Goal: Task Accomplishment & Management: Complete application form

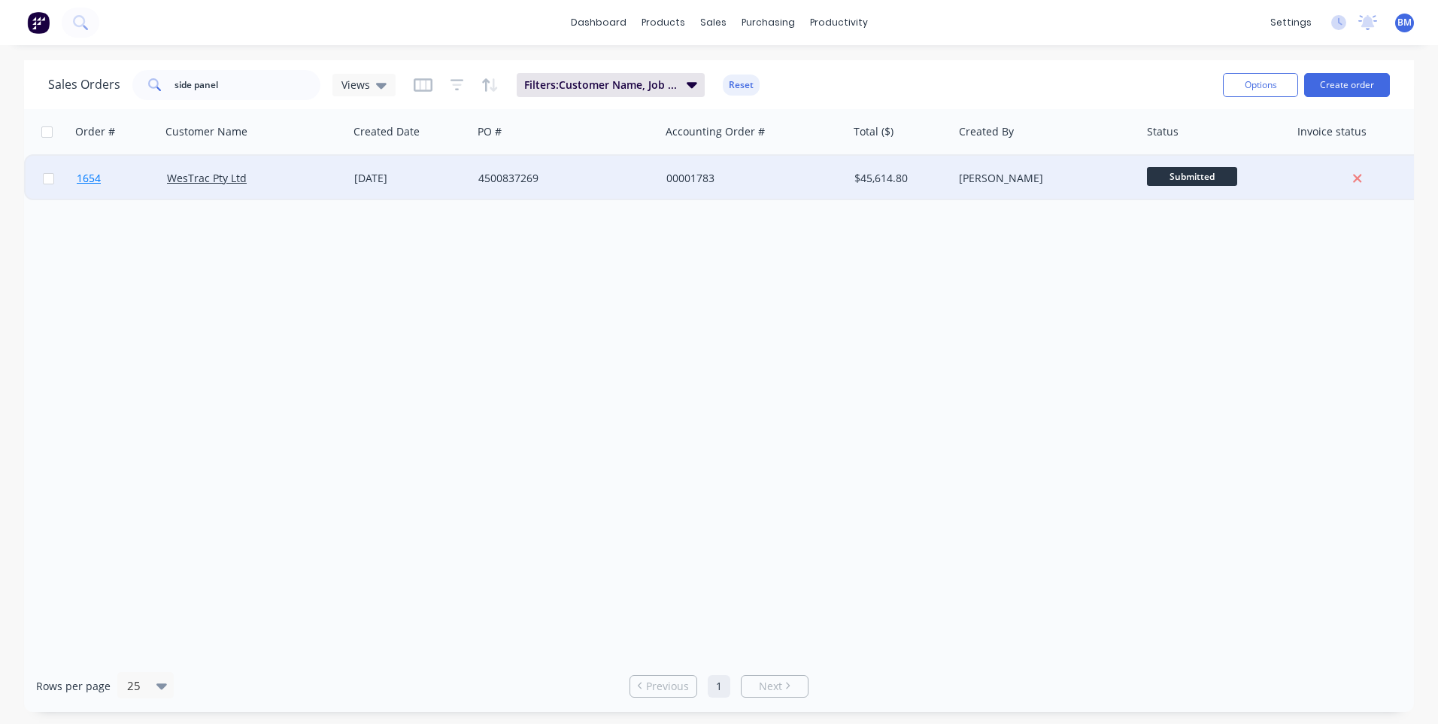
click at [83, 180] on span "1654" at bounding box center [89, 178] width 24 height 15
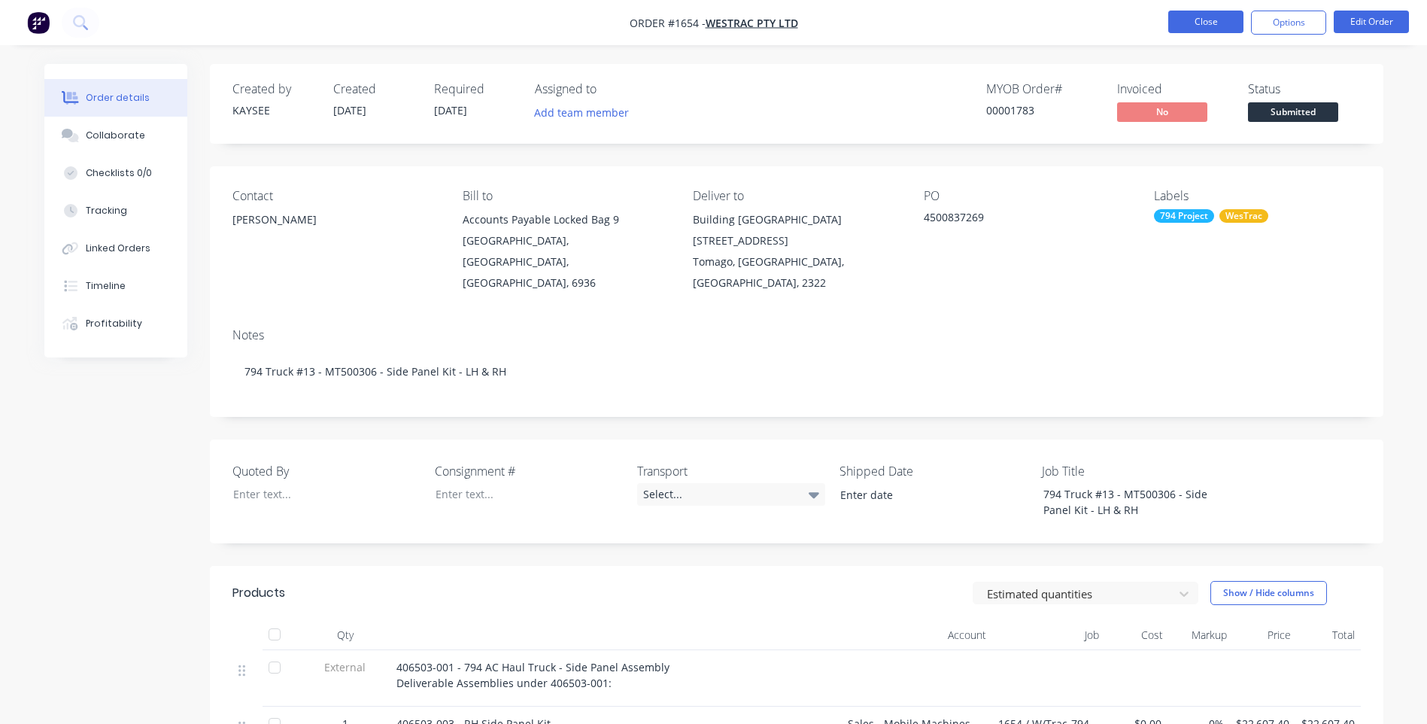
click at [1202, 23] on button "Close" at bounding box center [1205, 22] width 75 height 23
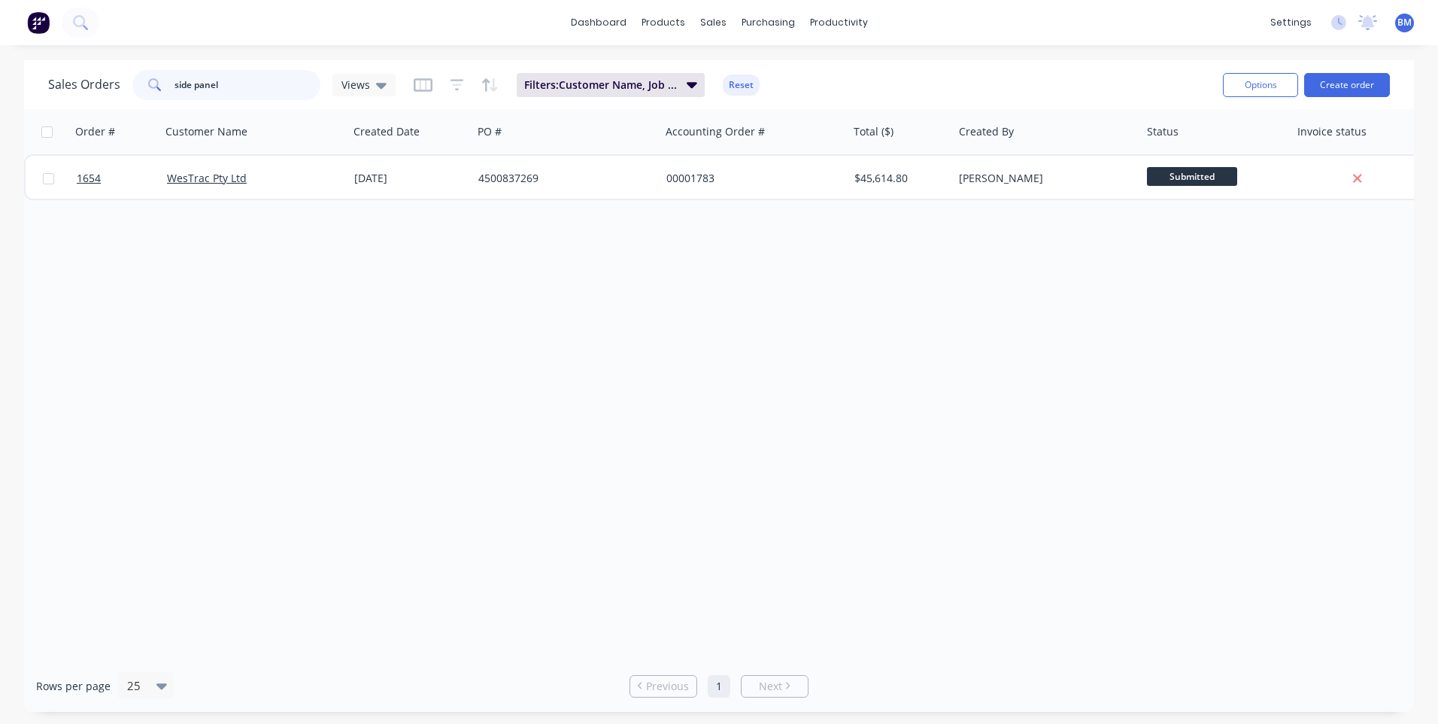
drag, startPoint x: 229, startPoint y: 94, endPoint x: 109, endPoint y: 68, distance: 123.2
click at [109, 68] on div "Sales Orders side panel Views Filters: Customer Name, Job Title Reset" at bounding box center [629, 84] width 1163 height 37
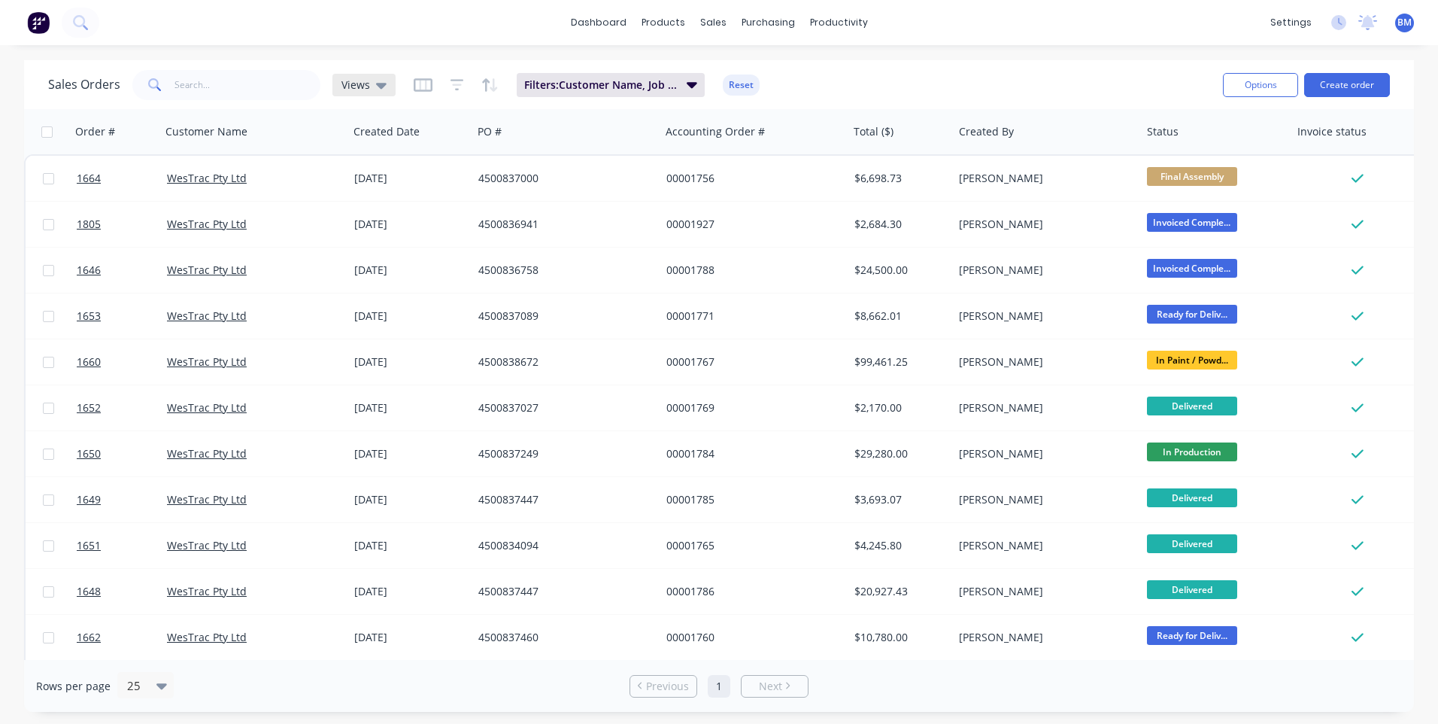
click at [381, 86] on icon at bounding box center [381, 86] width 11 height 6
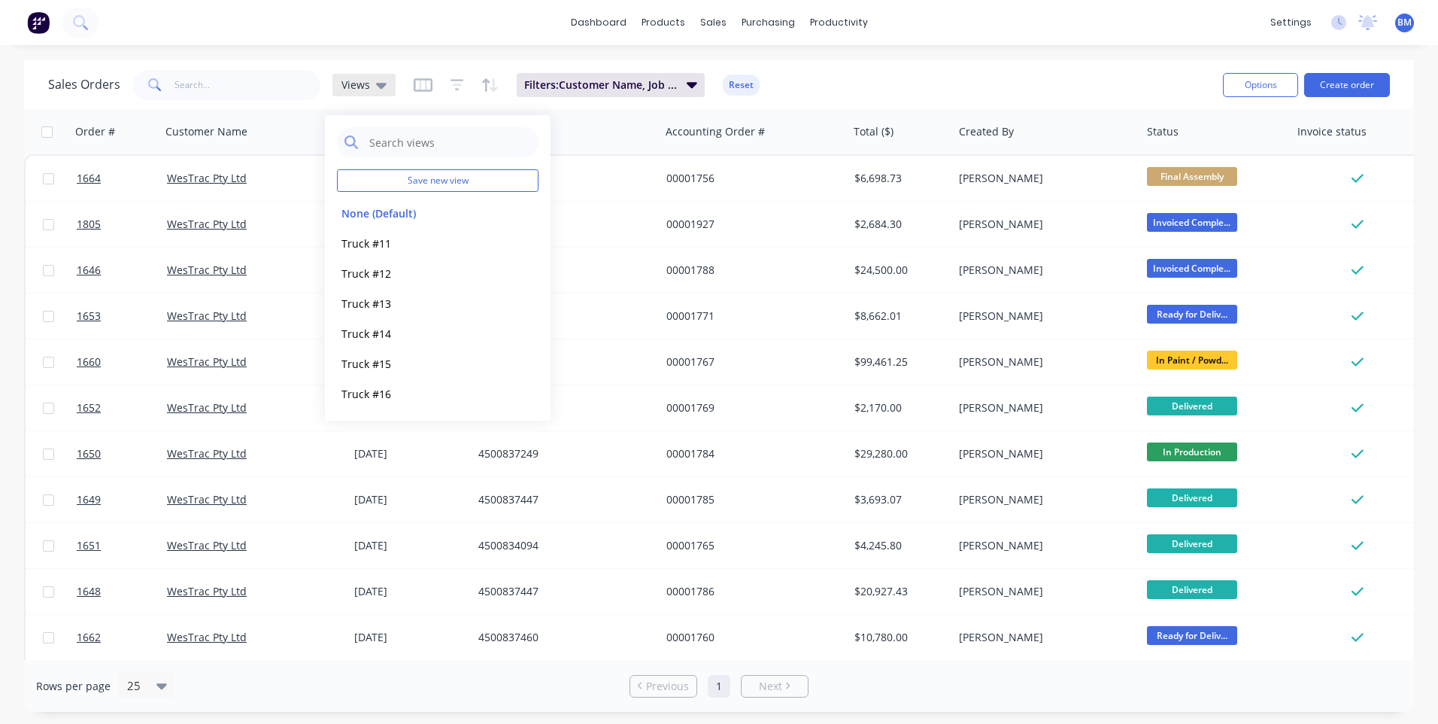
click at [381, 87] on icon at bounding box center [381, 86] width 11 height 6
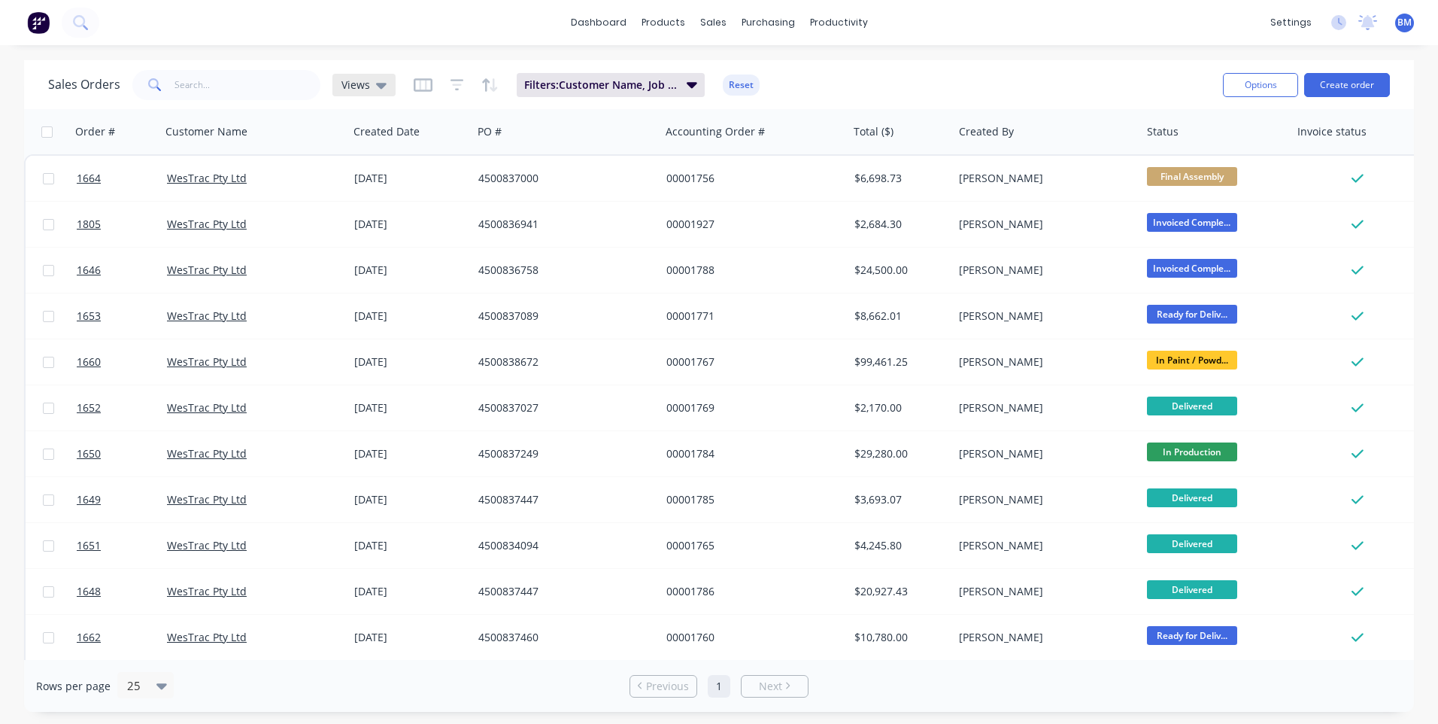
click at [381, 87] on icon at bounding box center [381, 85] width 11 height 17
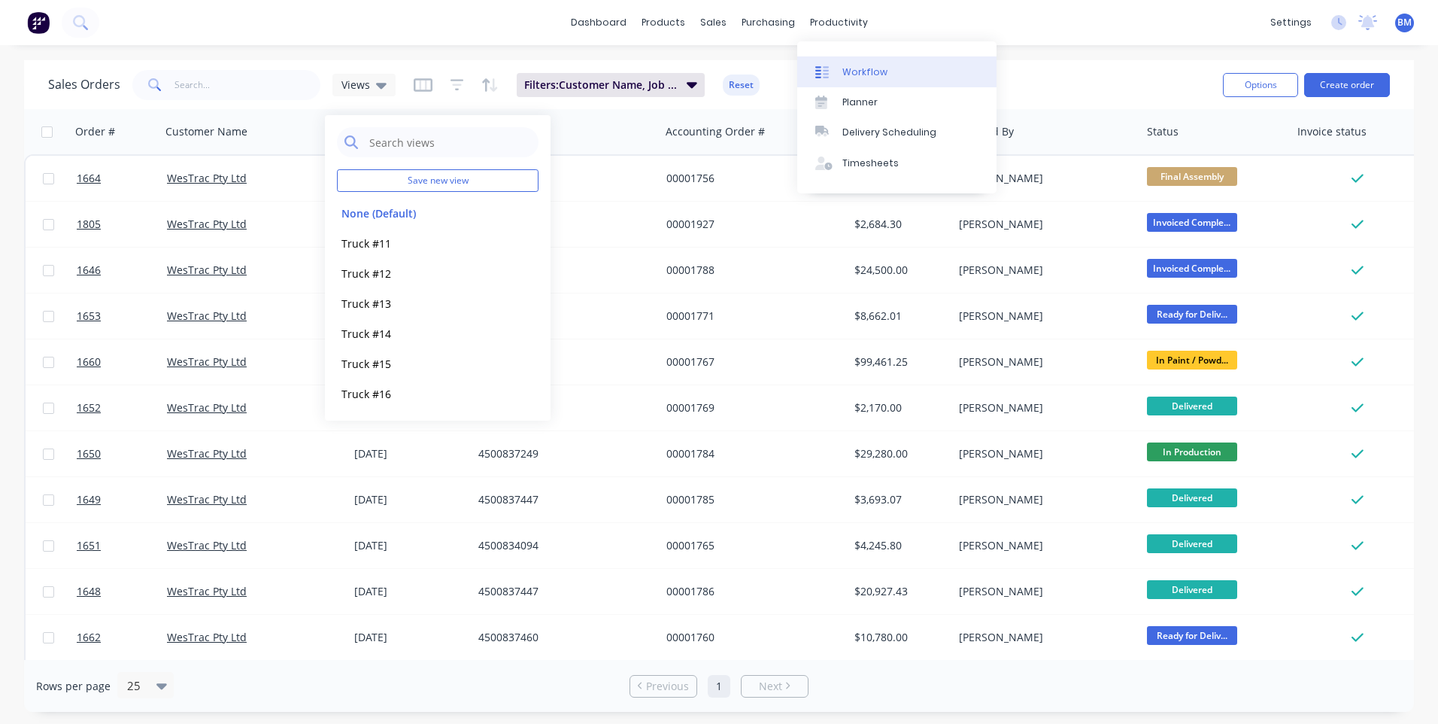
click at [830, 73] on div at bounding box center [826, 72] width 23 height 14
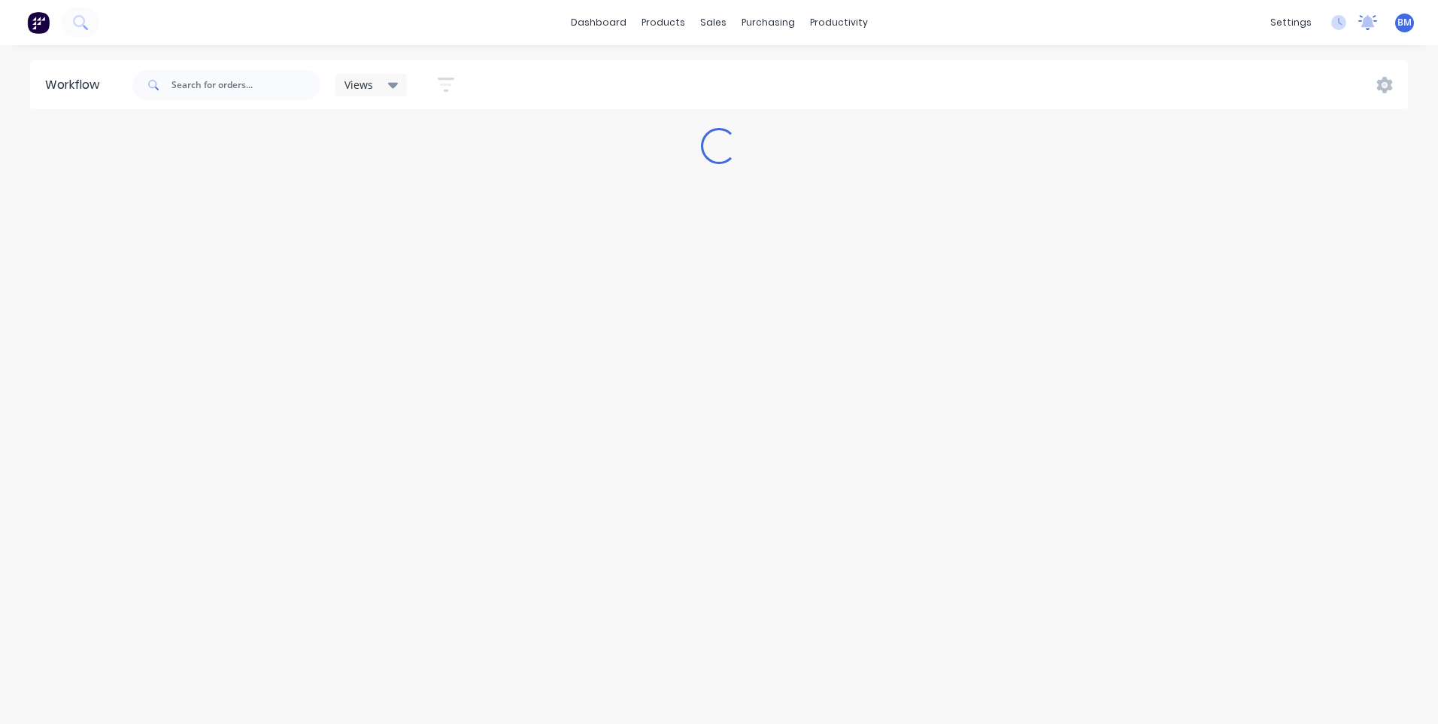
click at [1371, 24] on div "settings No new notifications [PERSON_NAME] all as read You have no notificatio…" at bounding box center [1350, 22] width 175 height 23
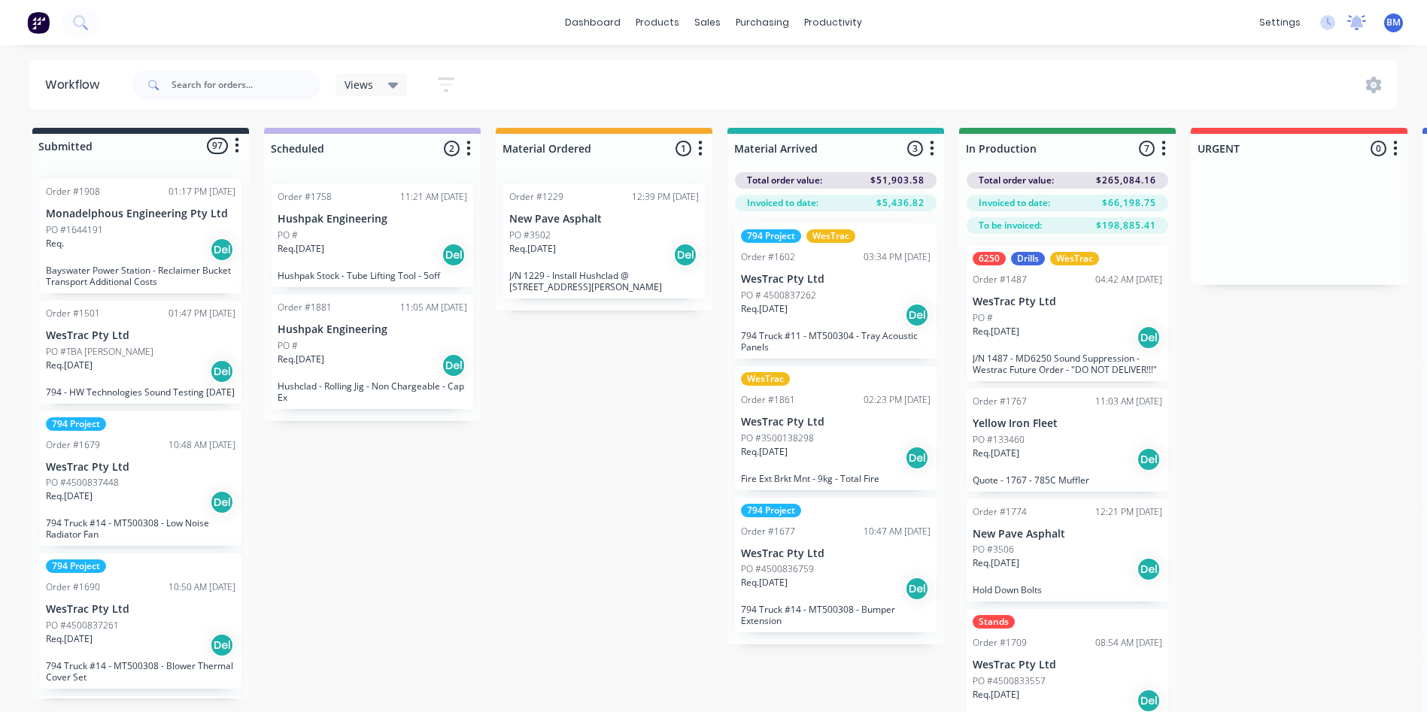
click at [1355, 25] on icon at bounding box center [1357, 21] width 14 height 12
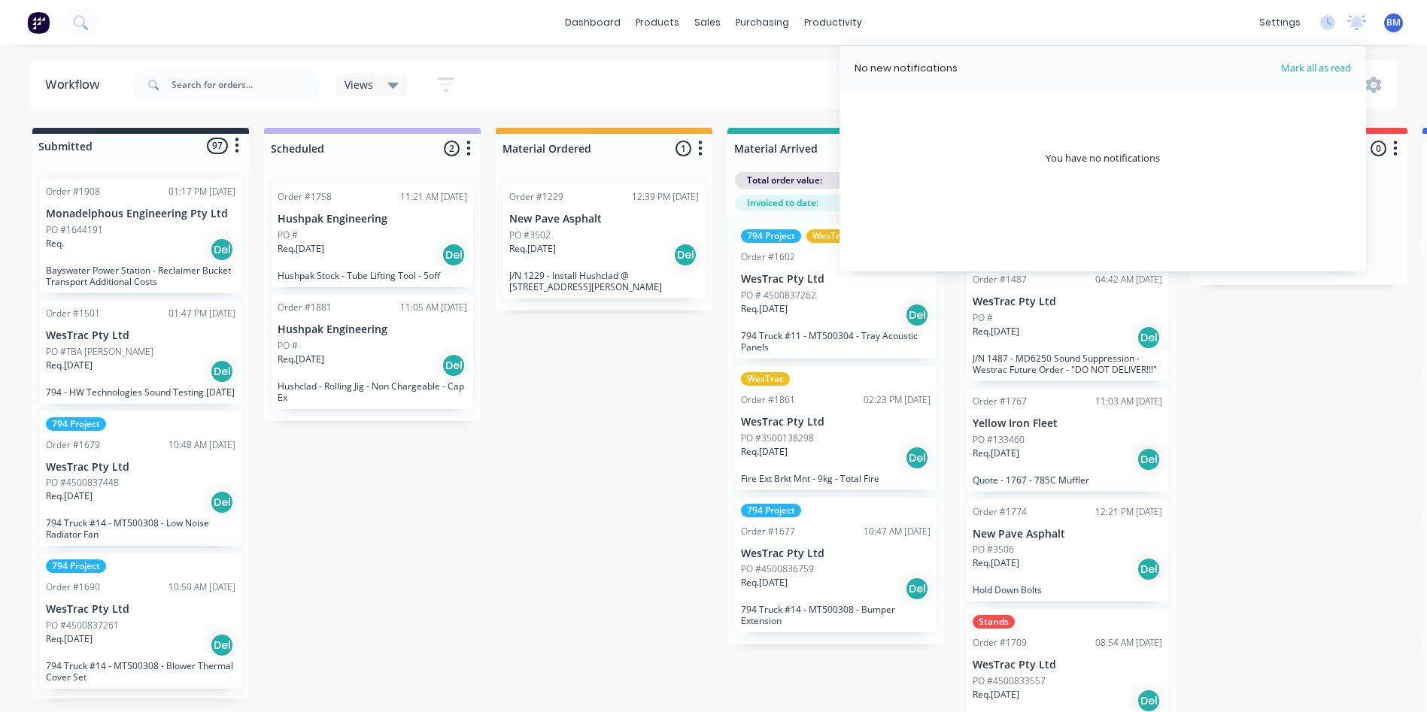
click at [1390, 23] on span "BM" at bounding box center [1393, 23] width 14 height 14
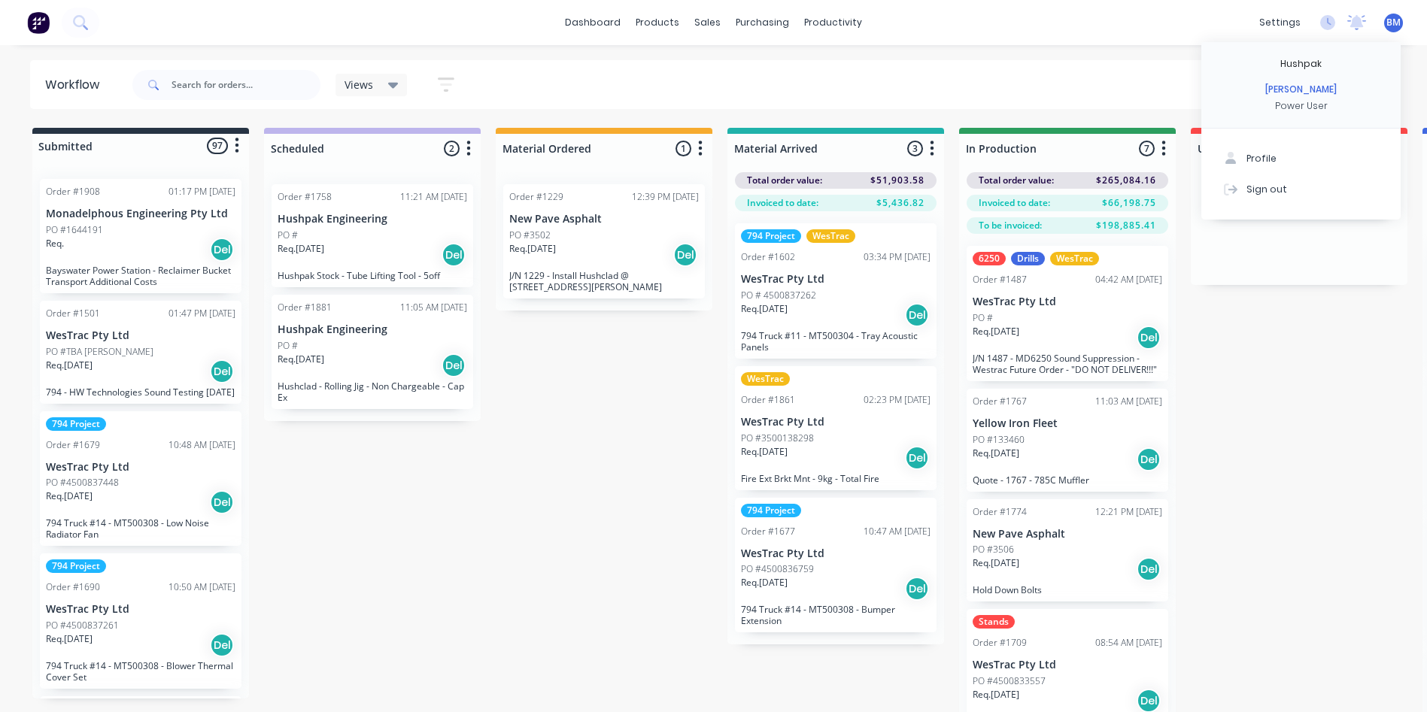
click at [1338, 21] on div "settings No new notifications [PERSON_NAME] all as read You have no notificatio…" at bounding box center [1339, 22] width 175 height 23
click at [1330, 23] on icon at bounding box center [1327, 22] width 15 height 15
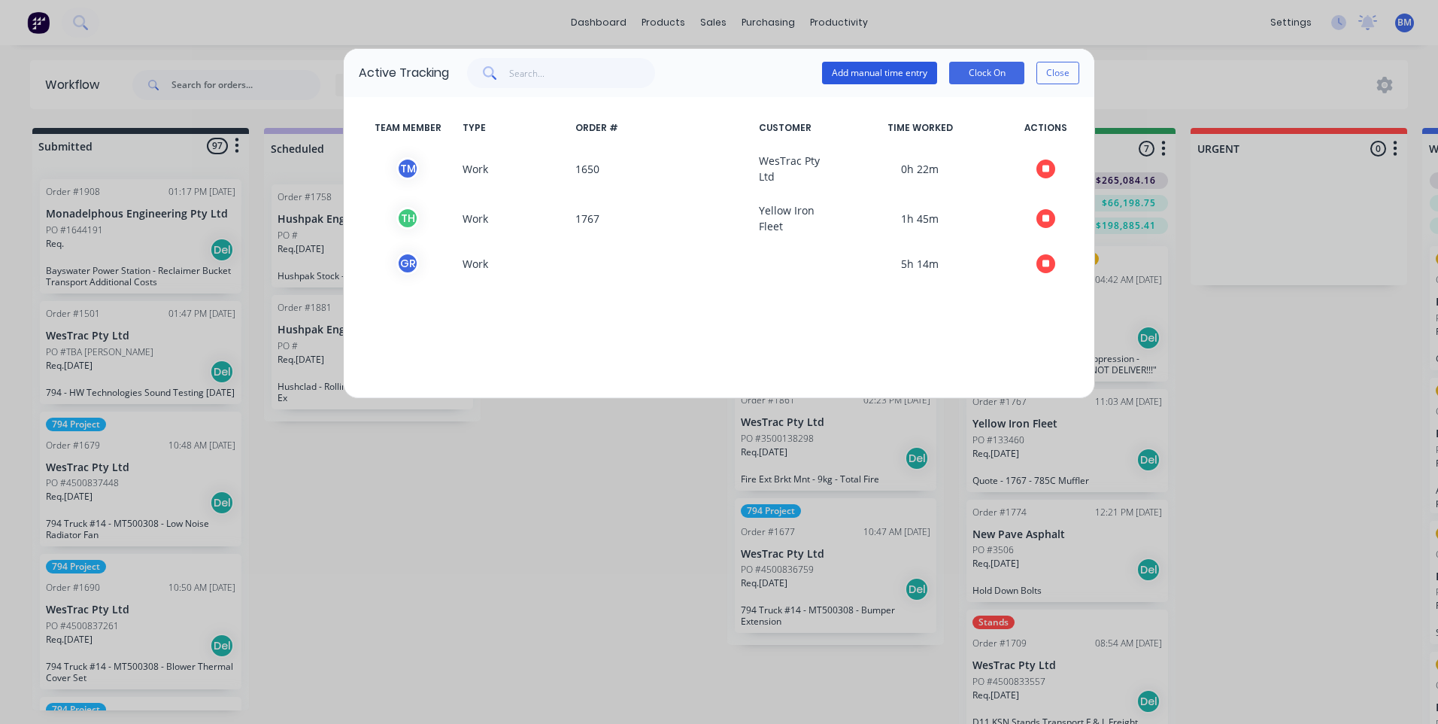
click at [883, 71] on button "Add manual time entry" at bounding box center [879, 73] width 115 height 23
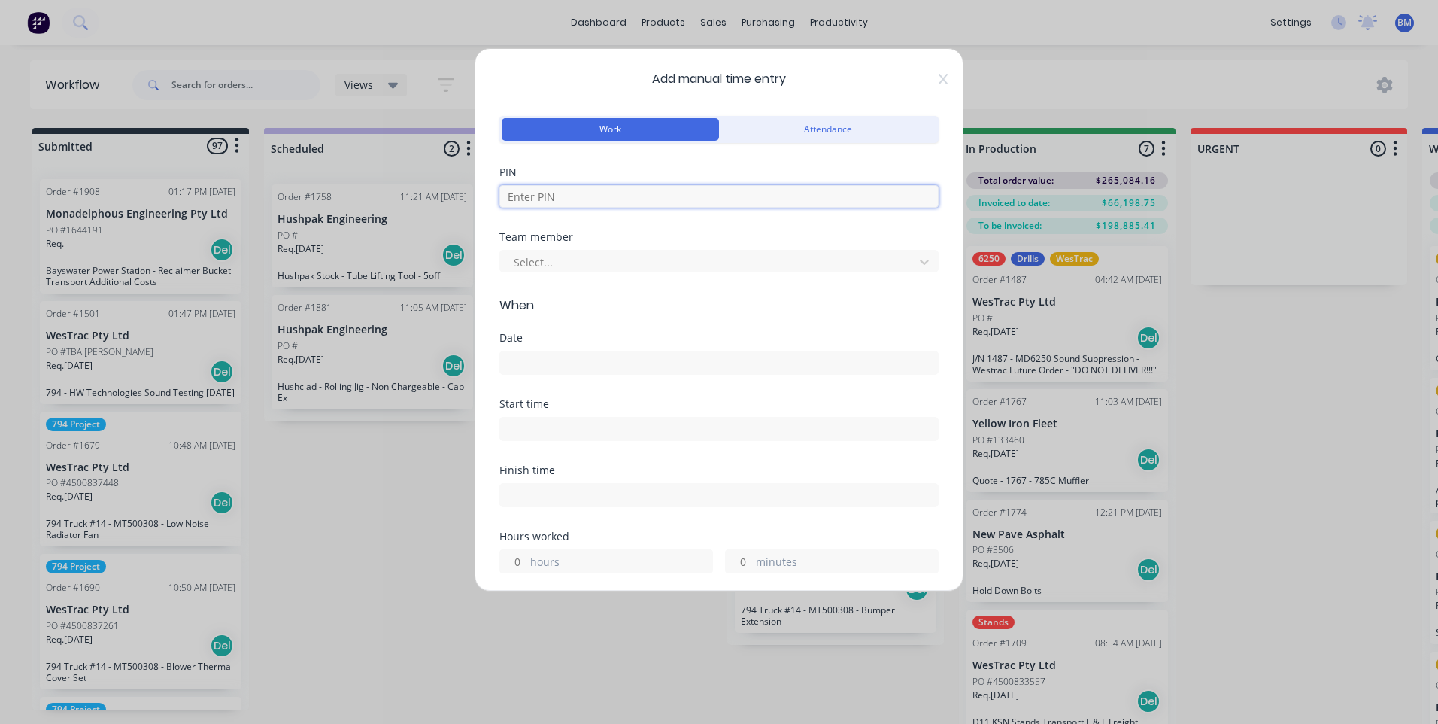
click at [590, 190] on input at bounding box center [718, 196] width 439 height 23
type input "7060"
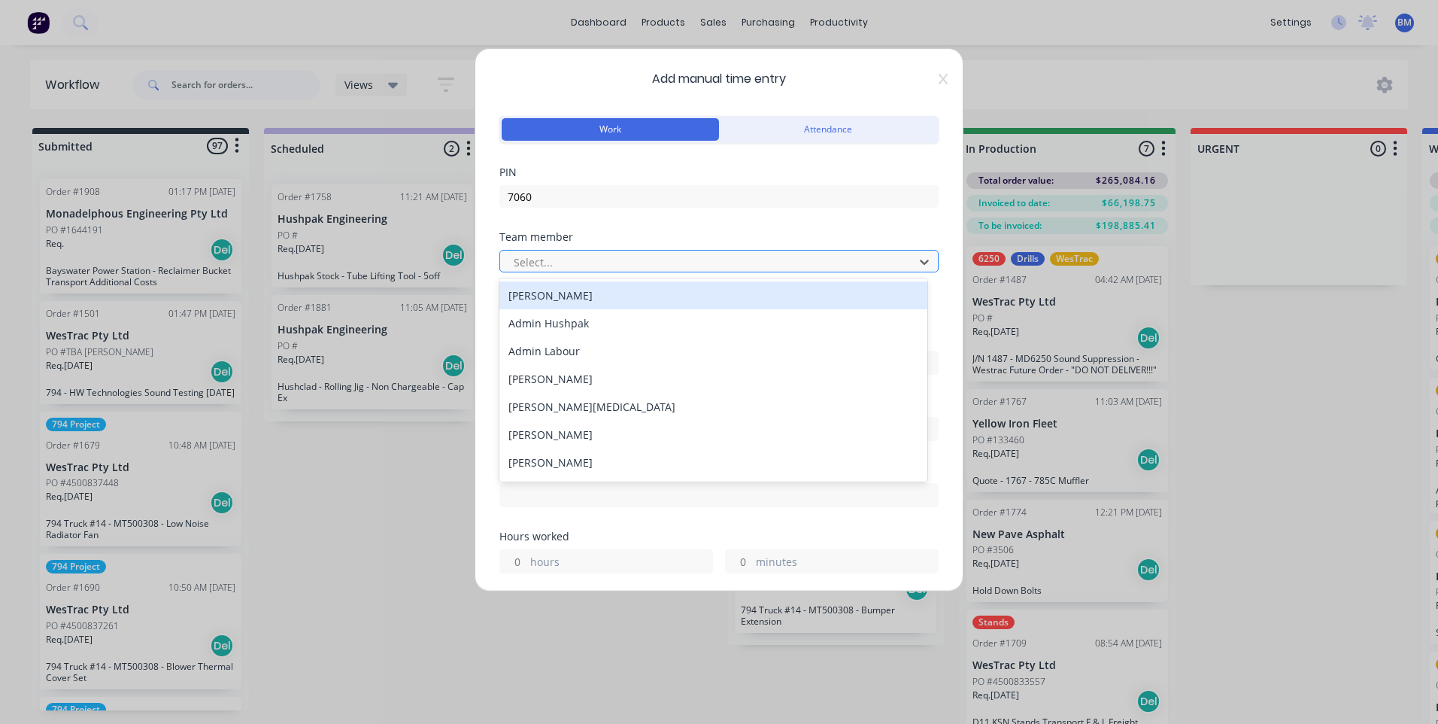
click at [575, 269] on div at bounding box center [709, 262] width 394 height 19
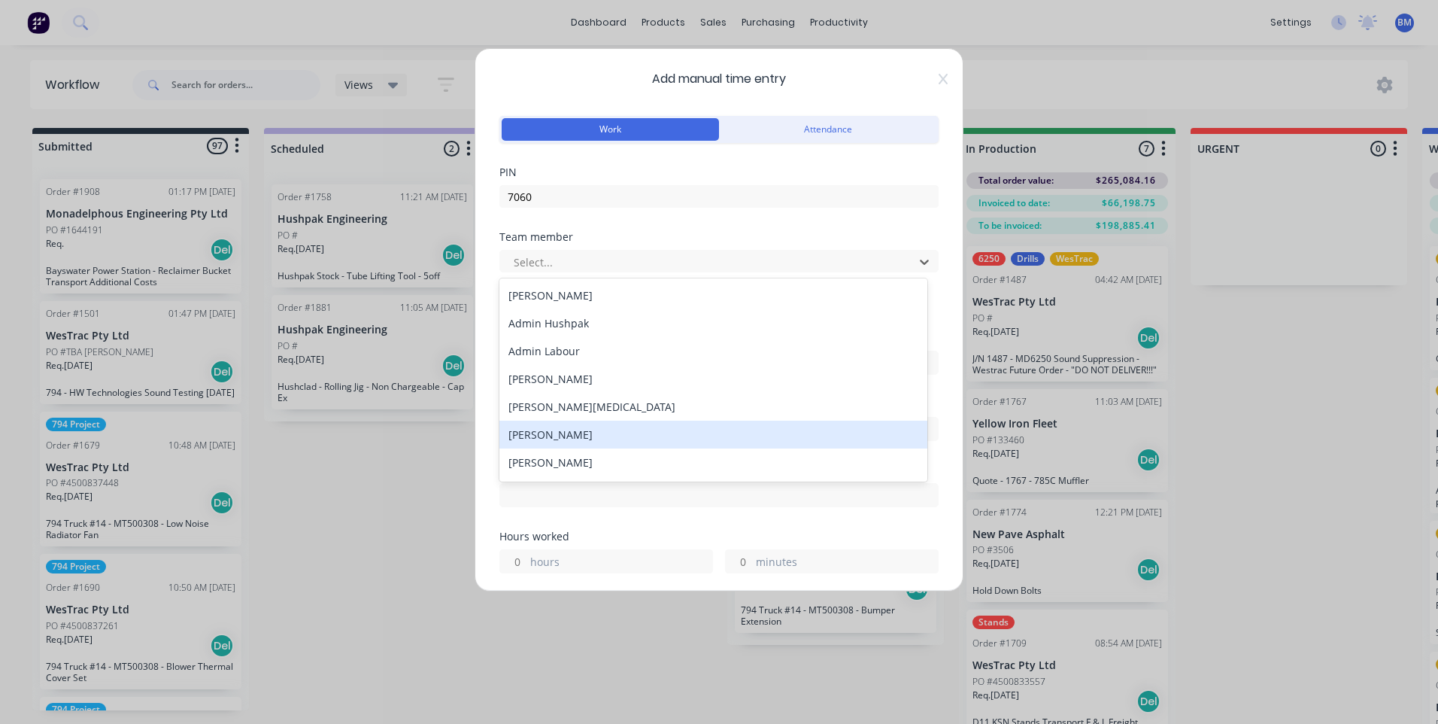
click at [574, 436] on div "[PERSON_NAME]" at bounding box center [713, 434] width 428 height 28
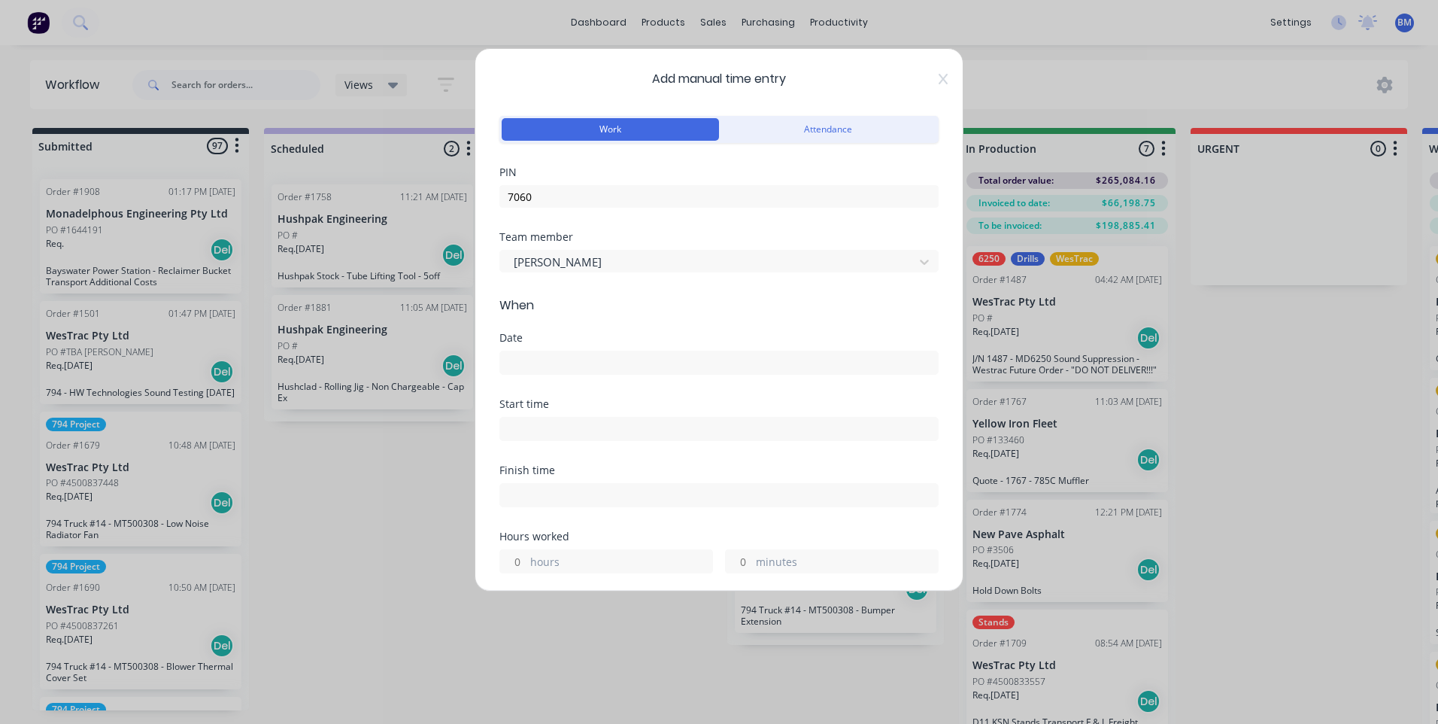
click at [554, 368] on input at bounding box center [719, 362] width 438 height 23
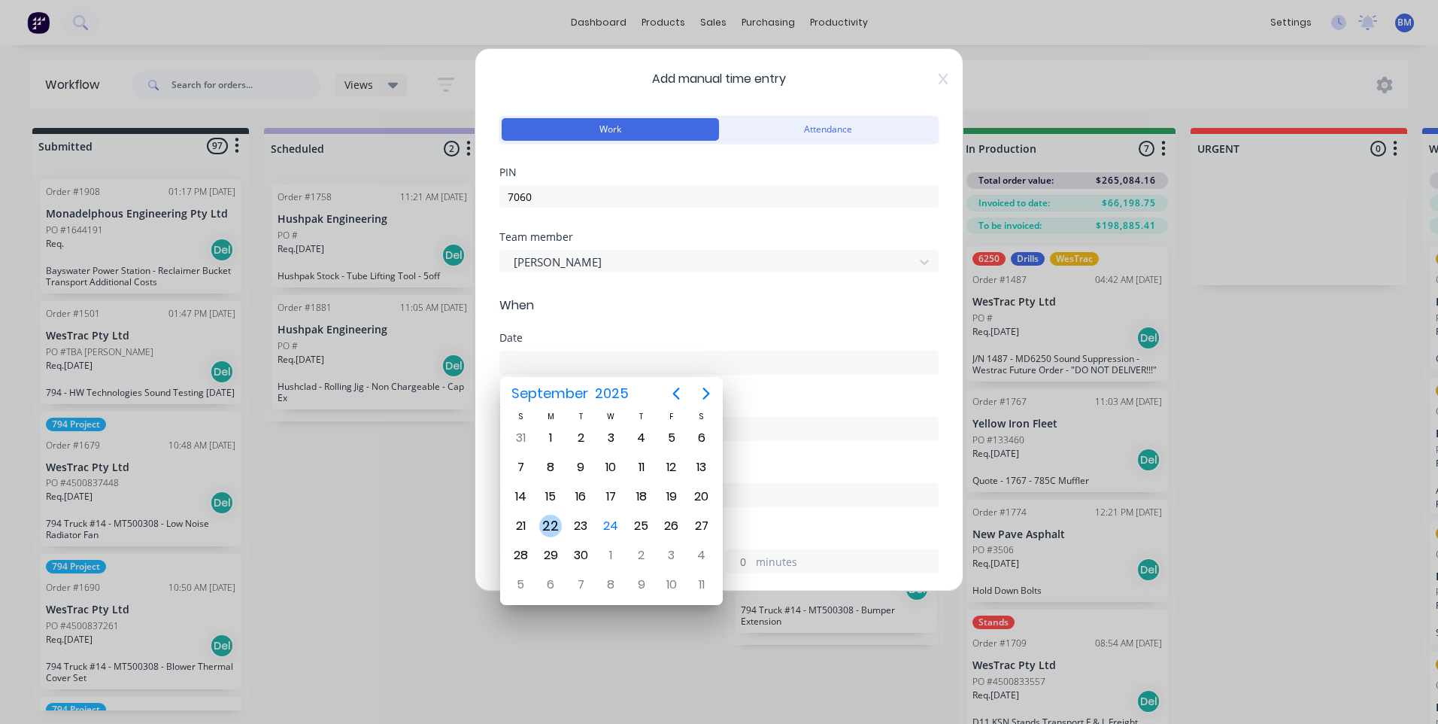
click at [555, 539] on div "22" at bounding box center [551, 525] width 30 height 29
type input "[DATE]"
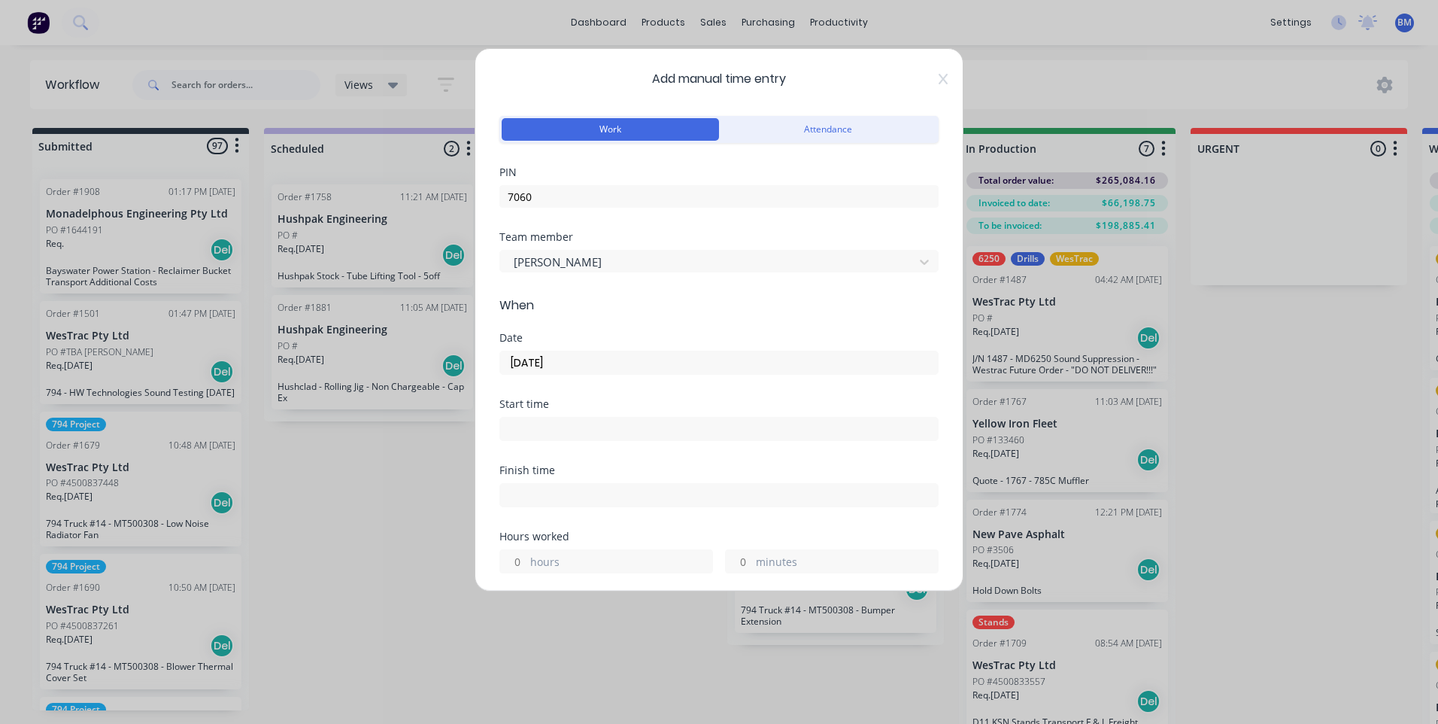
click at [551, 432] on input at bounding box center [719, 428] width 438 height 23
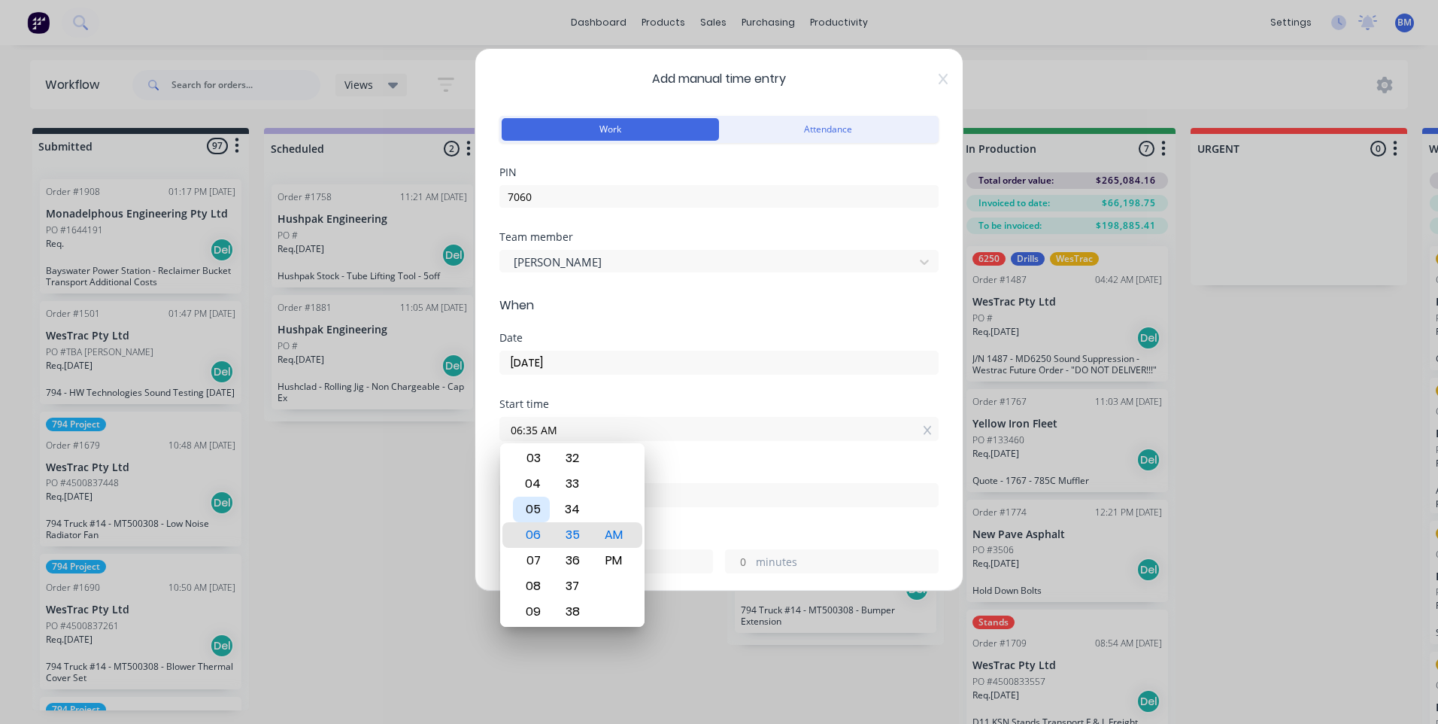
click at [527, 510] on div "05" at bounding box center [531, 509] width 37 height 26
click at [562, 514] on div "34" at bounding box center [572, 509] width 37 height 26
type input "05:00 AM"
click at [575, 535] on div "00" at bounding box center [572, 535] width 37 height 26
click at [620, 539] on div "AM" at bounding box center [614, 535] width 37 height 26
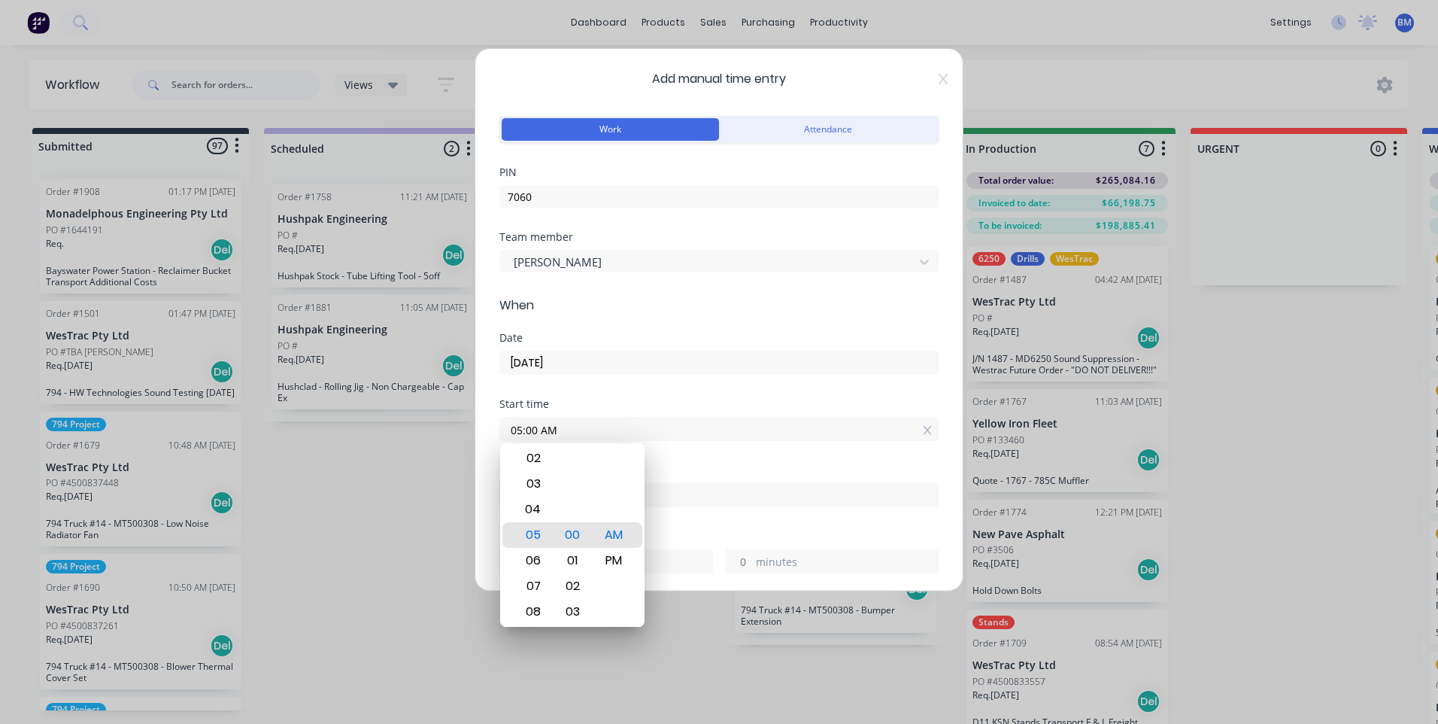
drag, startPoint x: 720, startPoint y: 445, endPoint x: 724, endPoint y: 455, distance: 11.2
click at [721, 444] on div "Start time 05:00 AM" at bounding box center [718, 432] width 439 height 66
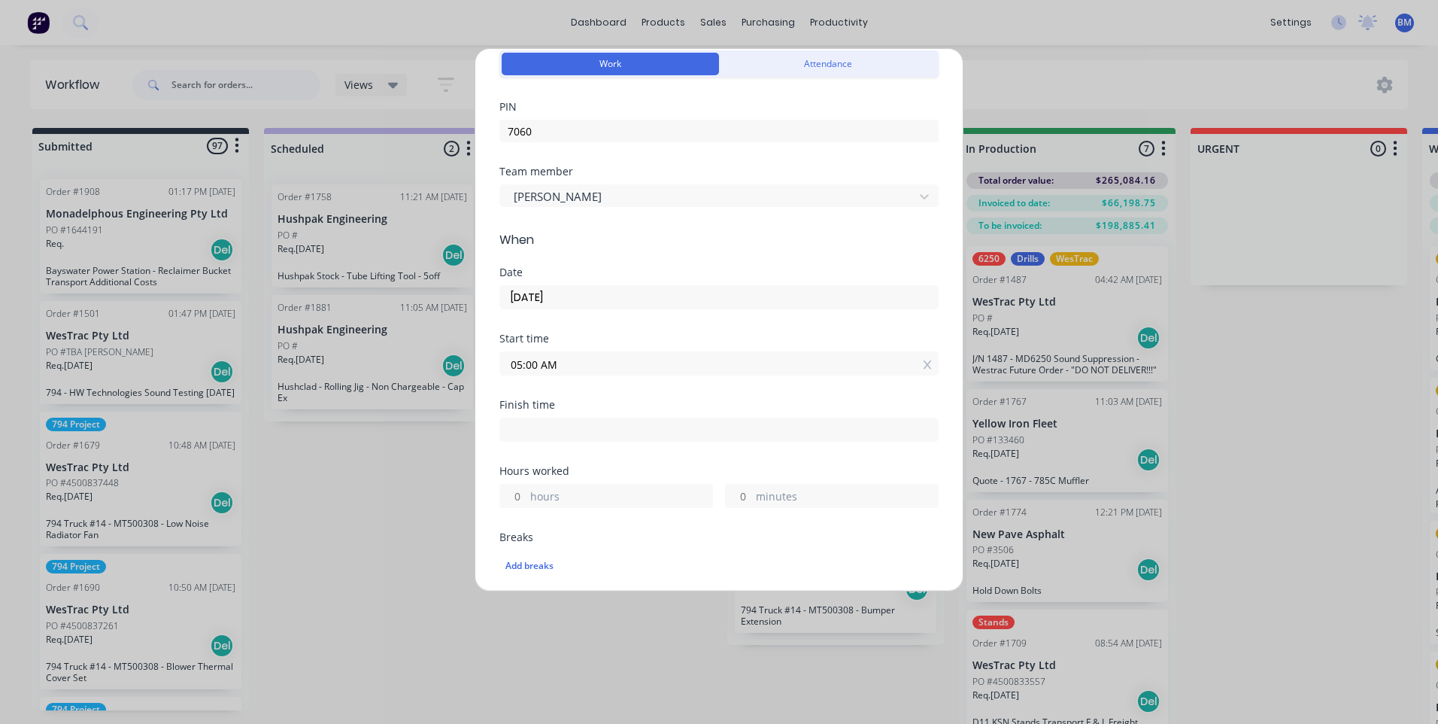
scroll to position [150, 0]
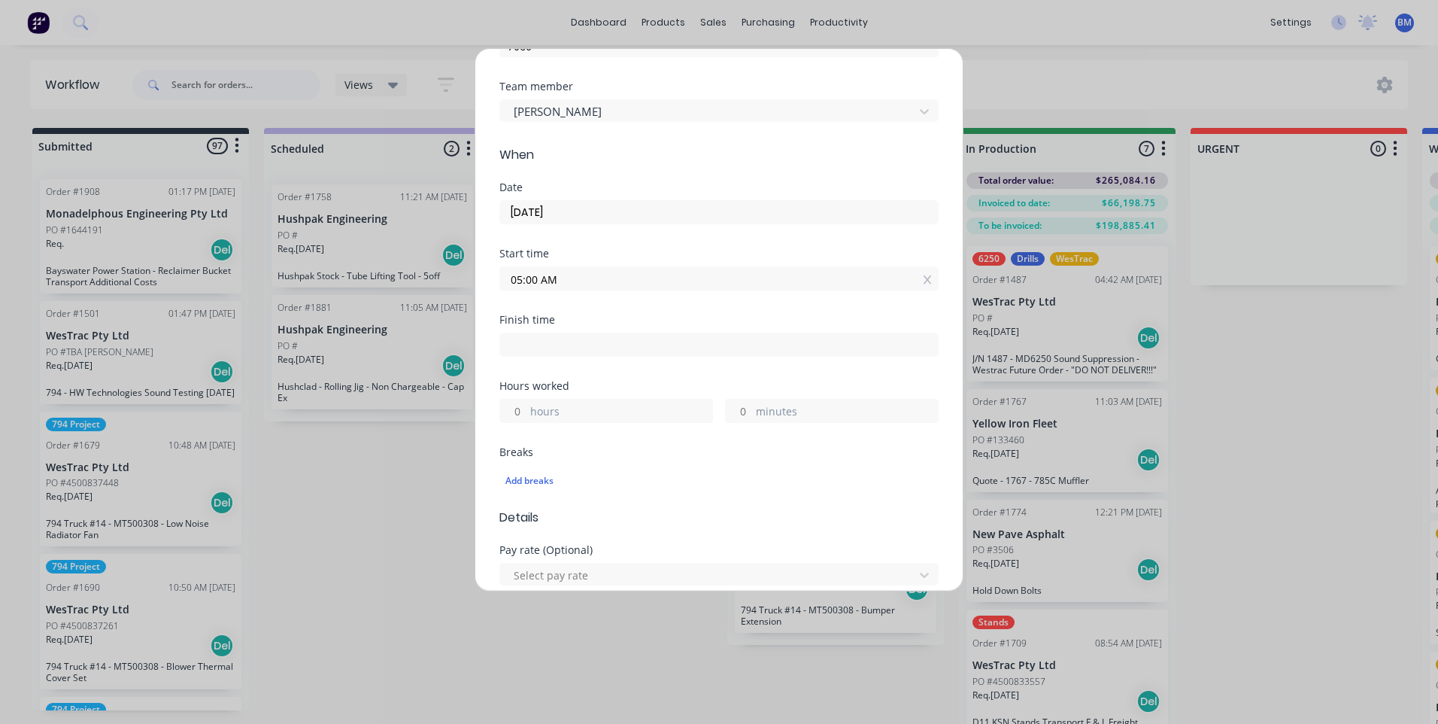
click at [579, 337] on input at bounding box center [719, 344] width 438 height 23
type input "09:35 AM"
type input "4"
type input "35"
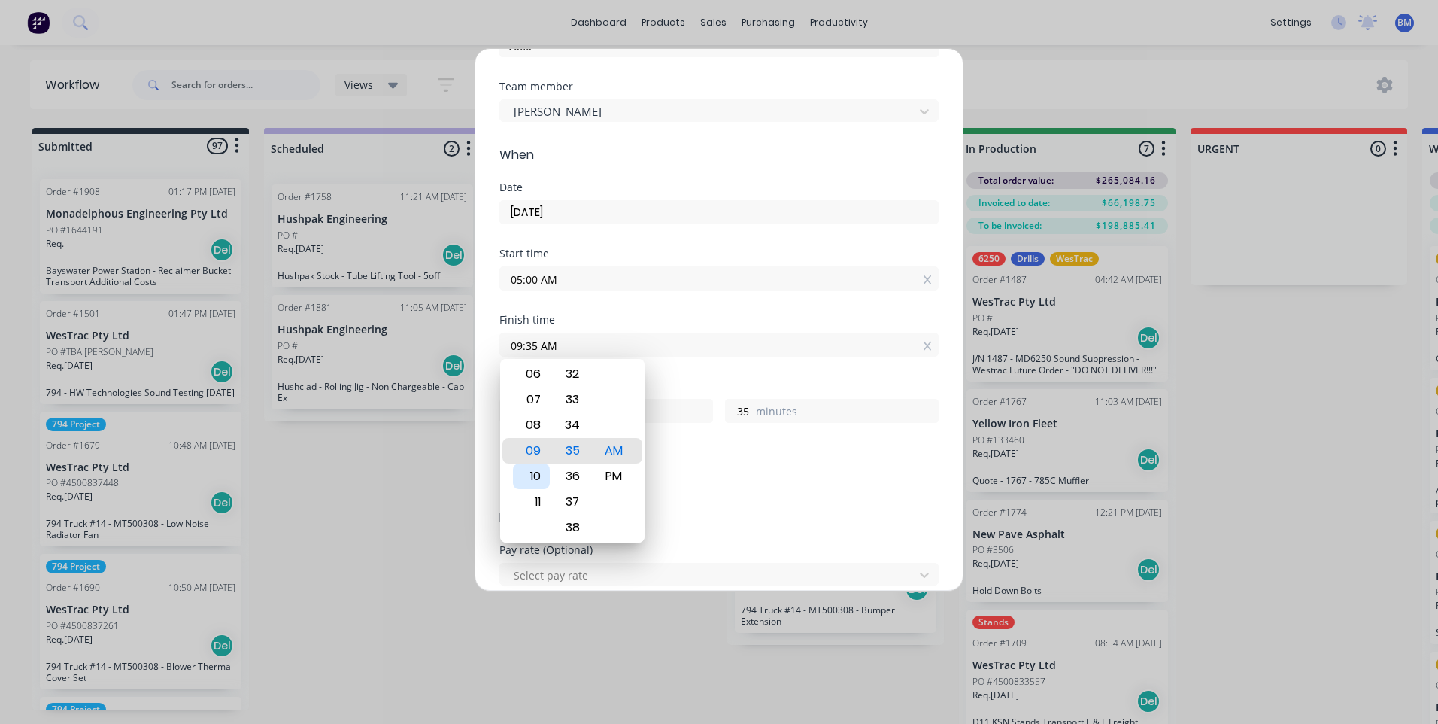
type input "10:35 AM"
type input "5"
type input "11:35 AM"
type input "6"
click at [601, 469] on div "PM" at bounding box center [614, 476] width 37 height 26
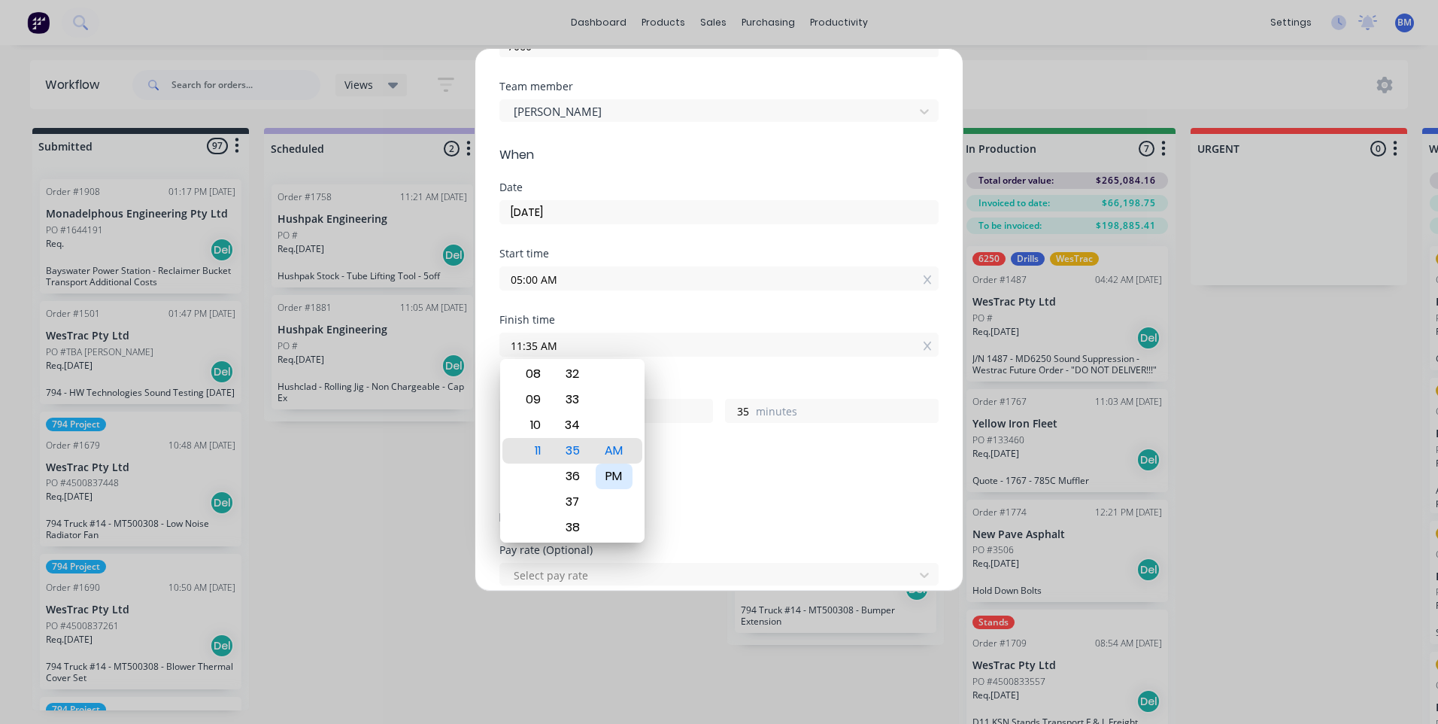
type input "11:35 PM"
type input "18"
type input "07:35 PM"
type input "14"
type input "05:35 PM"
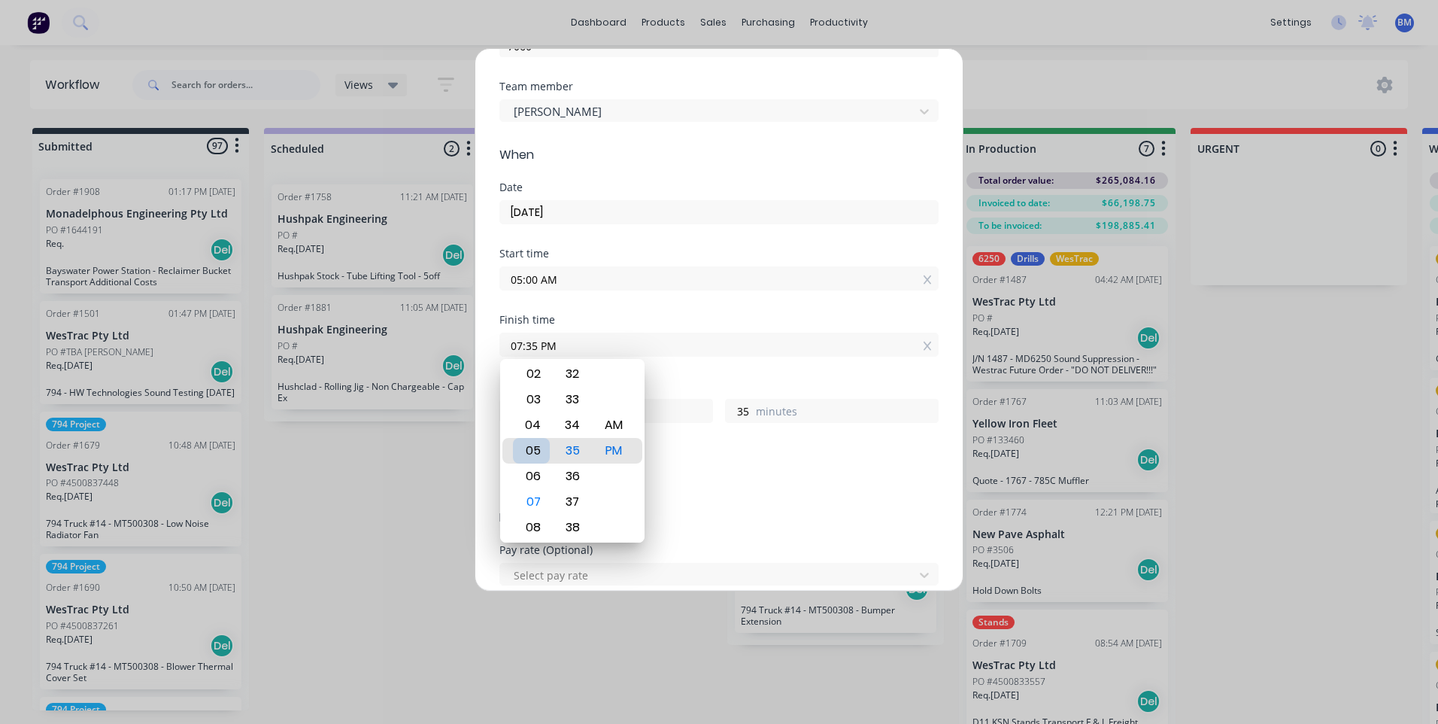
type input "12"
type input "03:35 PM"
type input "10"
type input "02:35 PM"
type input "9"
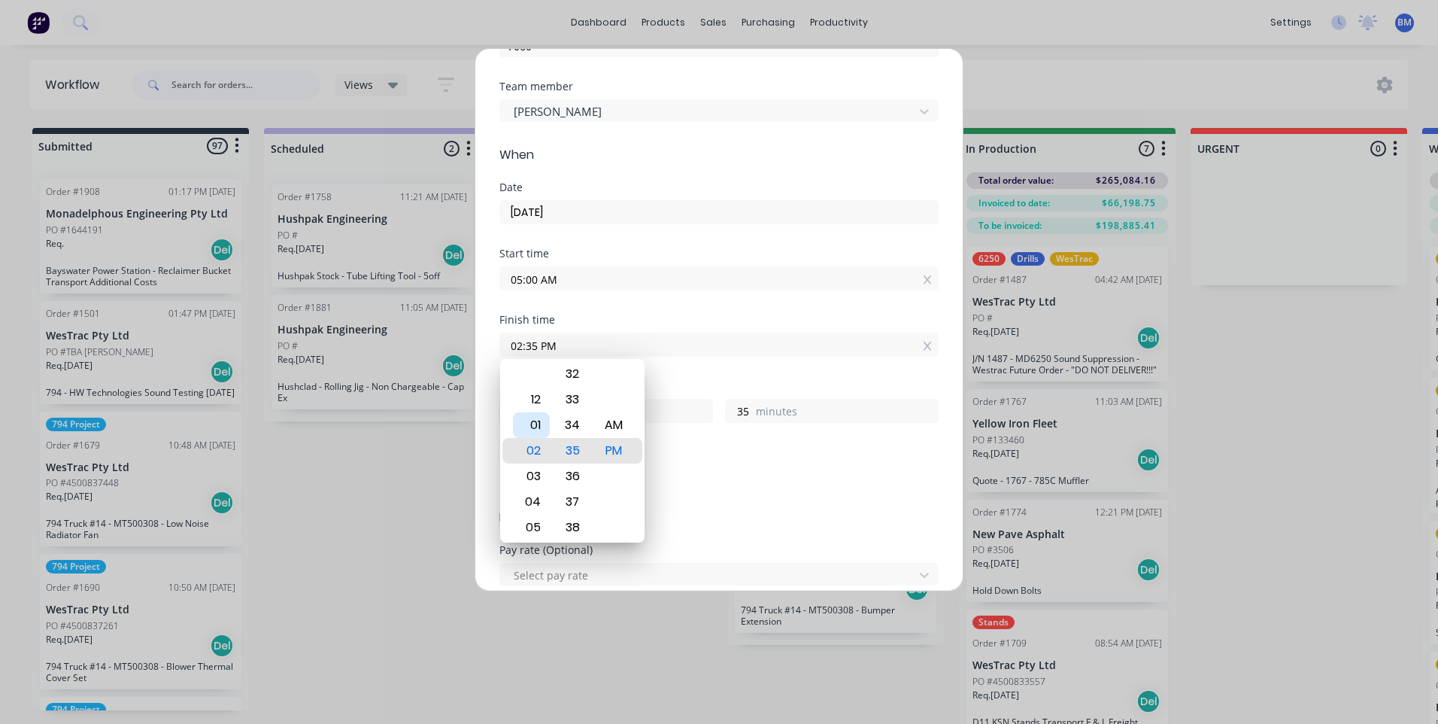
click at [542, 429] on div "01" at bounding box center [531, 425] width 37 height 26
type input "01:35 PM"
type input "8"
type input "01:33 PM"
type input "33"
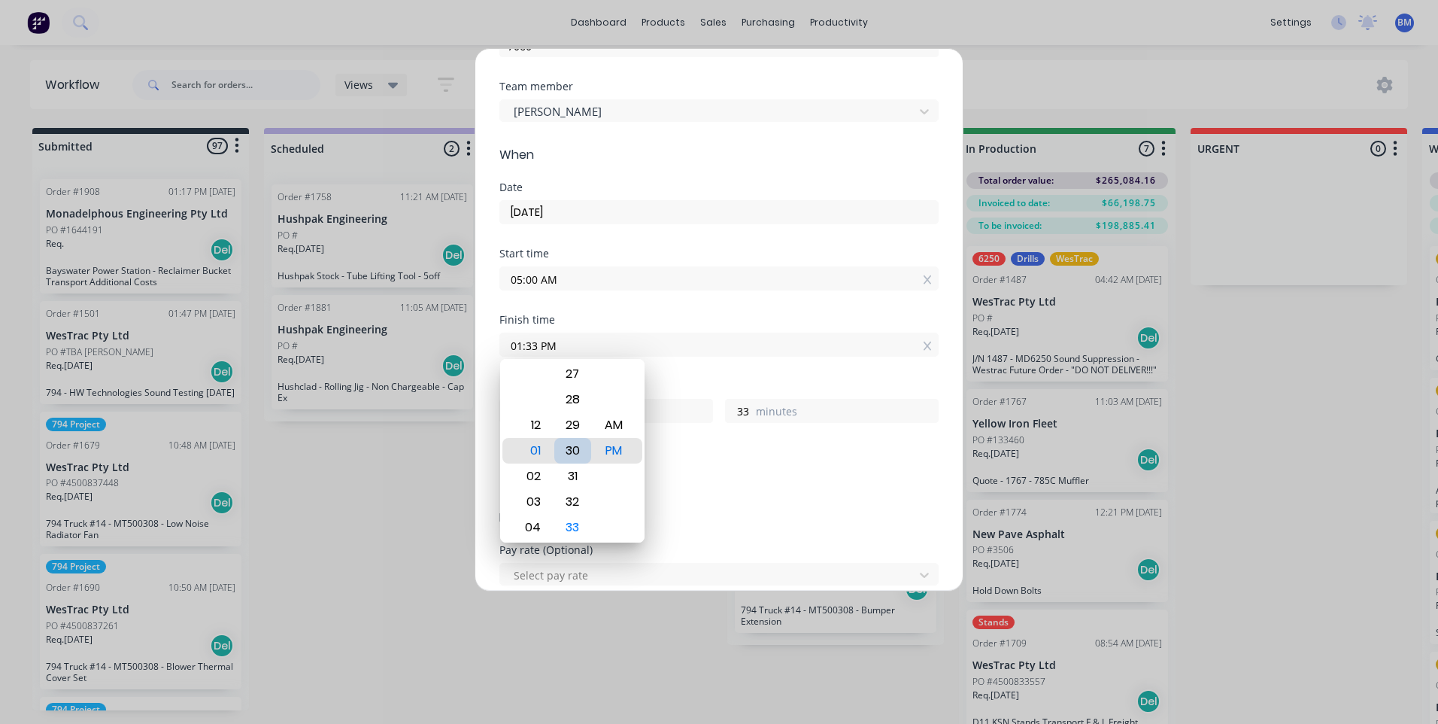
type input "01:30 PM"
type input "30"
click at [583, 455] on div "30" at bounding box center [572, 451] width 37 height 26
click at [619, 456] on div "PM" at bounding box center [614, 451] width 37 height 26
click at [706, 454] on div "Breaks" at bounding box center [718, 452] width 439 height 11
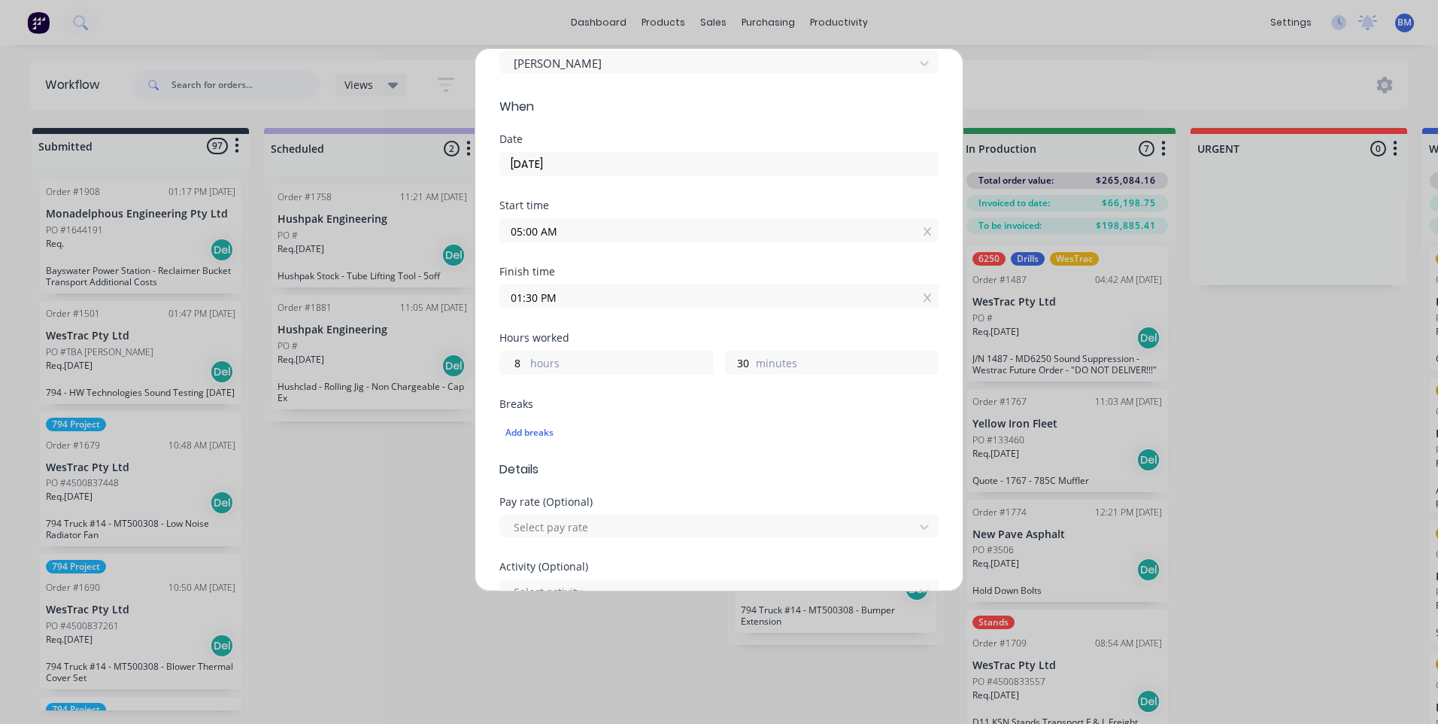
scroll to position [226, 0]
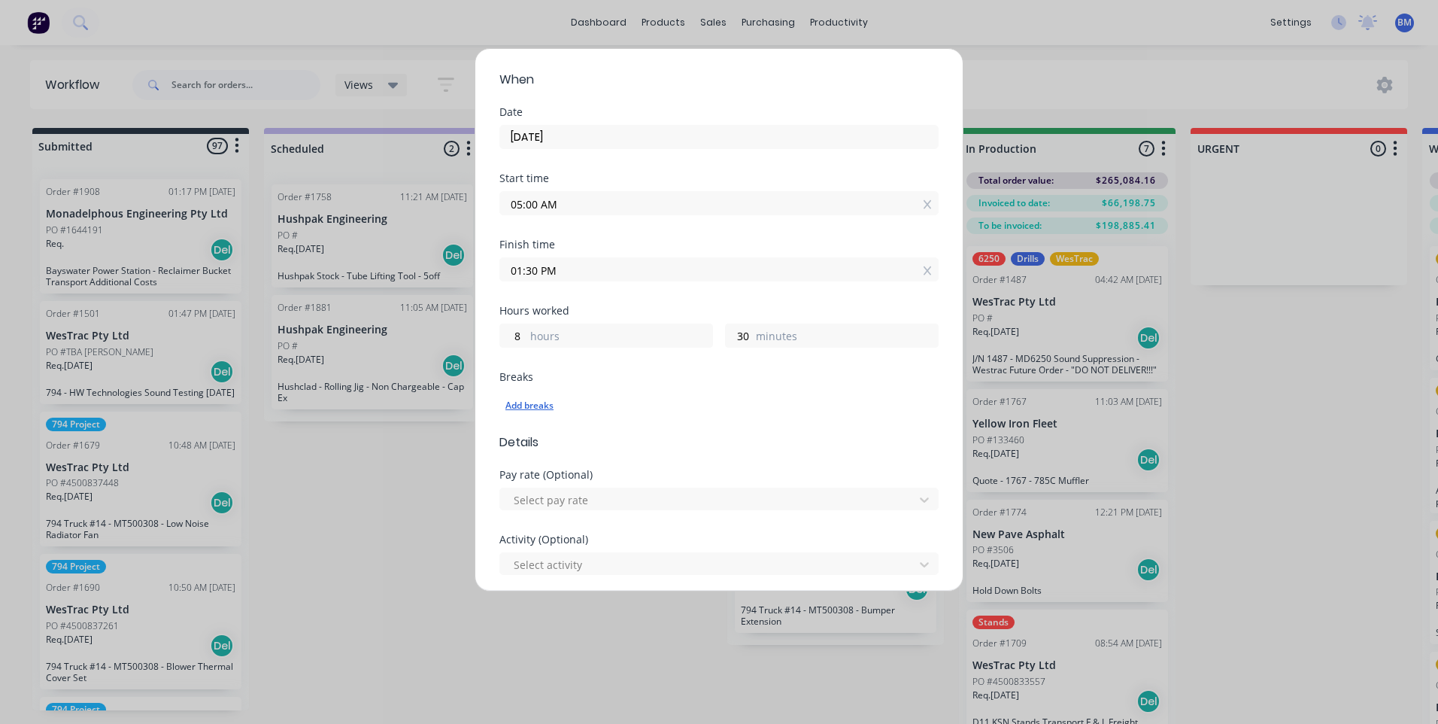
click at [545, 408] on div "Add breaks" at bounding box center [718, 406] width 427 height 20
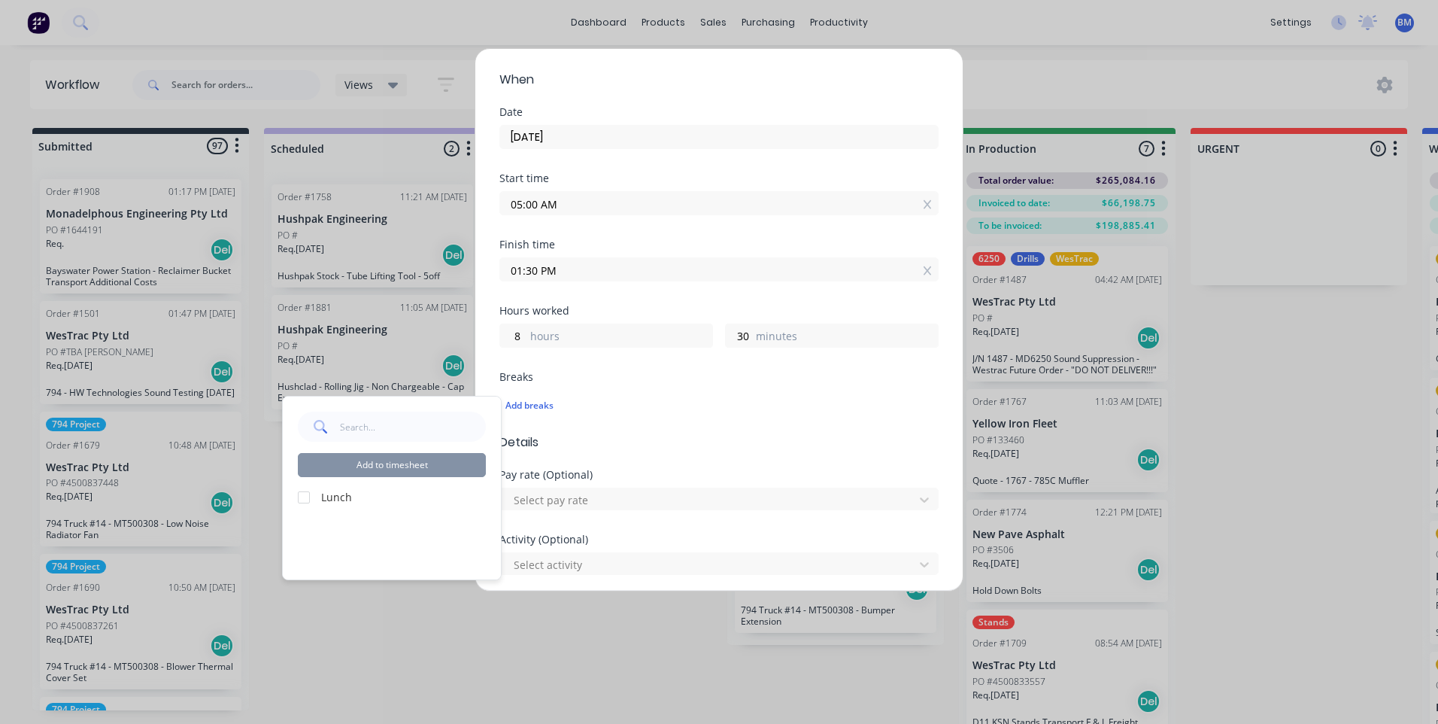
click at [303, 495] on div at bounding box center [304, 497] width 30 height 30
click at [411, 466] on button "Add to timesheet" at bounding box center [392, 465] width 188 height 24
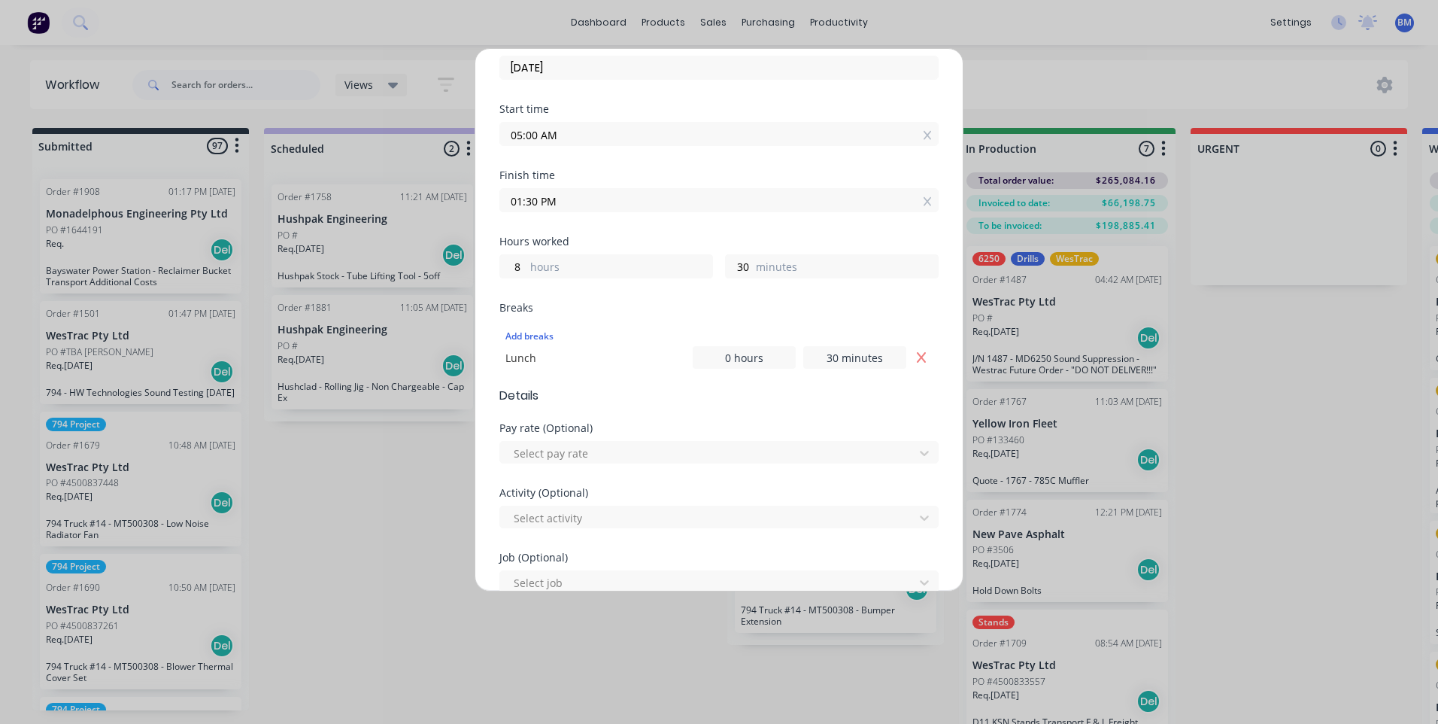
scroll to position [376, 0]
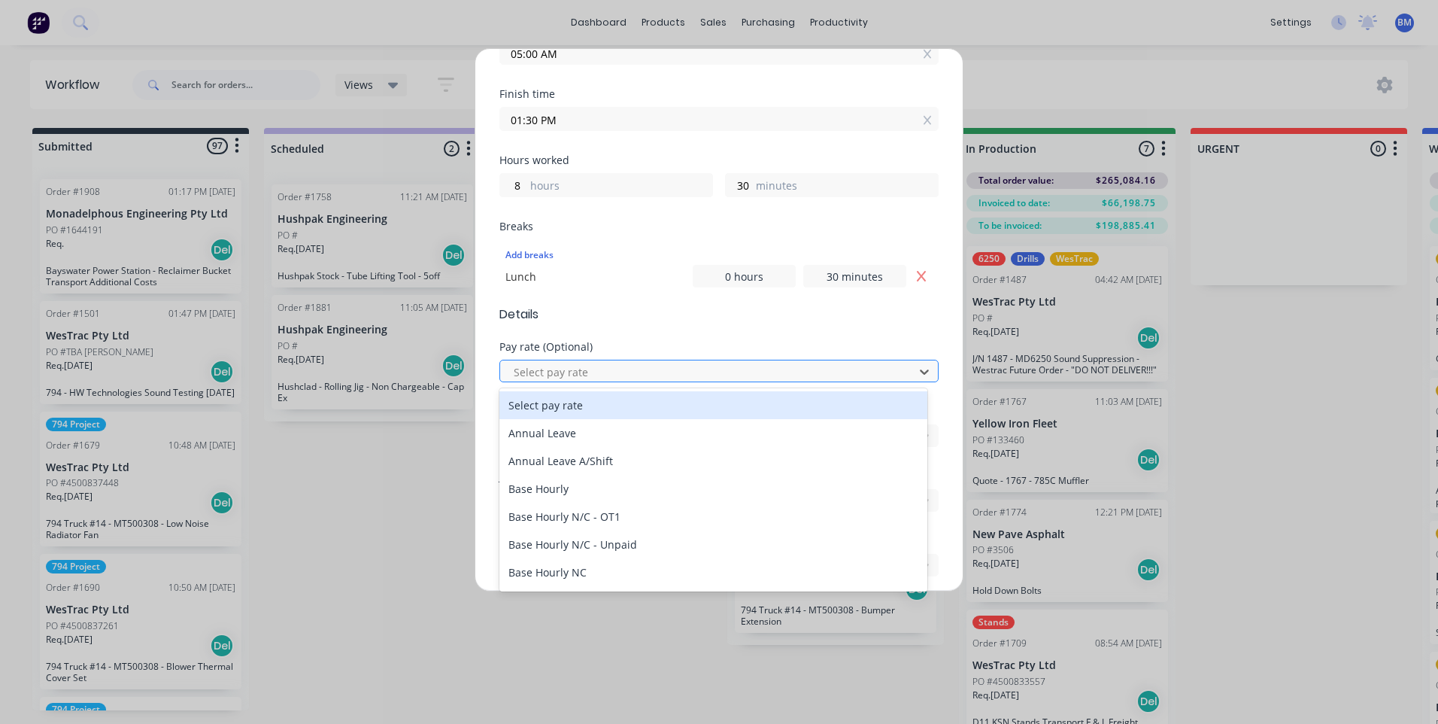
click at [581, 378] on div at bounding box center [709, 372] width 394 height 19
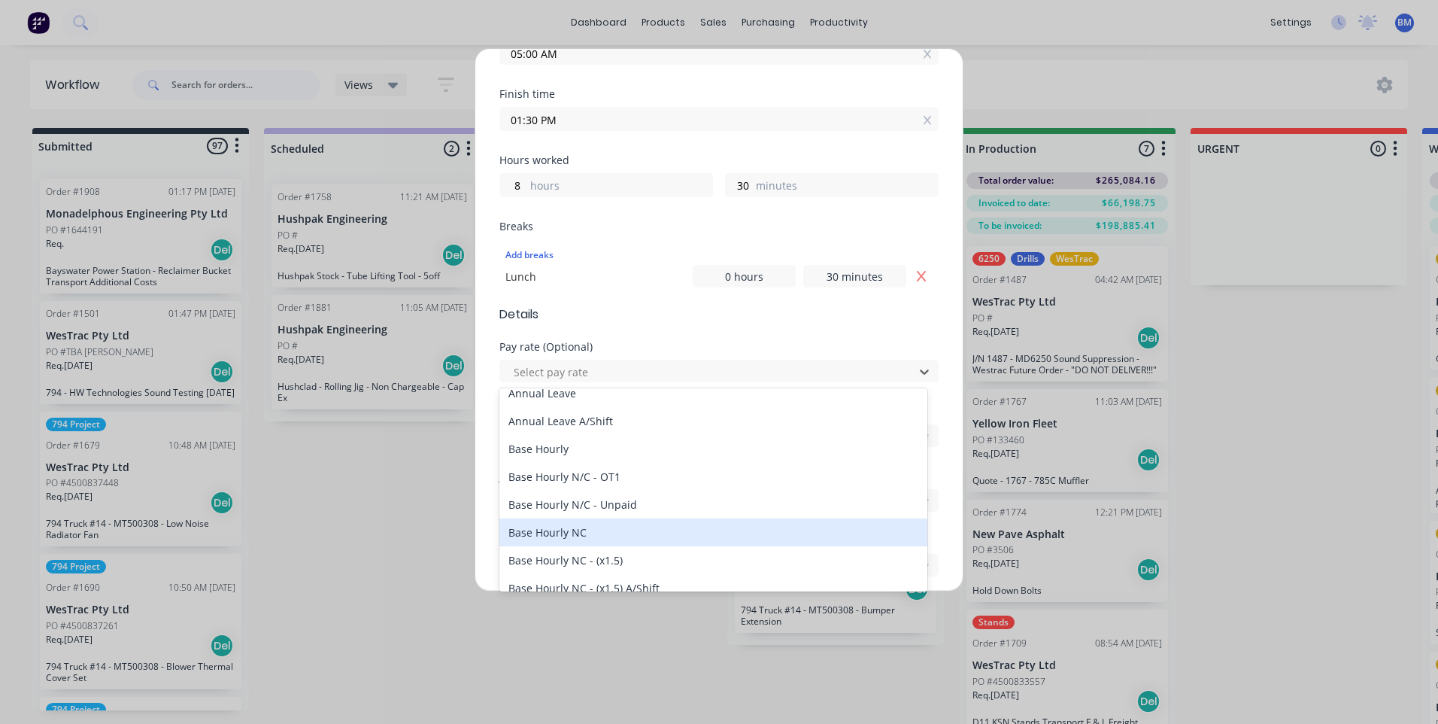
scroll to position [75, 0]
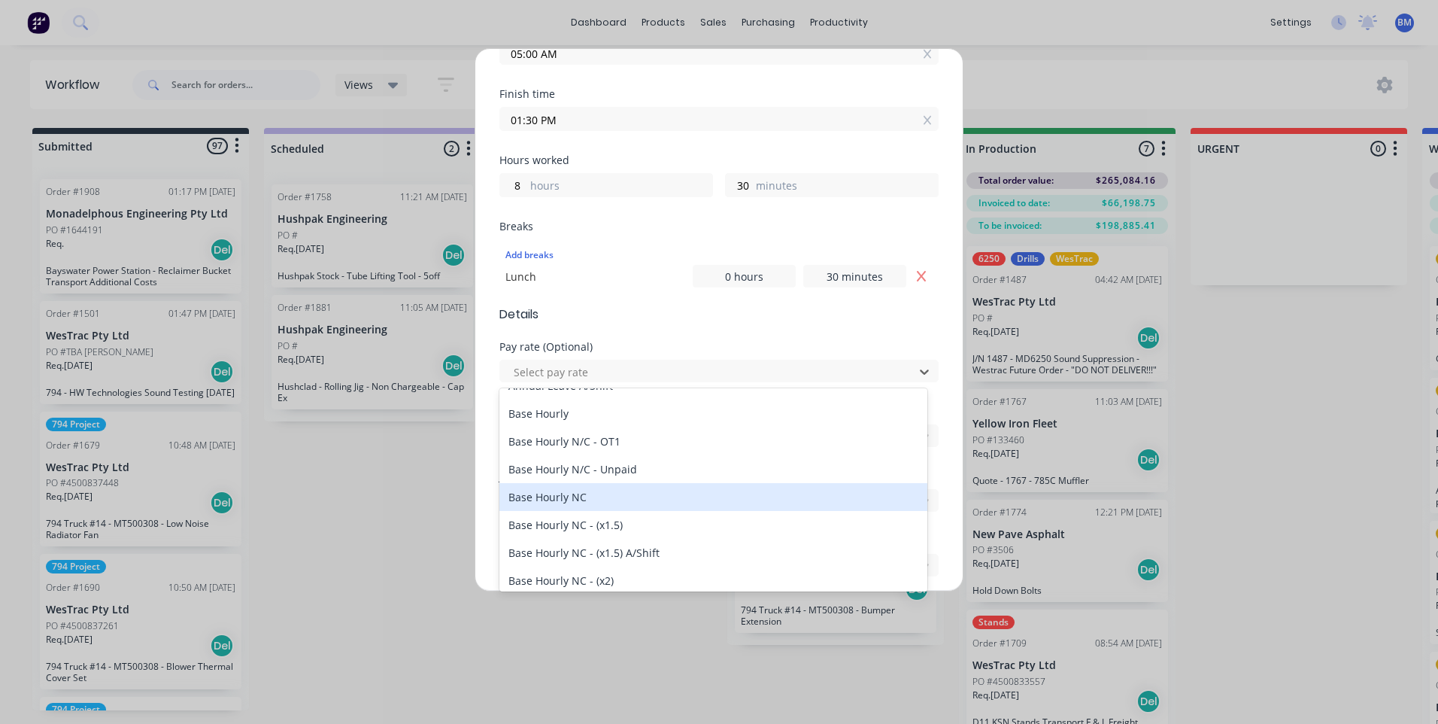
click at [611, 497] on div "Base Hourly NC" at bounding box center [713, 497] width 428 height 28
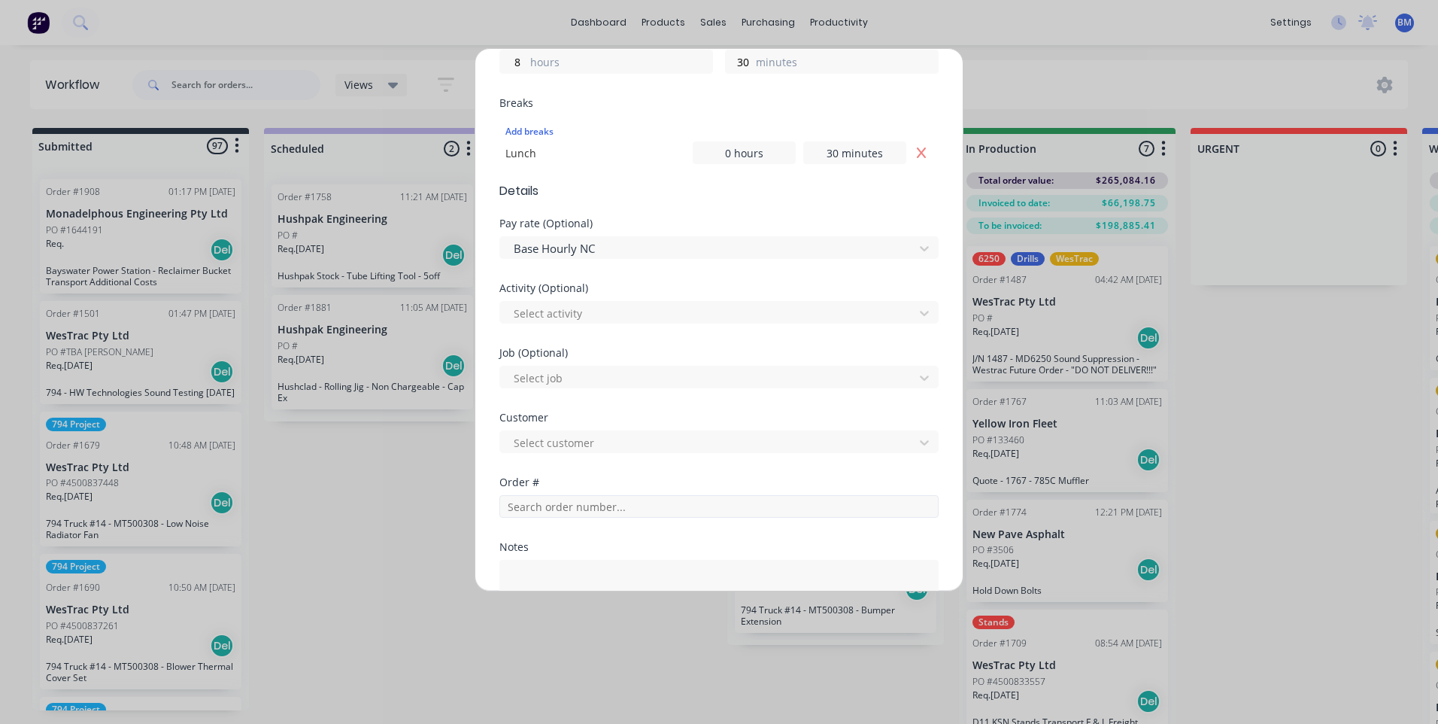
scroll to position [527, 0]
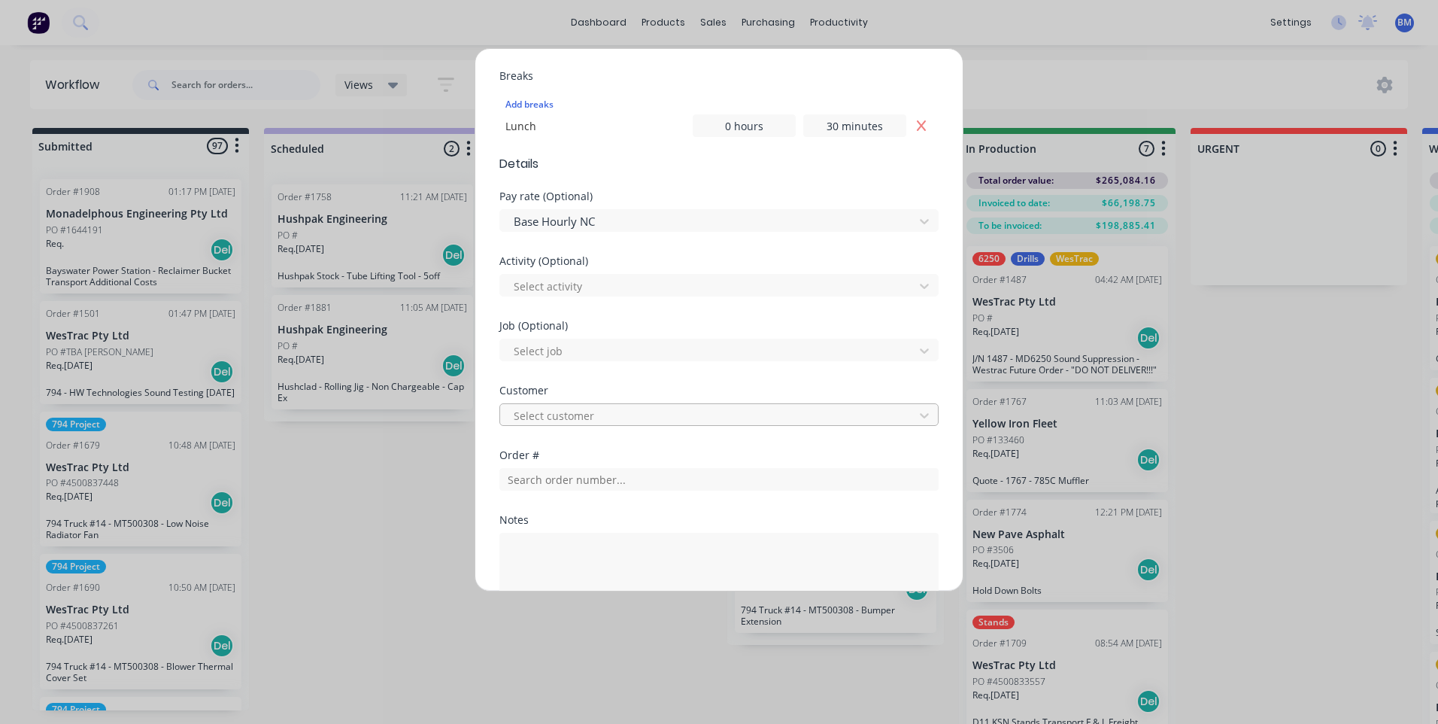
click at [581, 422] on div at bounding box center [709, 415] width 394 height 19
type input "hush"
click at [538, 449] on div "Hushpak" at bounding box center [713, 449] width 428 height 28
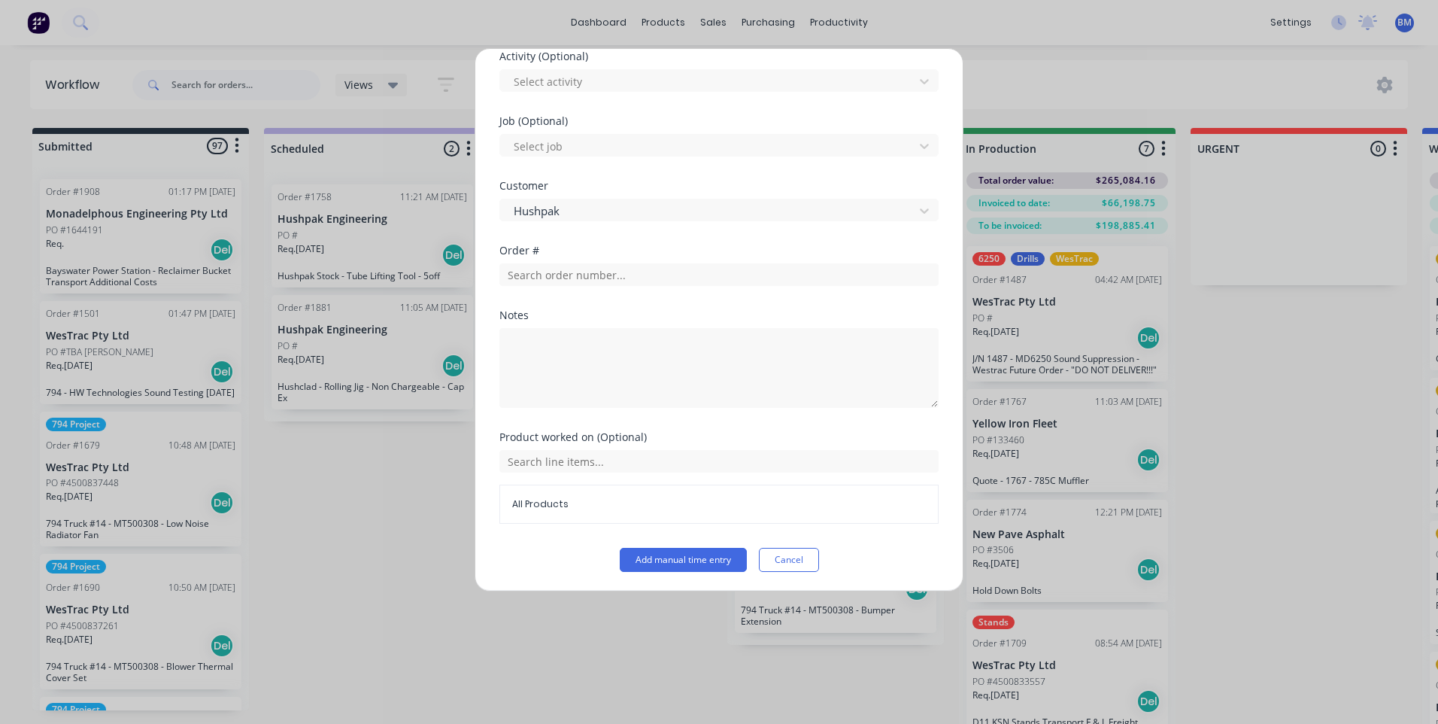
scroll to position [733, 0]
click at [673, 557] on button "Add manual time entry" at bounding box center [683, 557] width 127 height 24
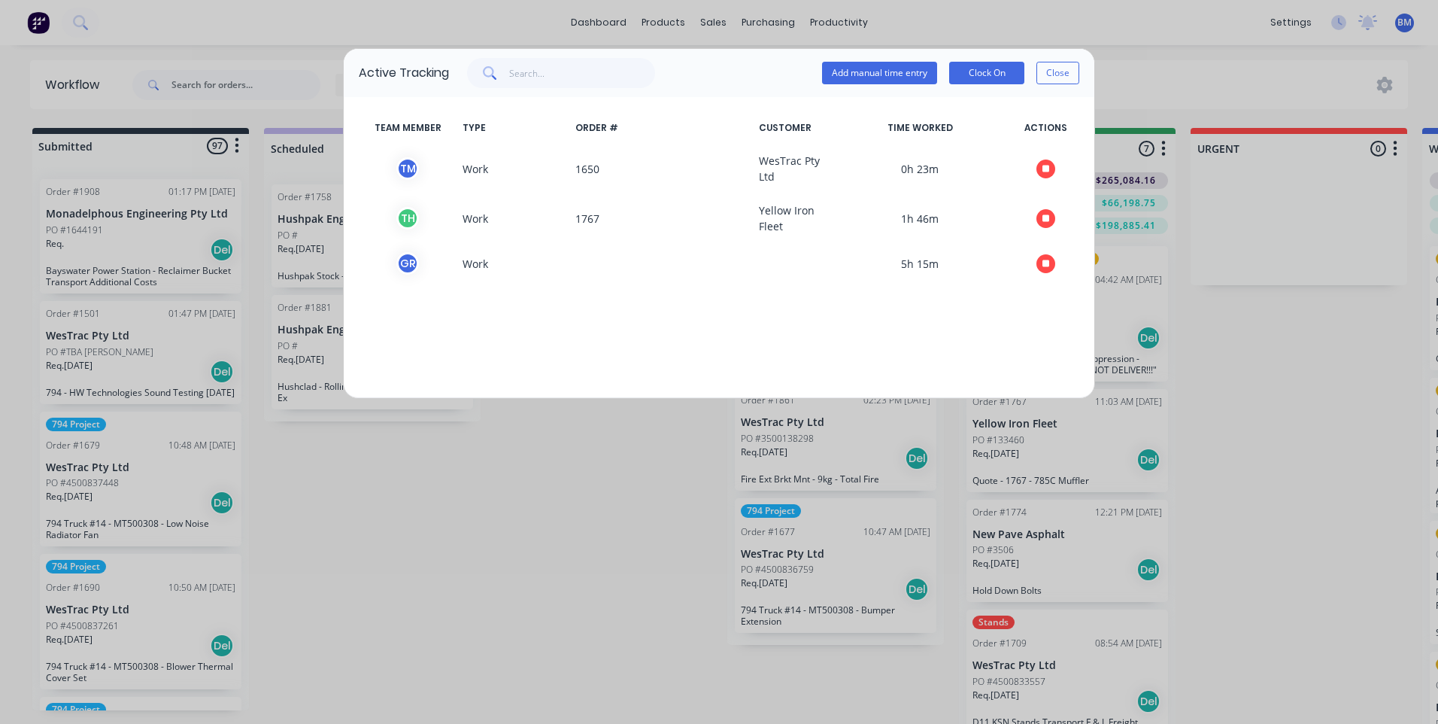
click at [1227, 56] on div "Active Tracking Add manual time entry Clock On Close TEAM MEMBER TYPE ORDER # C…" at bounding box center [719, 362] width 1438 height 724
click at [1412, 23] on div "Active Tracking Add manual time entry Clock On Close TEAM MEMBER TYPE ORDER # C…" at bounding box center [719, 362] width 1438 height 724
drag, startPoint x: 1053, startPoint y: 88, endPoint x: 1064, endPoint y: 74, distance: 17.8
click at [1054, 88] on div "Active Tracking Add manual time entry Clock On Close" at bounding box center [719, 73] width 751 height 48
drag, startPoint x: 1064, startPoint y: 74, endPoint x: 1231, endPoint y: 60, distance: 167.5
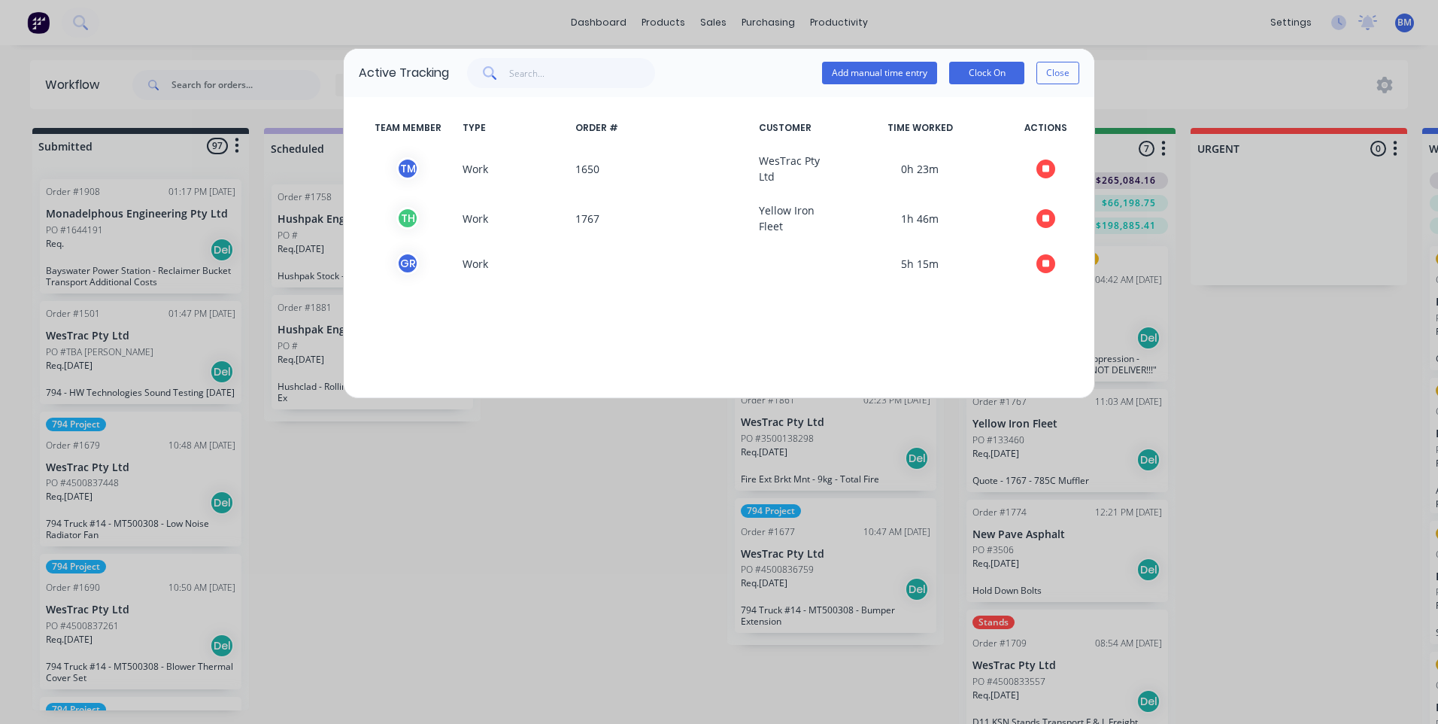
click at [1064, 73] on button "Close" at bounding box center [1057, 73] width 43 height 23
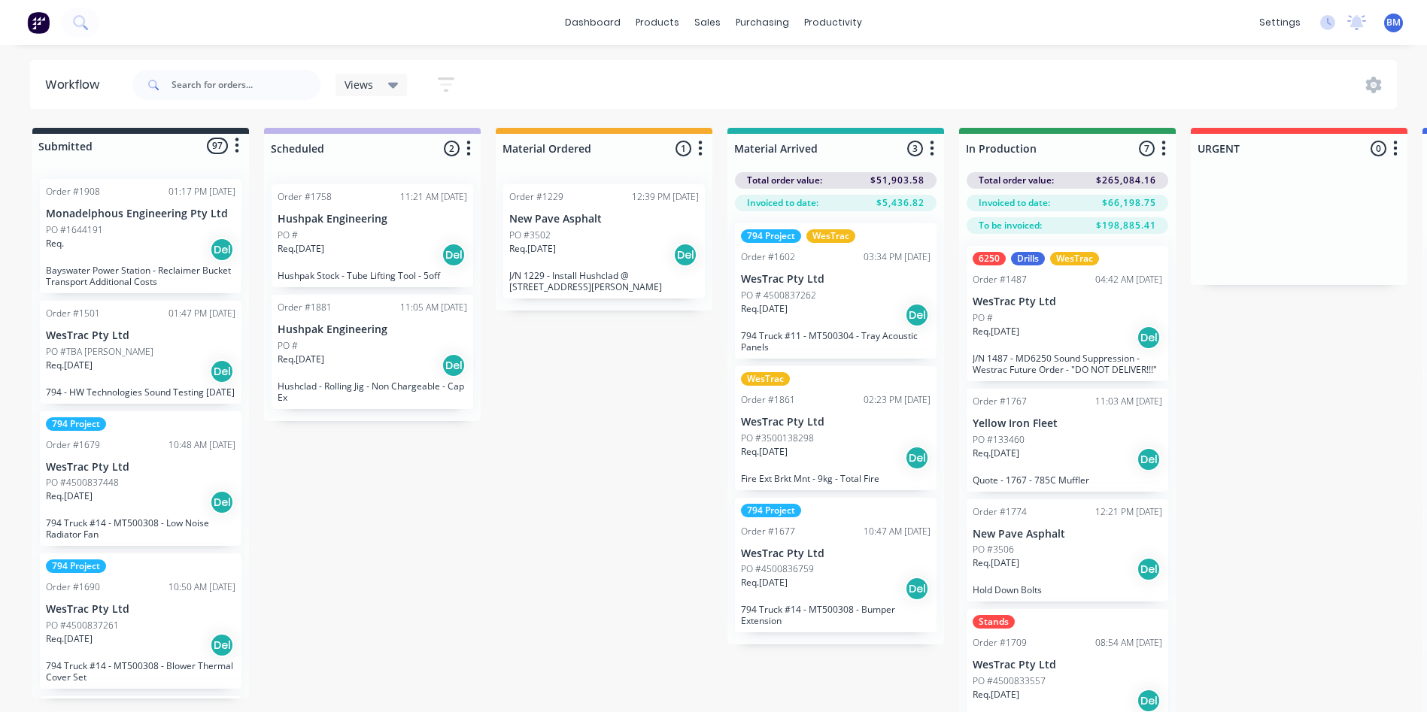
click at [1400, 23] on span "BM" at bounding box center [1393, 23] width 14 height 14
click at [1357, 18] on icon at bounding box center [1357, 21] width 14 height 12
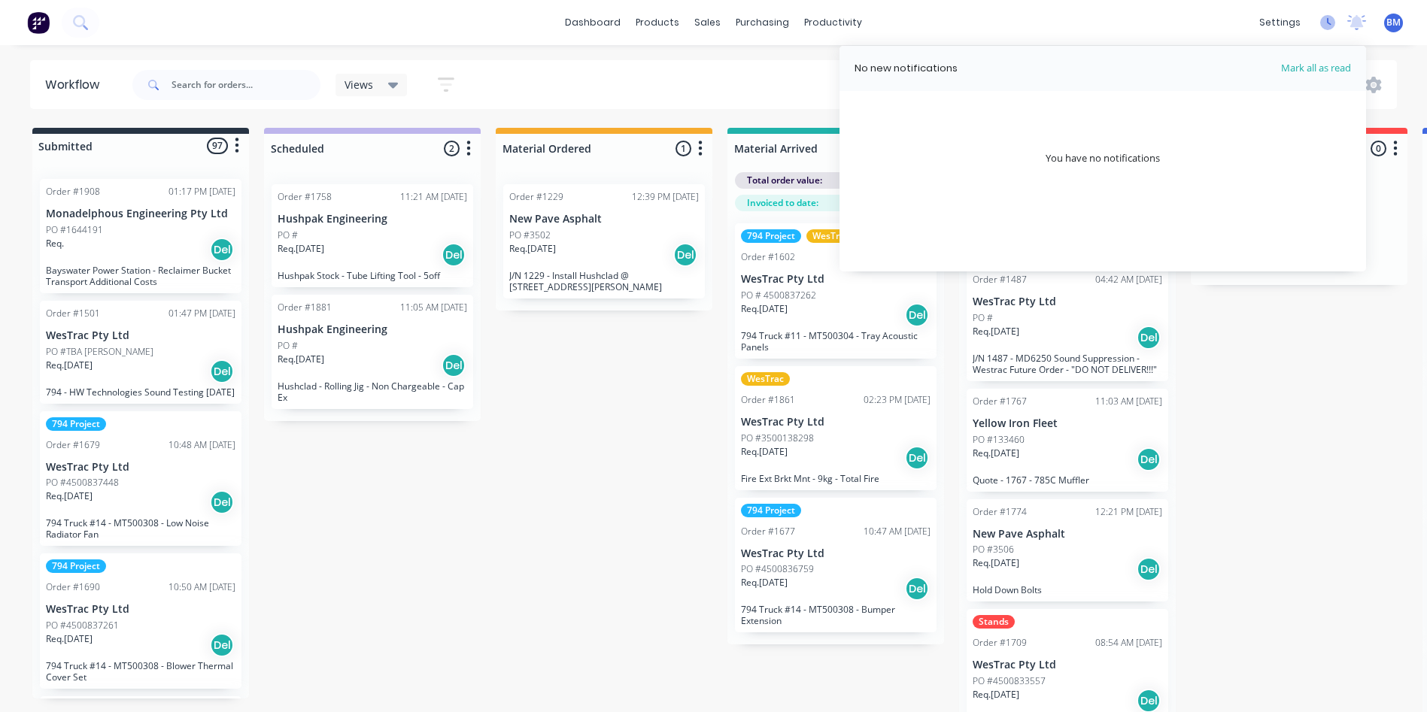
click at [1330, 22] on icon at bounding box center [1327, 22] width 15 height 15
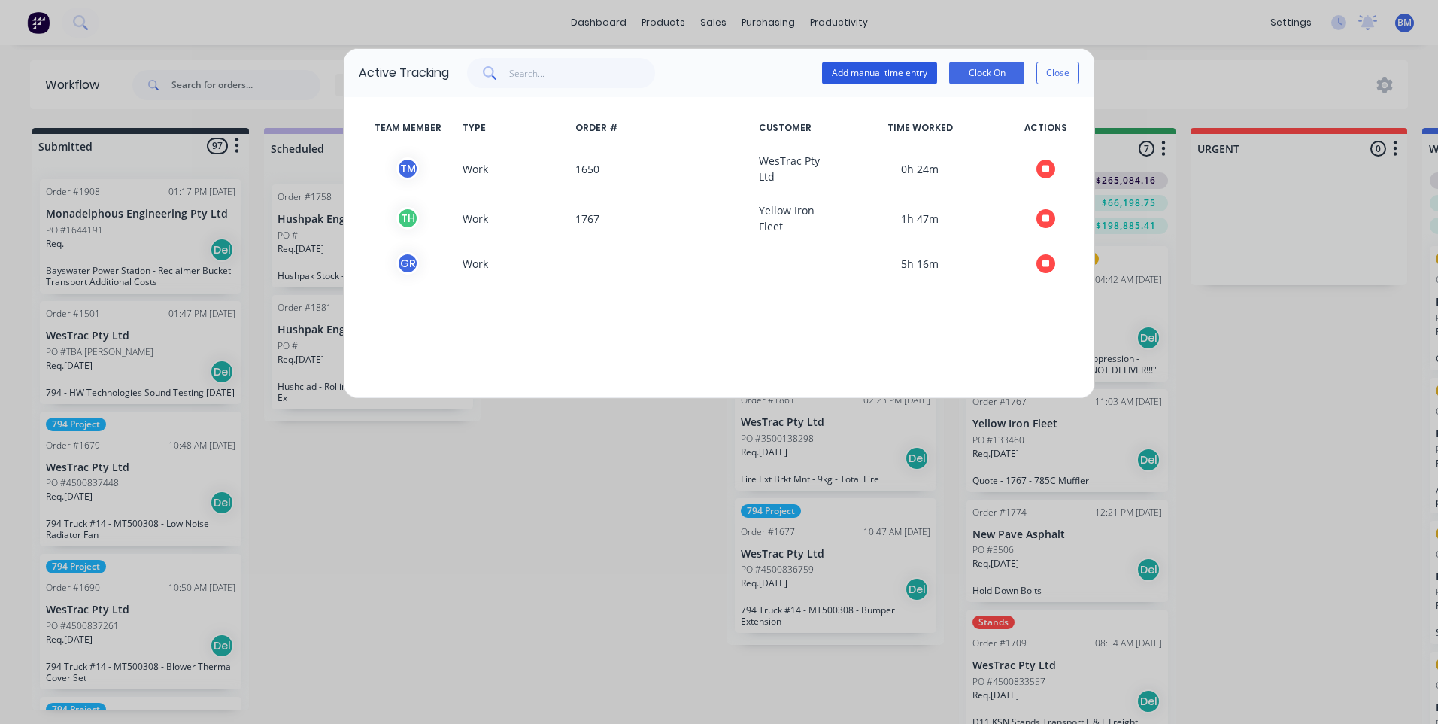
click at [876, 74] on button "Add manual time entry" at bounding box center [879, 73] width 115 height 23
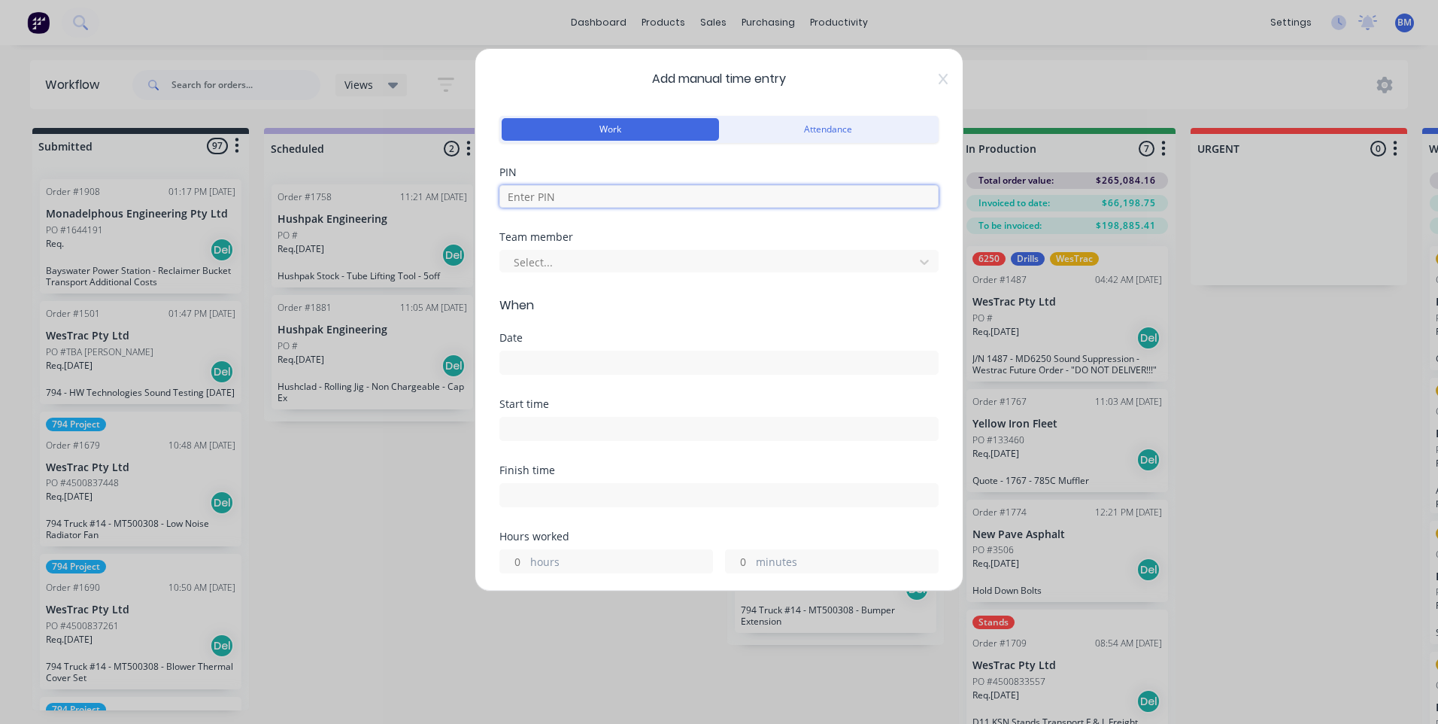
click at [673, 190] on input at bounding box center [718, 196] width 439 height 23
type input "7060"
click at [604, 253] on div at bounding box center [709, 262] width 394 height 19
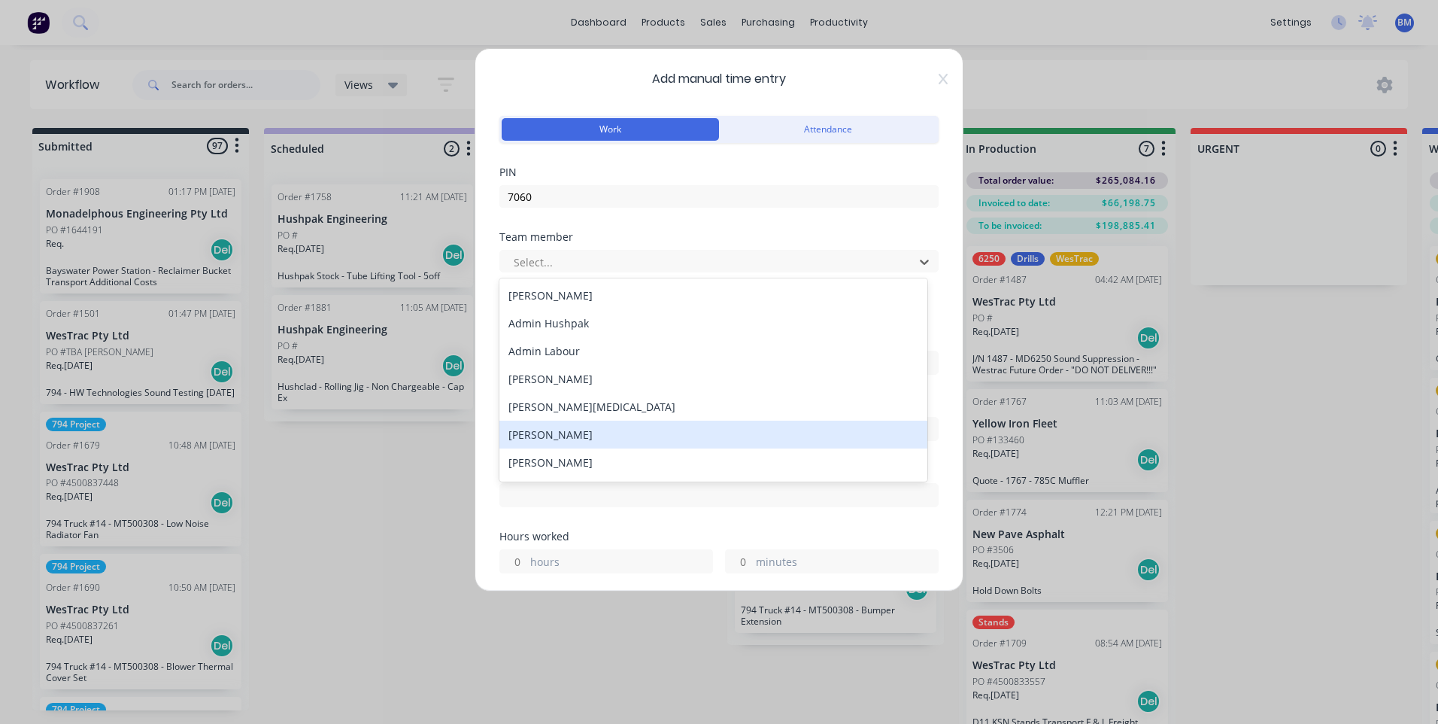
click at [577, 431] on div "[PERSON_NAME]" at bounding box center [713, 434] width 428 height 28
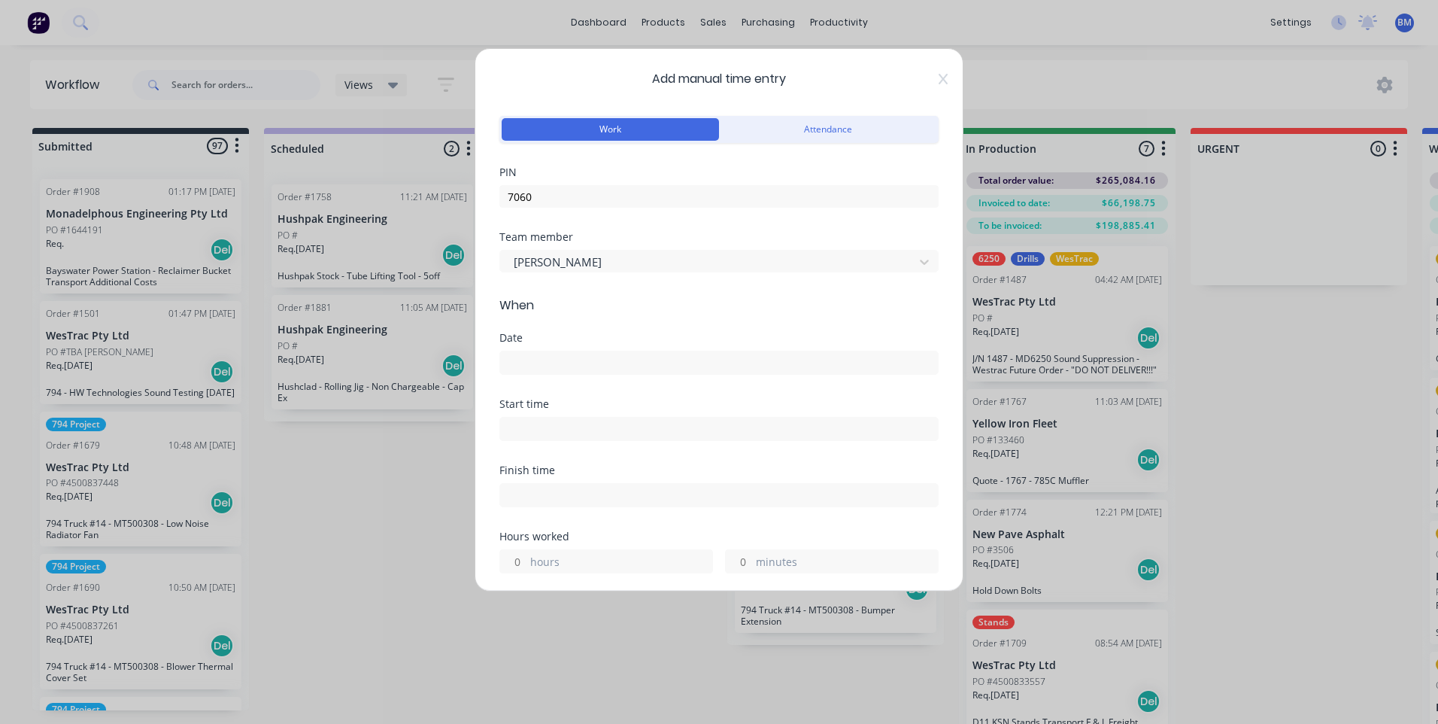
click at [567, 371] on input at bounding box center [719, 362] width 438 height 23
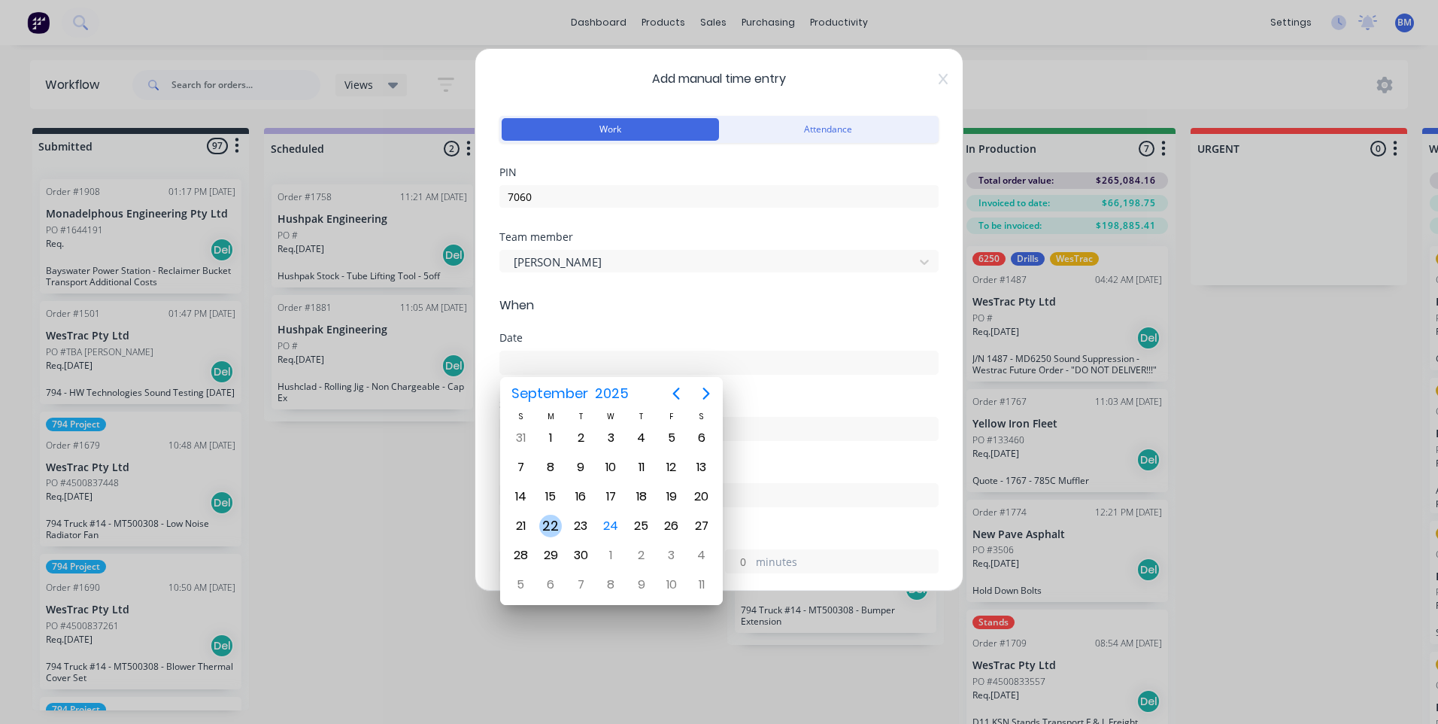
click at [551, 524] on div "22" at bounding box center [550, 525] width 23 height 23
type input "[DATE]"
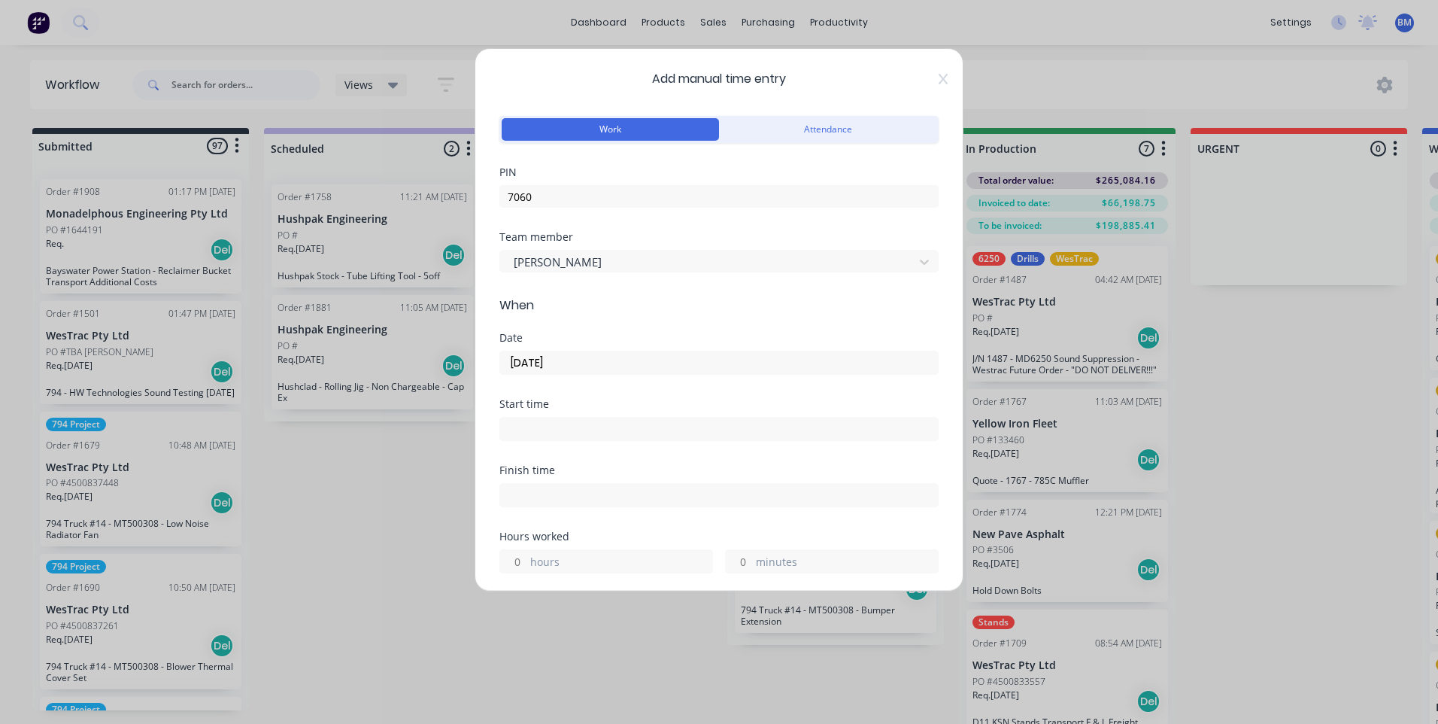
click at [558, 409] on div "Start time" at bounding box center [718, 420] width 439 height 42
click at [554, 426] on input at bounding box center [719, 428] width 438 height 23
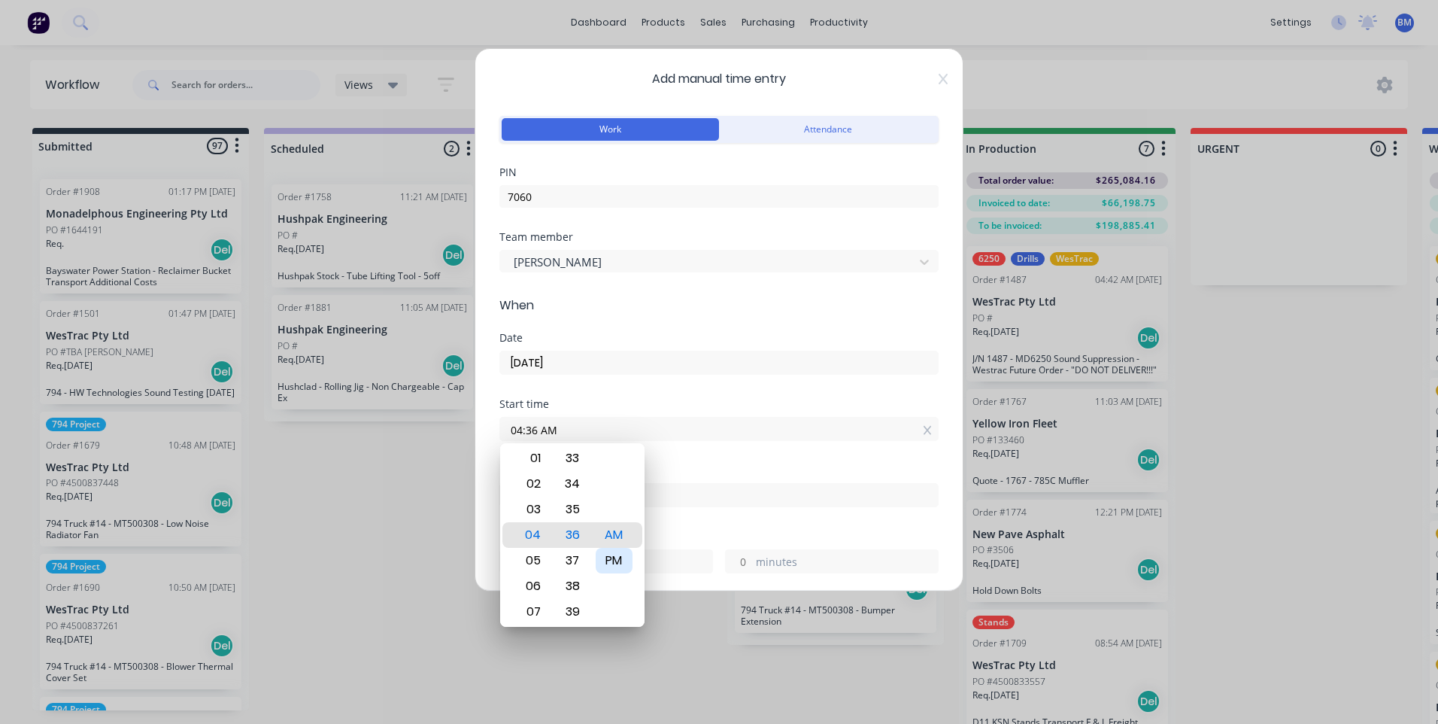
click at [604, 557] on div "PM" at bounding box center [614, 561] width 37 height 26
click at [534, 506] on div "01" at bounding box center [531, 509] width 37 height 26
click at [569, 560] on div "30" at bounding box center [572, 561] width 37 height 26
type input "01:30 PM"
click at [694, 507] on div "Finish time" at bounding box center [718, 498] width 439 height 66
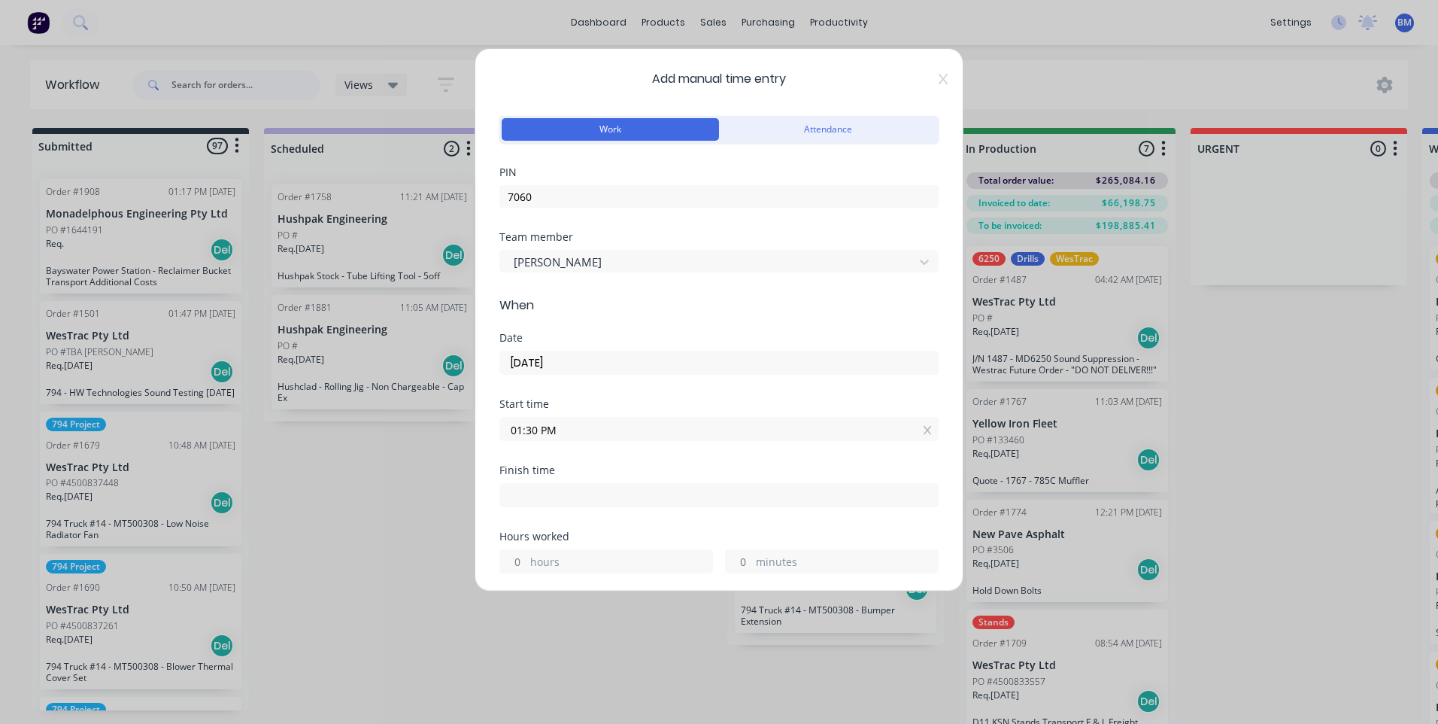
click at [636, 497] on input at bounding box center [719, 495] width 438 height 23
type input "09:36 AM"
type input "20"
type input "6"
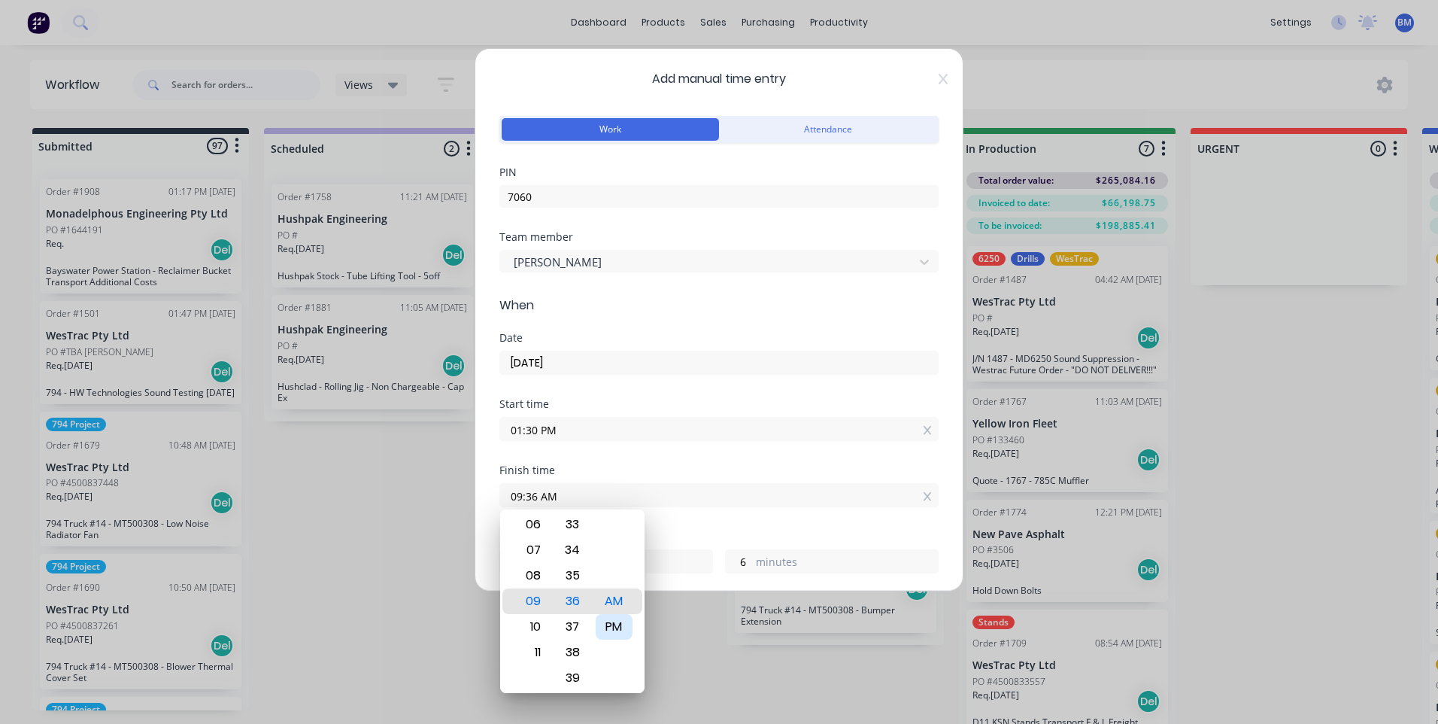
click at [606, 619] on div "PM" at bounding box center [614, 627] width 37 height 26
type input "09:36 PM"
type input "8"
type input "07:36 PM"
type input "6"
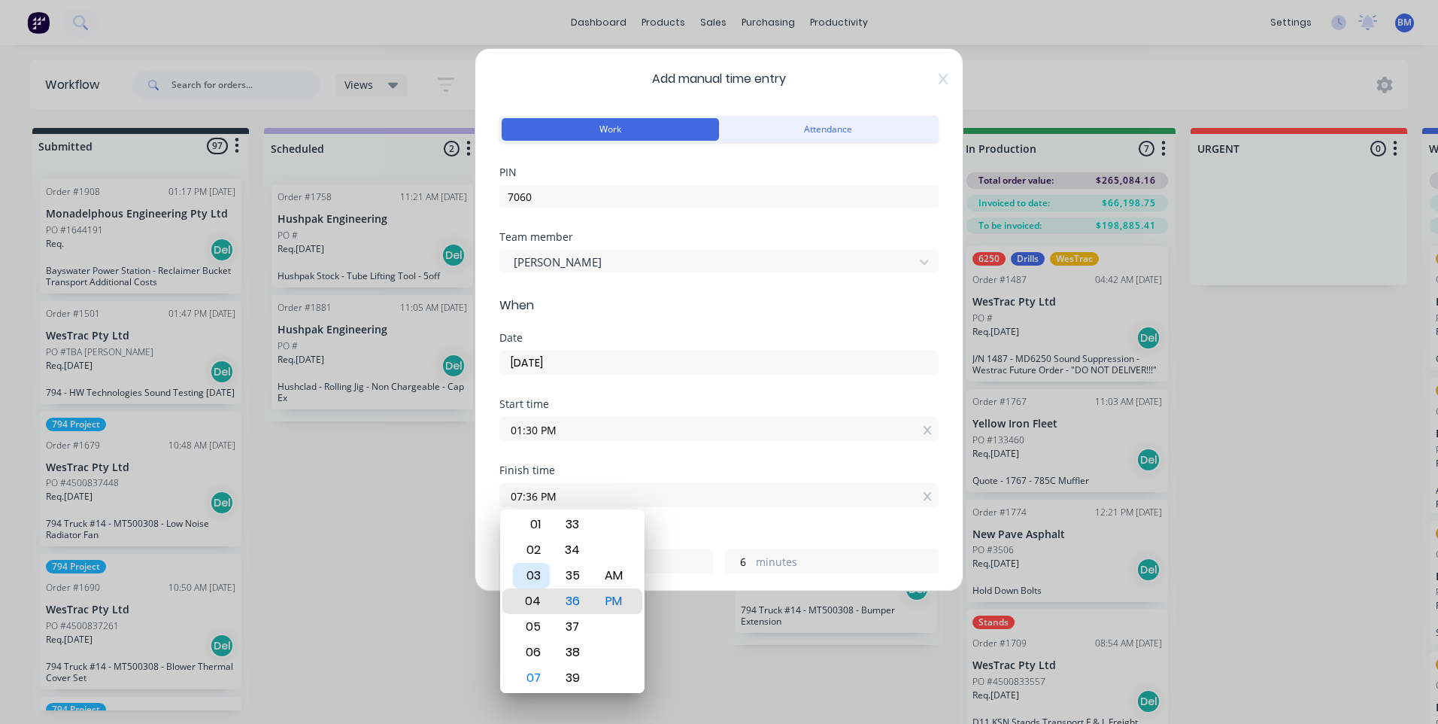
type input "04:36 PM"
type input "3"
click at [537, 582] on div "03" at bounding box center [531, 576] width 37 height 26
type input "03:36 PM"
type input "2"
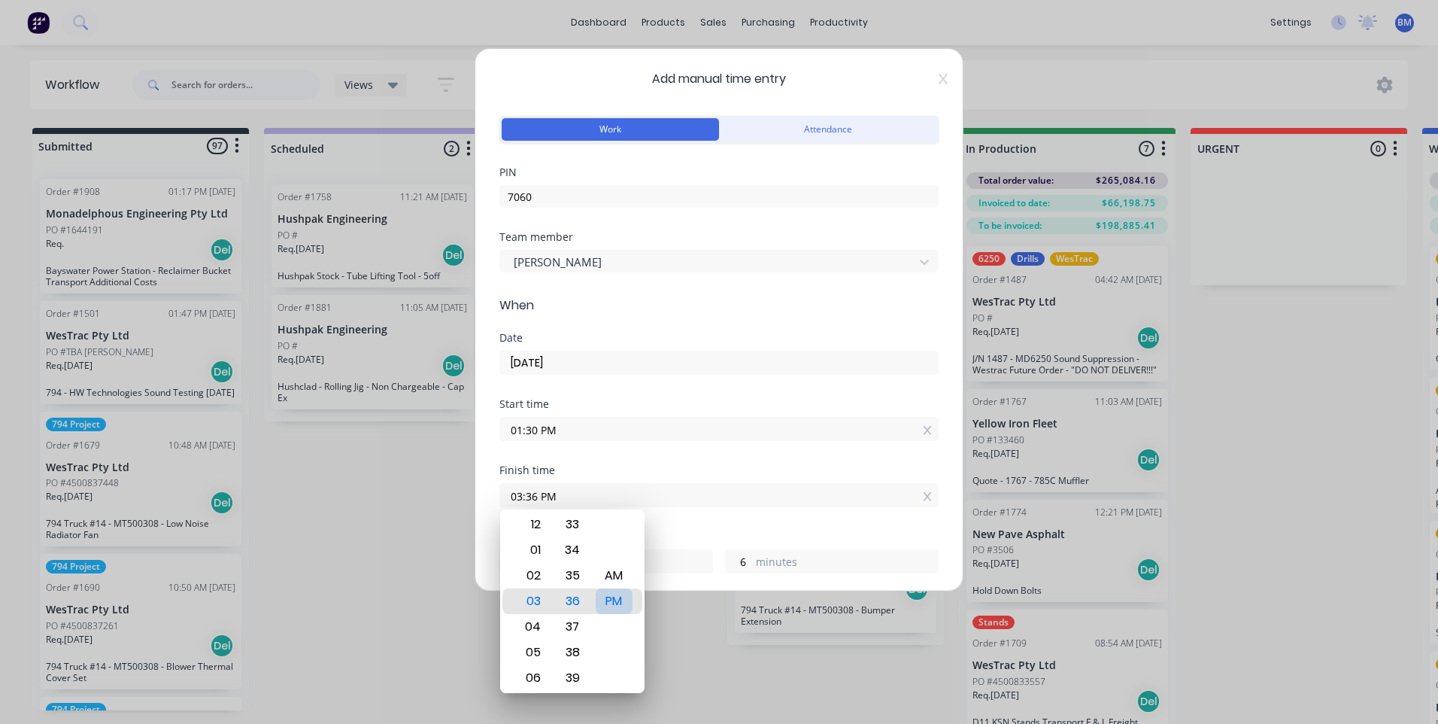
type input "03:36 AM"
type input "14"
type input "03:34 AM"
type input "4"
type input "03:32 AM"
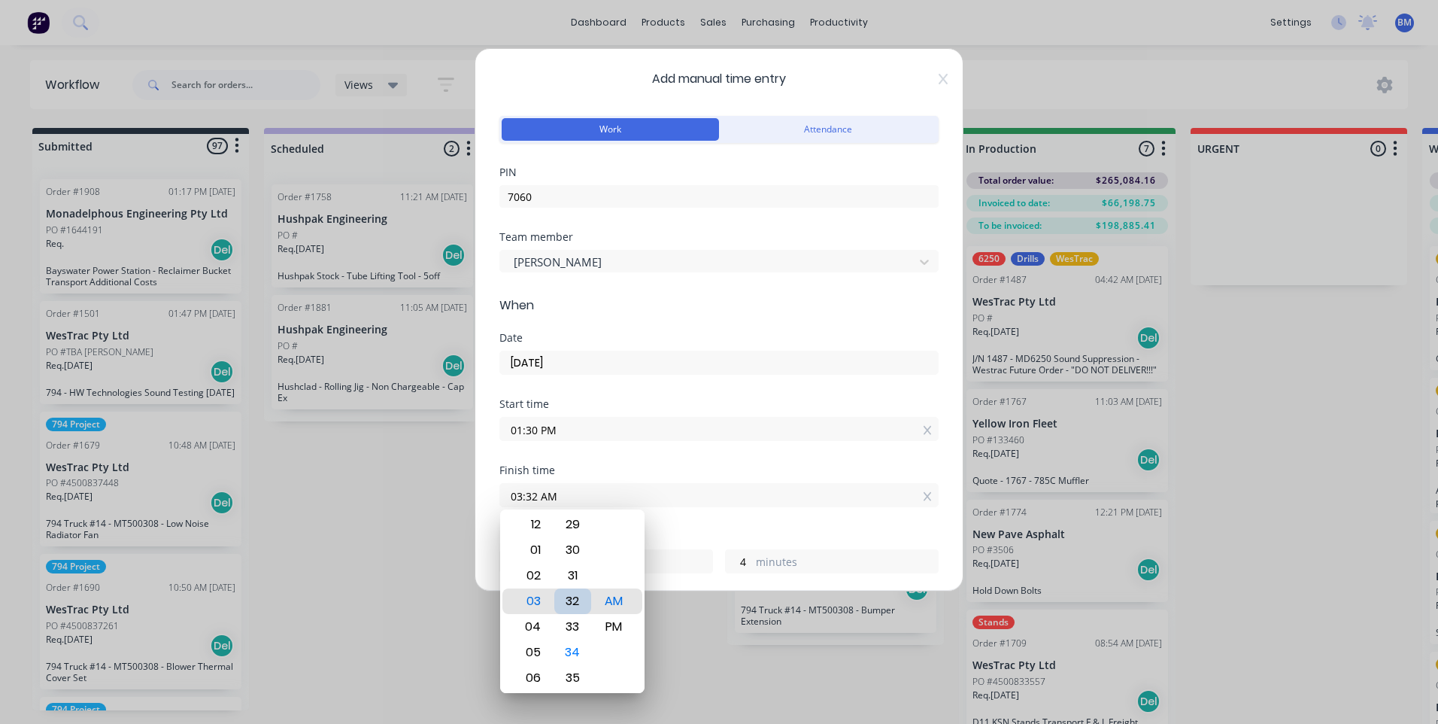
type input "2"
type input "03:30 AM"
type input "0"
click at [572, 599] on div "30" at bounding box center [572, 601] width 37 height 26
click at [605, 619] on div "PM" at bounding box center [614, 627] width 37 height 26
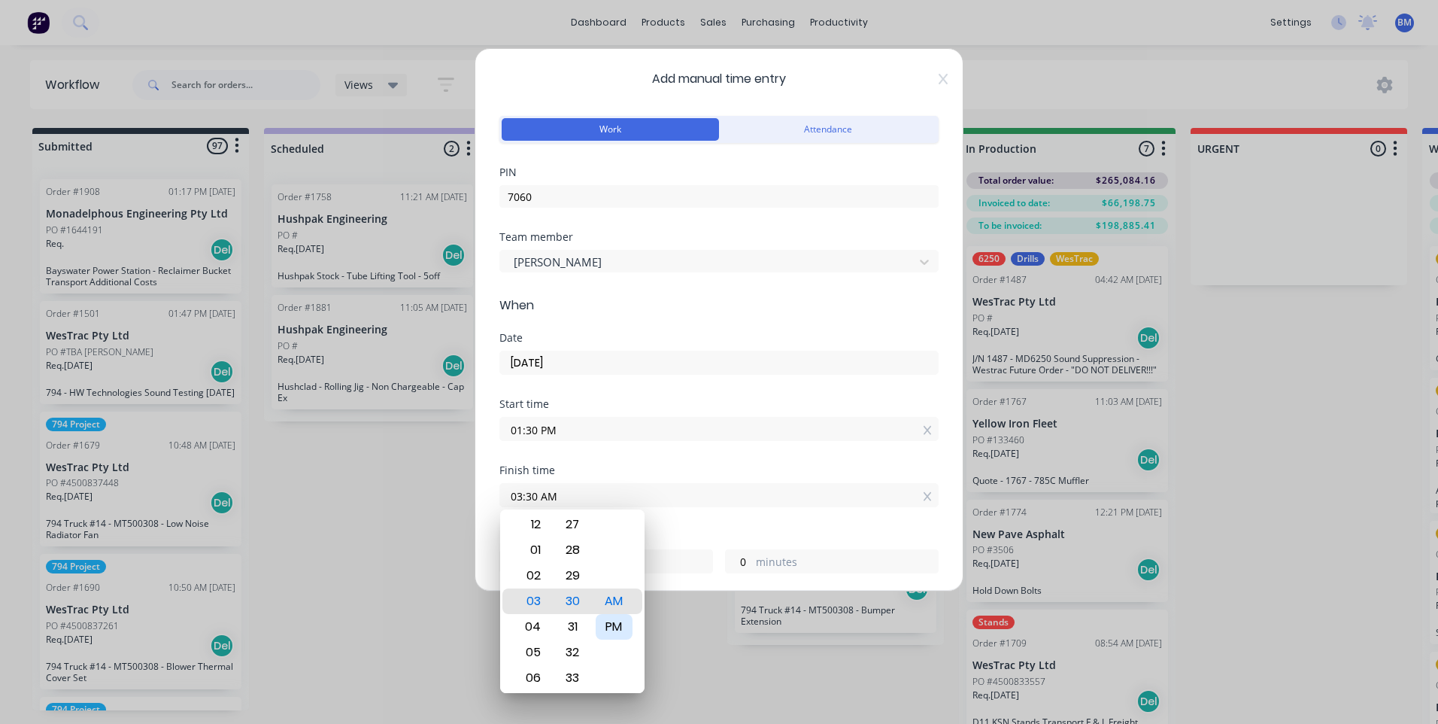
type input "03:30 PM"
type input "2"
click at [703, 523] on div "Finish time 03:30 PM" at bounding box center [718, 498] width 439 height 66
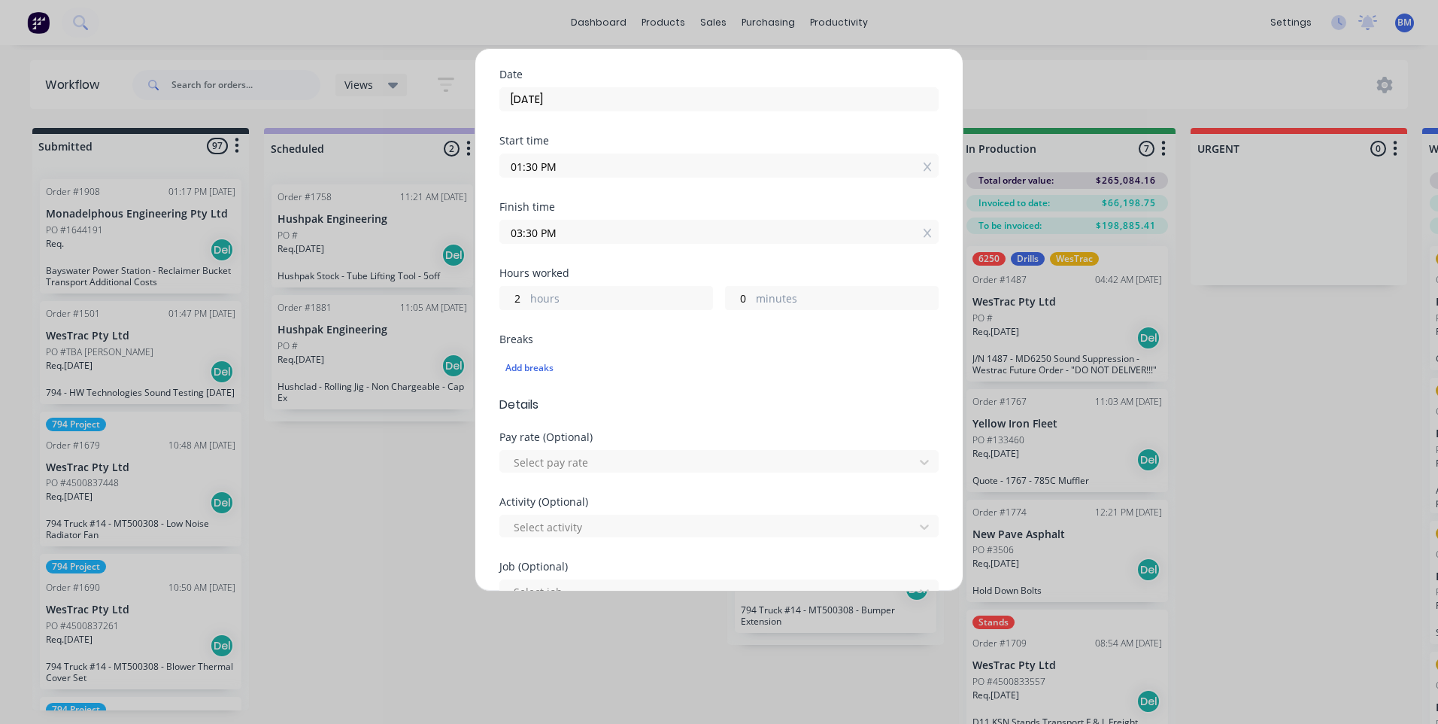
scroll to position [301, 0]
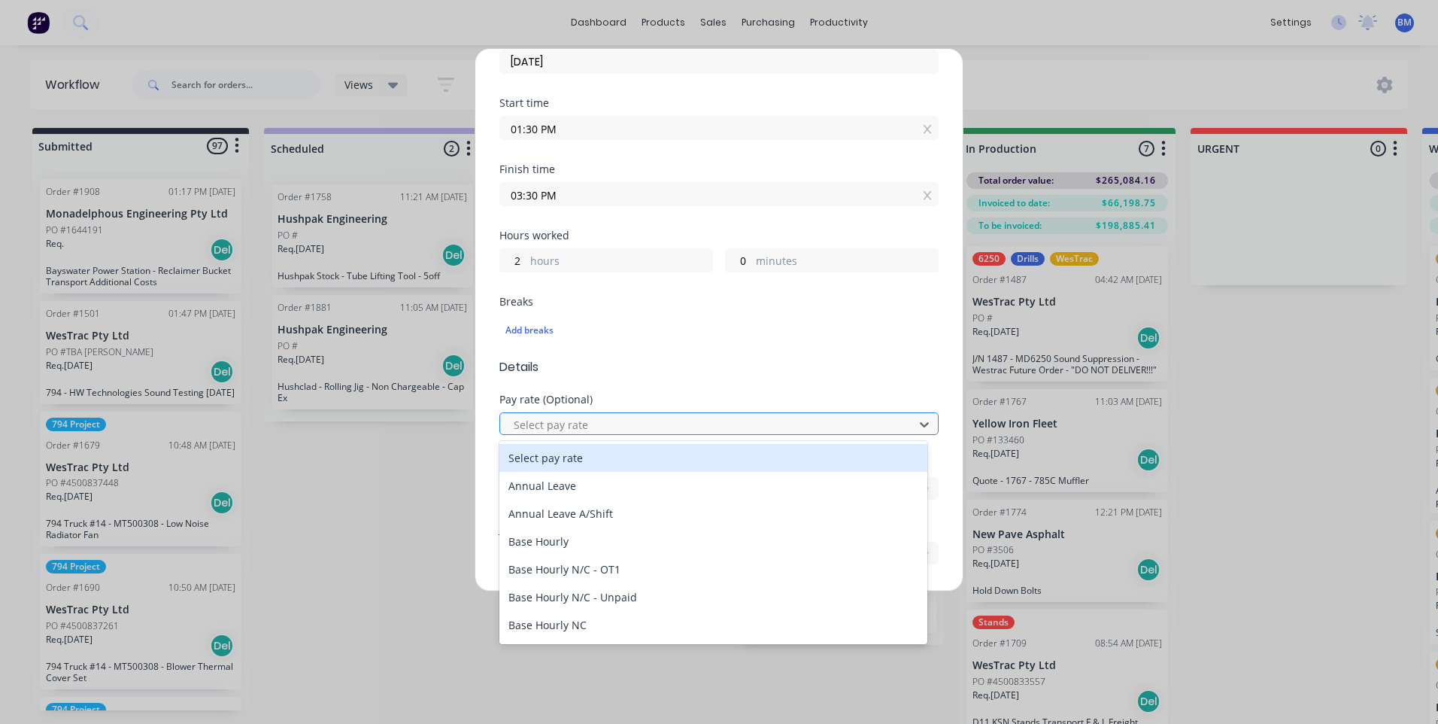
click at [569, 420] on div at bounding box center [709, 424] width 394 height 19
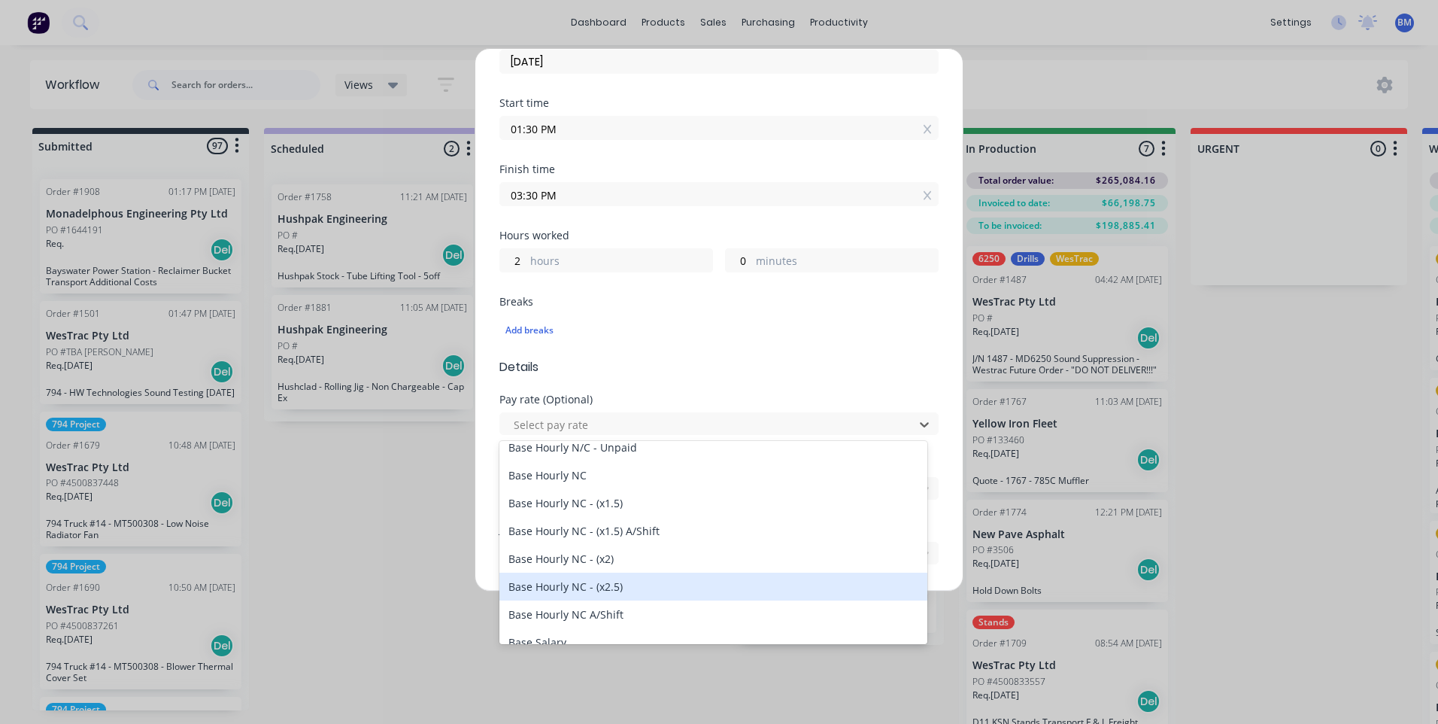
scroll to position [150, 0]
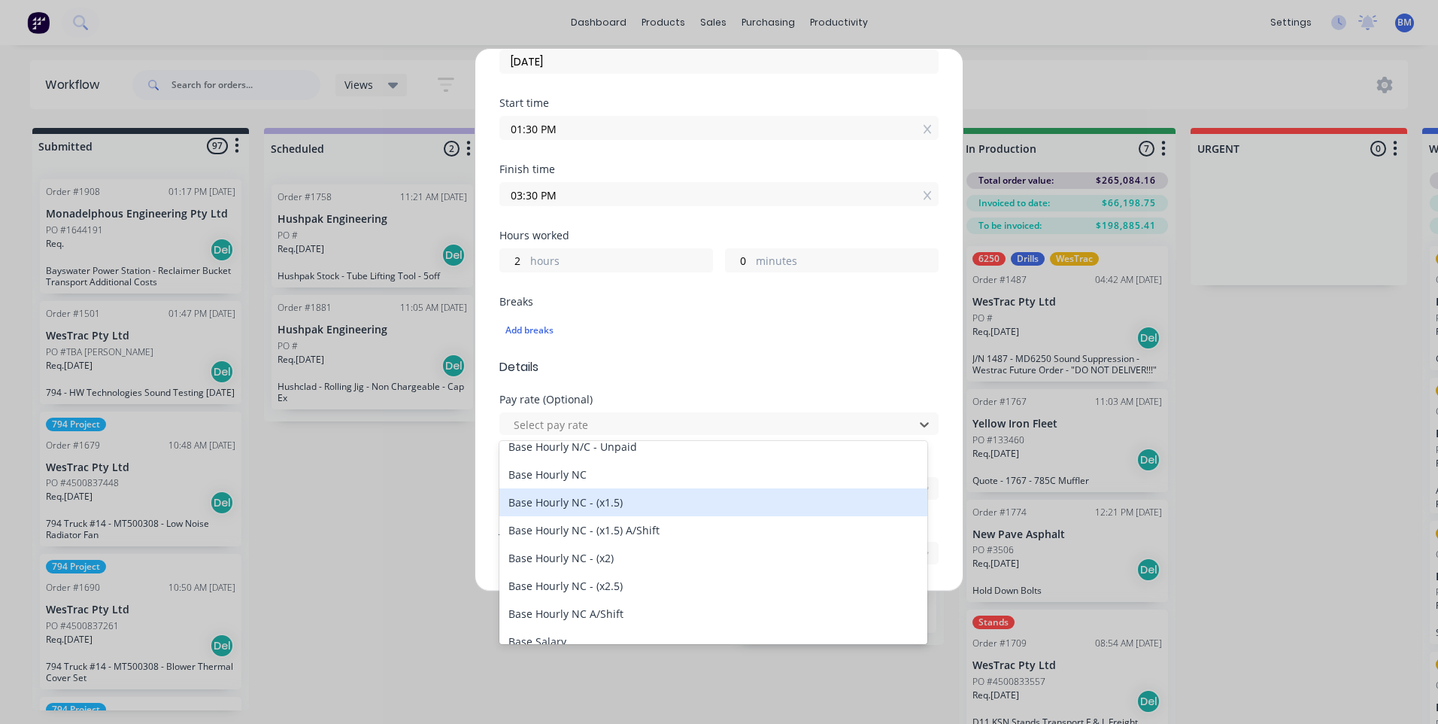
click at [600, 505] on div "Base Hourly NC - (x1.5)" at bounding box center [713, 502] width 428 height 28
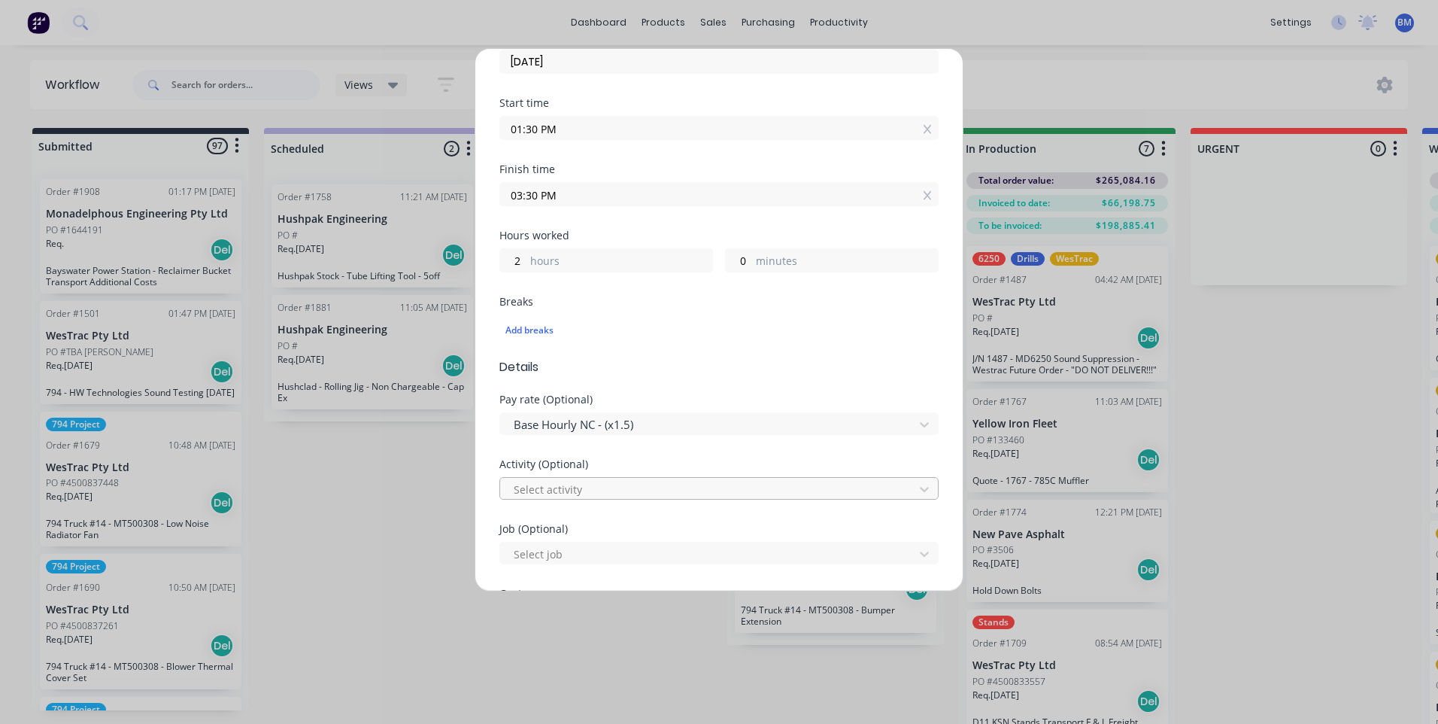
click at [575, 487] on div at bounding box center [709, 489] width 394 height 19
click at [584, 497] on div at bounding box center [709, 489] width 394 height 19
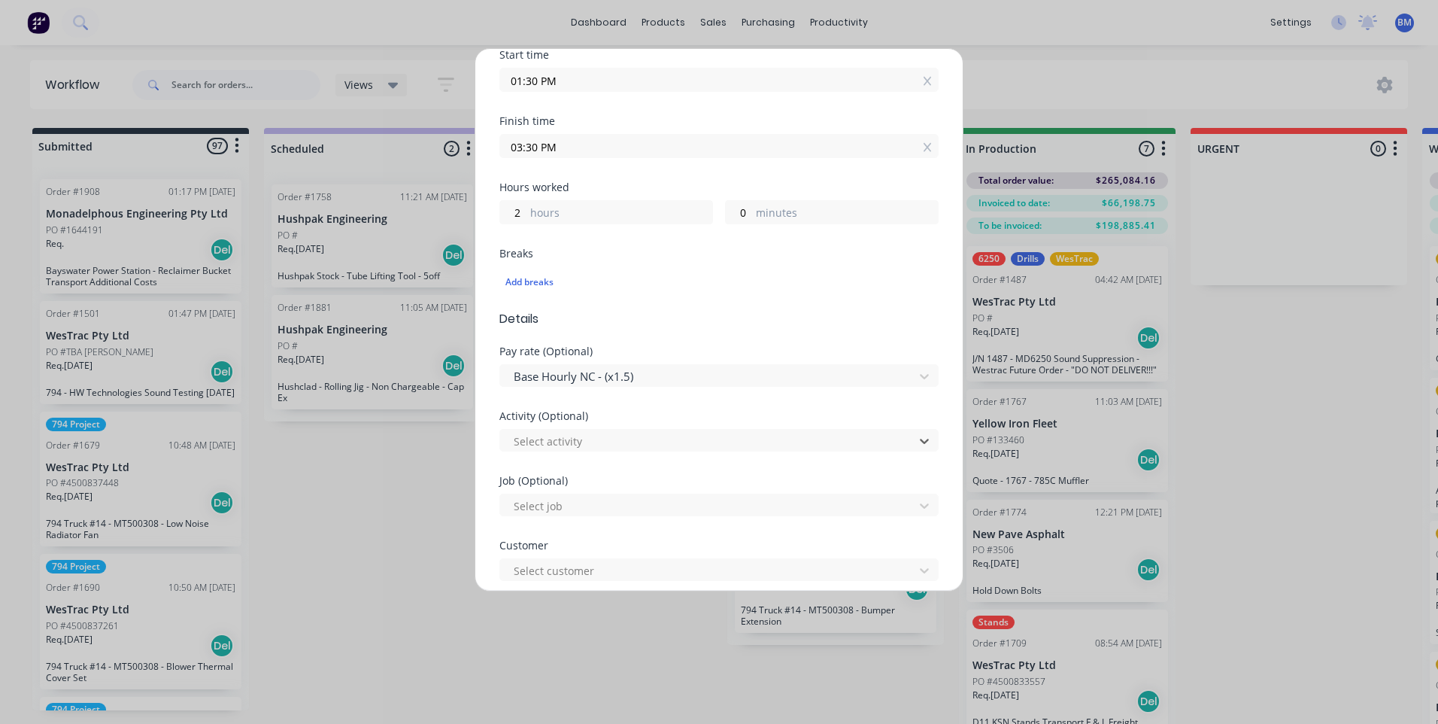
scroll to position [376, 0]
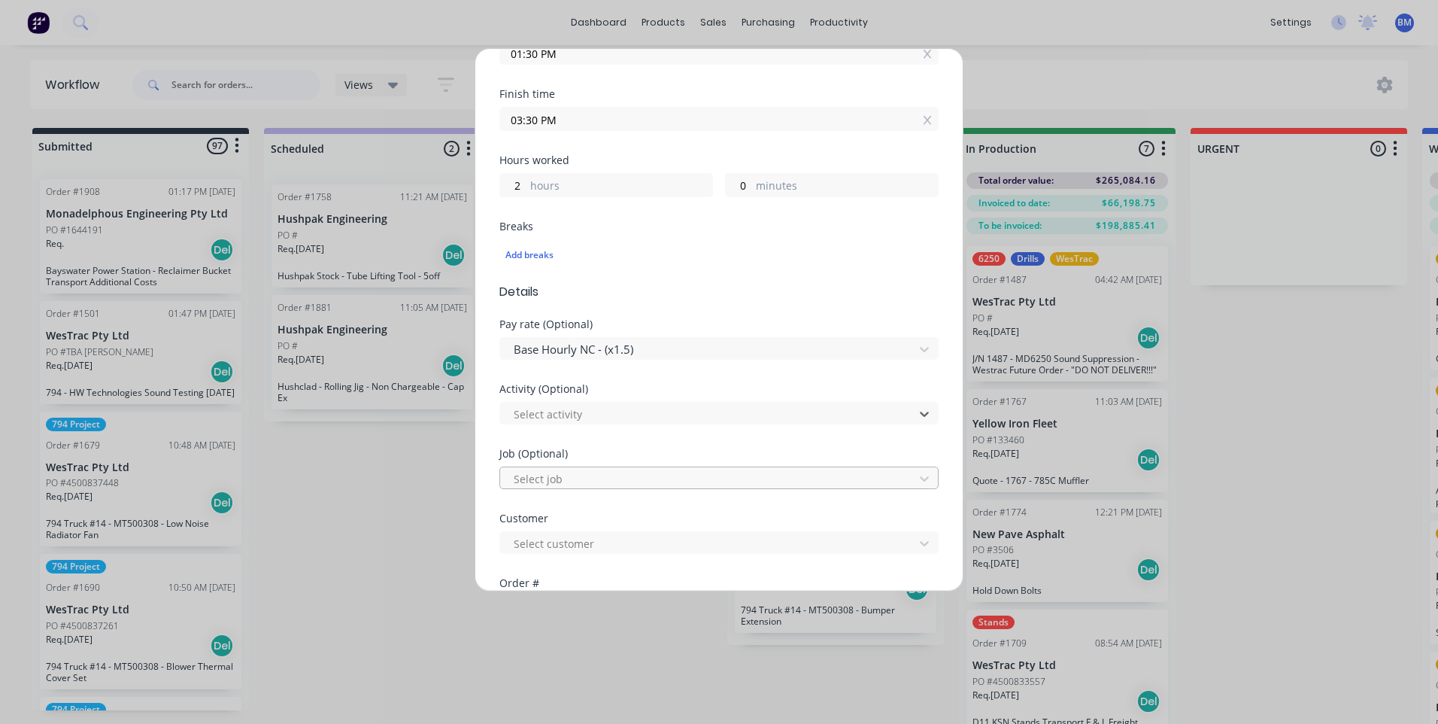
click at [564, 475] on div at bounding box center [709, 478] width 394 height 19
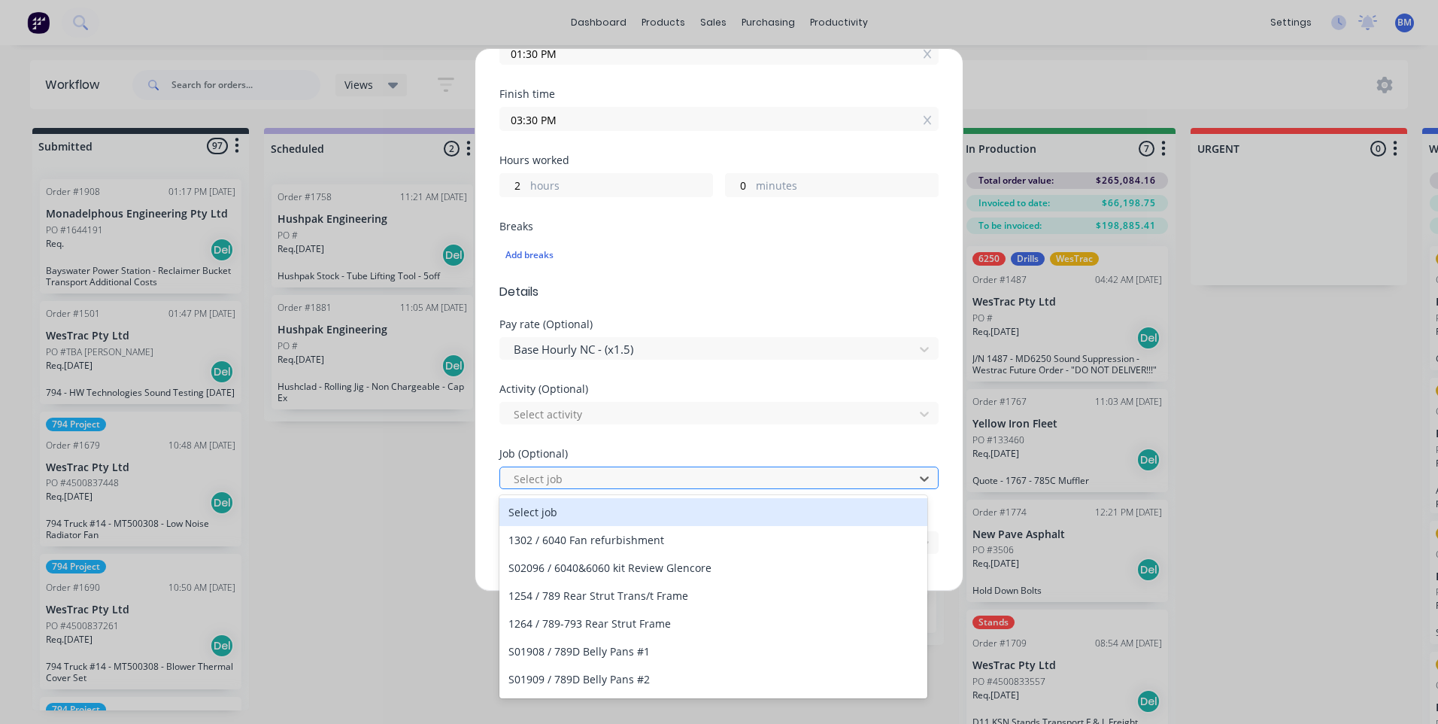
click at [563, 480] on div at bounding box center [709, 478] width 394 height 19
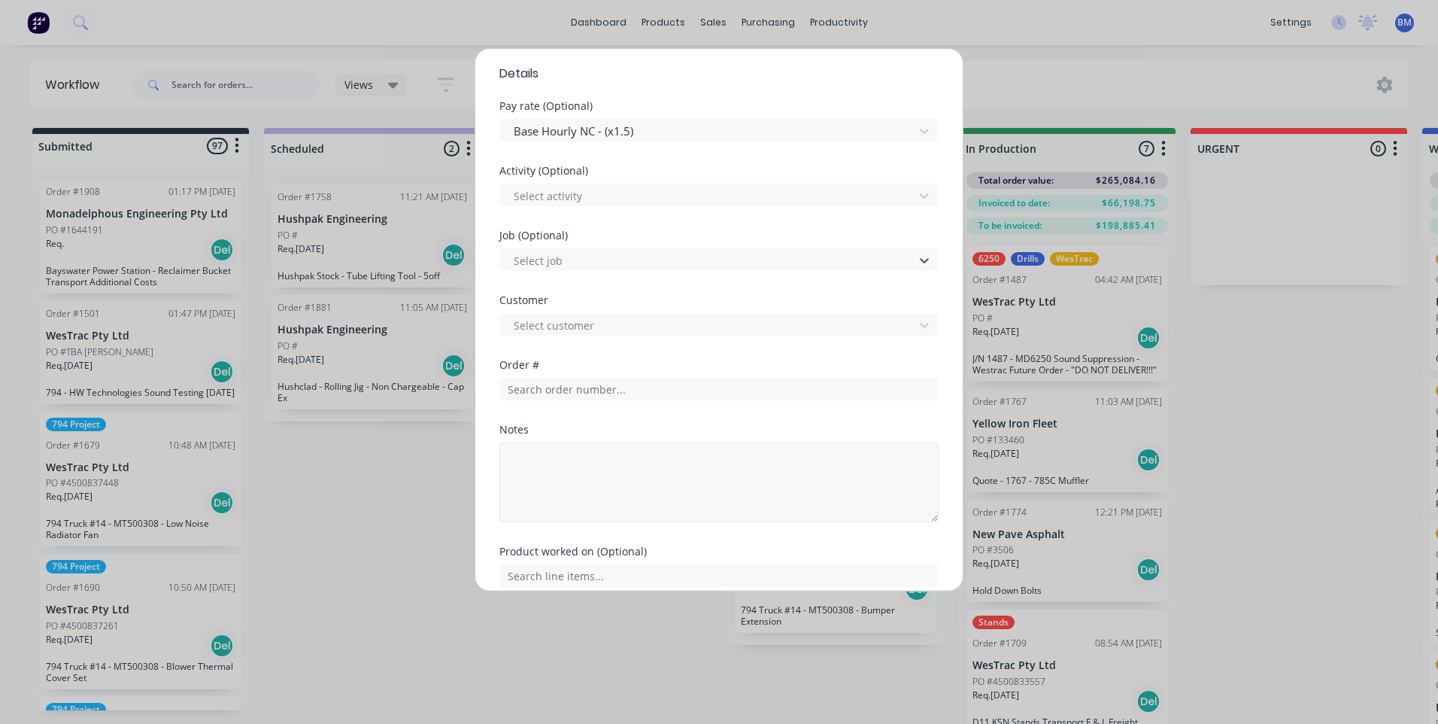
scroll to position [602, 0]
click at [568, 316] on div at bounding box center [709, 317] width 394 height 19
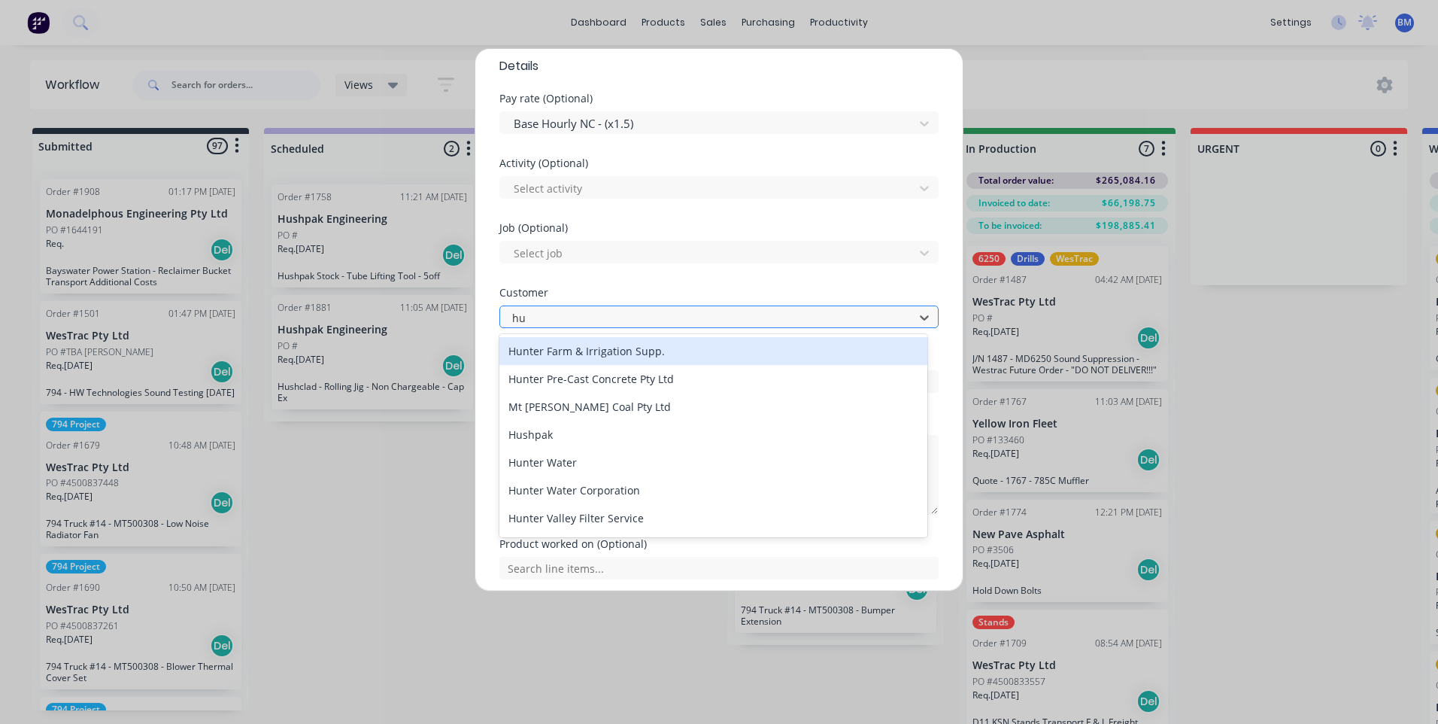
type input "hus"
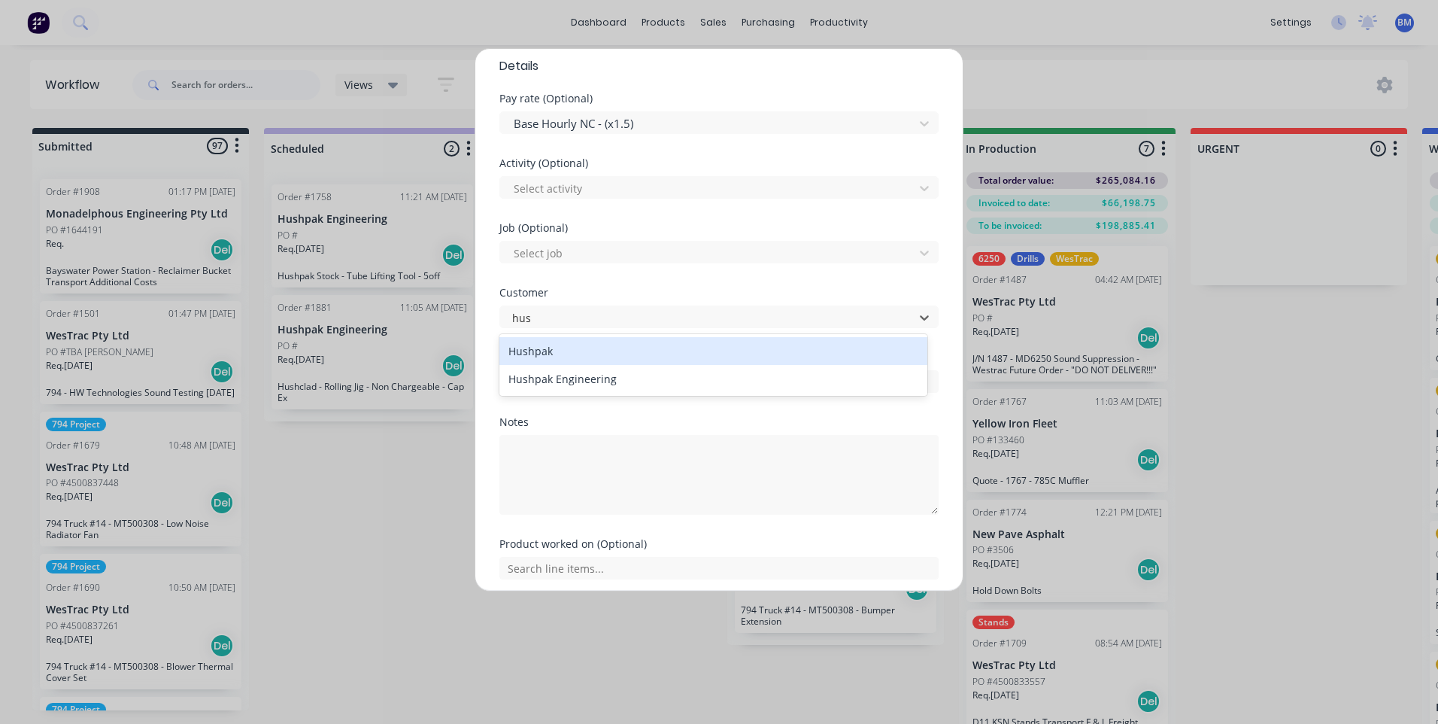
click at [557, 350] on div "Hushpak" at bounding box center [713, 351] width 428 height 28
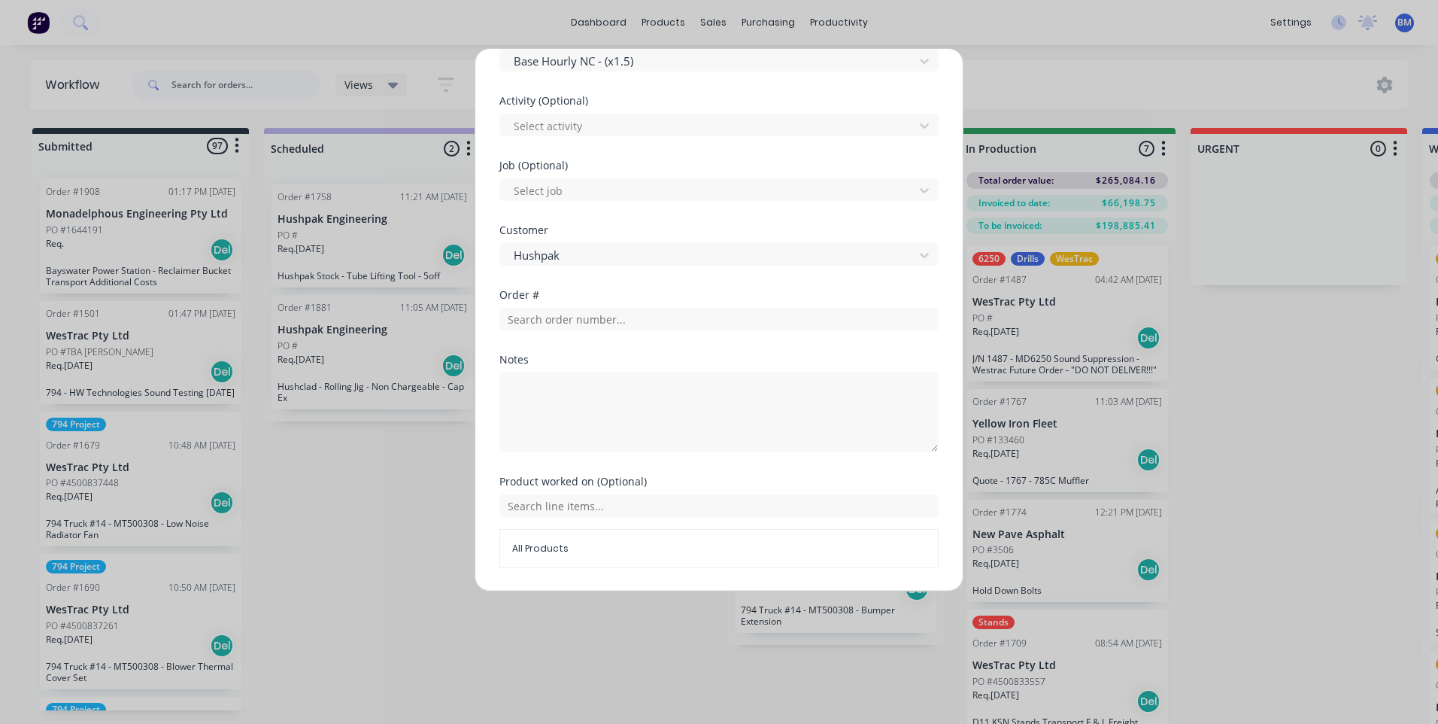
scroll to position [711, 0]
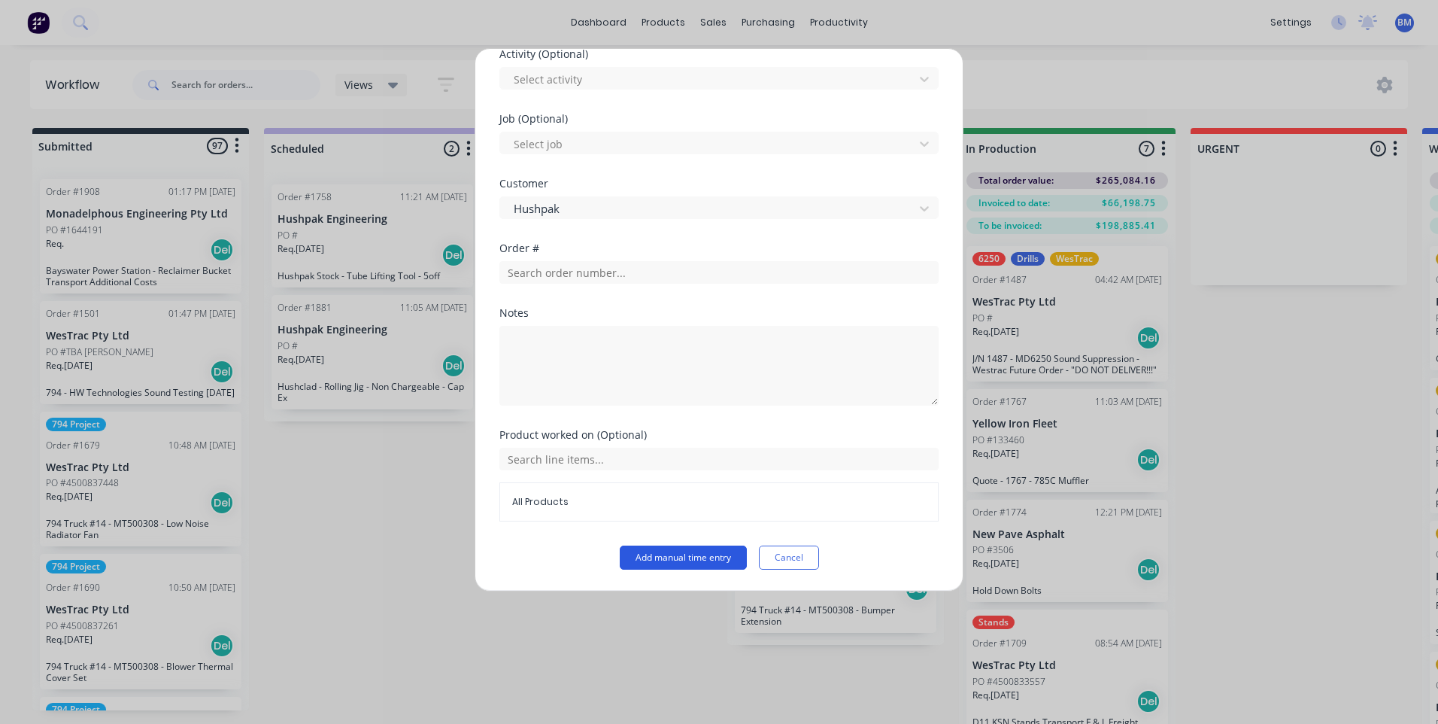
click at [670, 558] on button "Add manual time entry" at bounding box center [683, 557] width 127 height 24
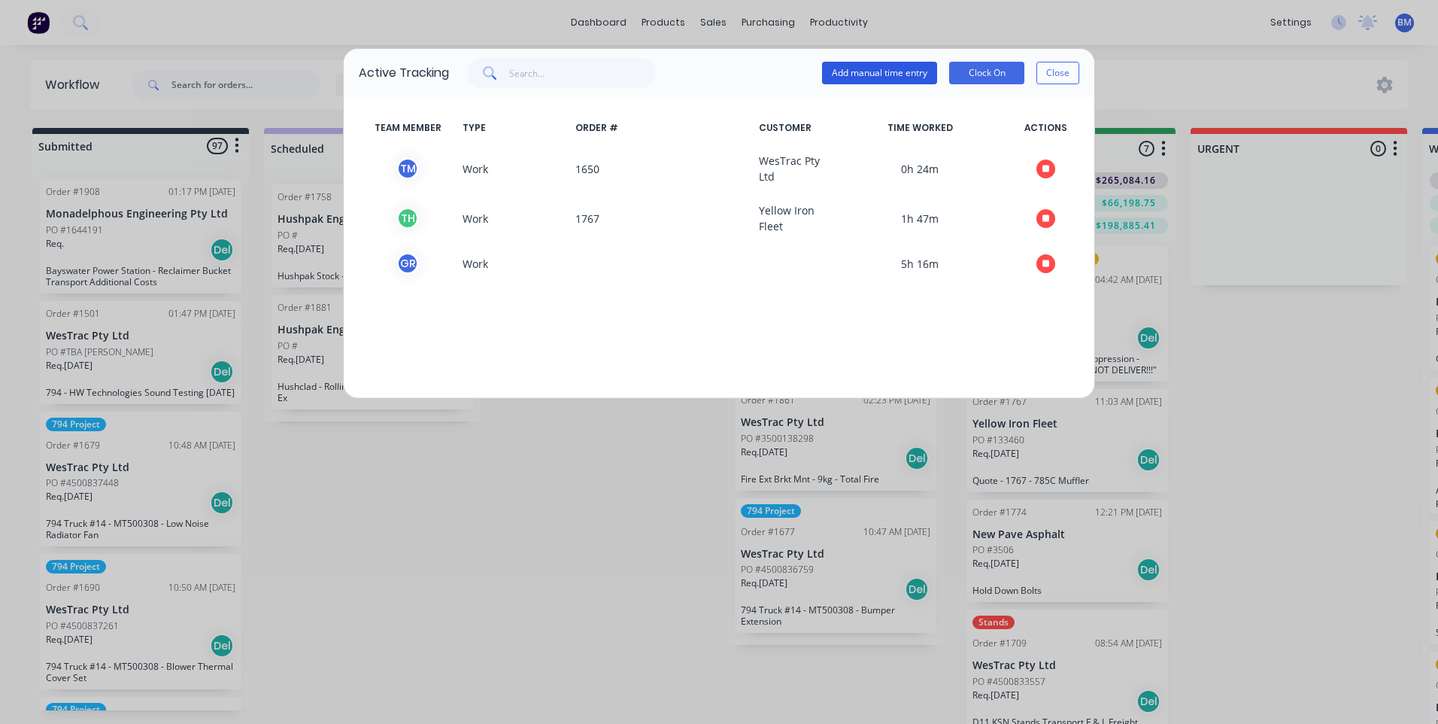
click at [915, 68] on button "Add manual time entry" at bounding box center [879, 73] width 115 height 23
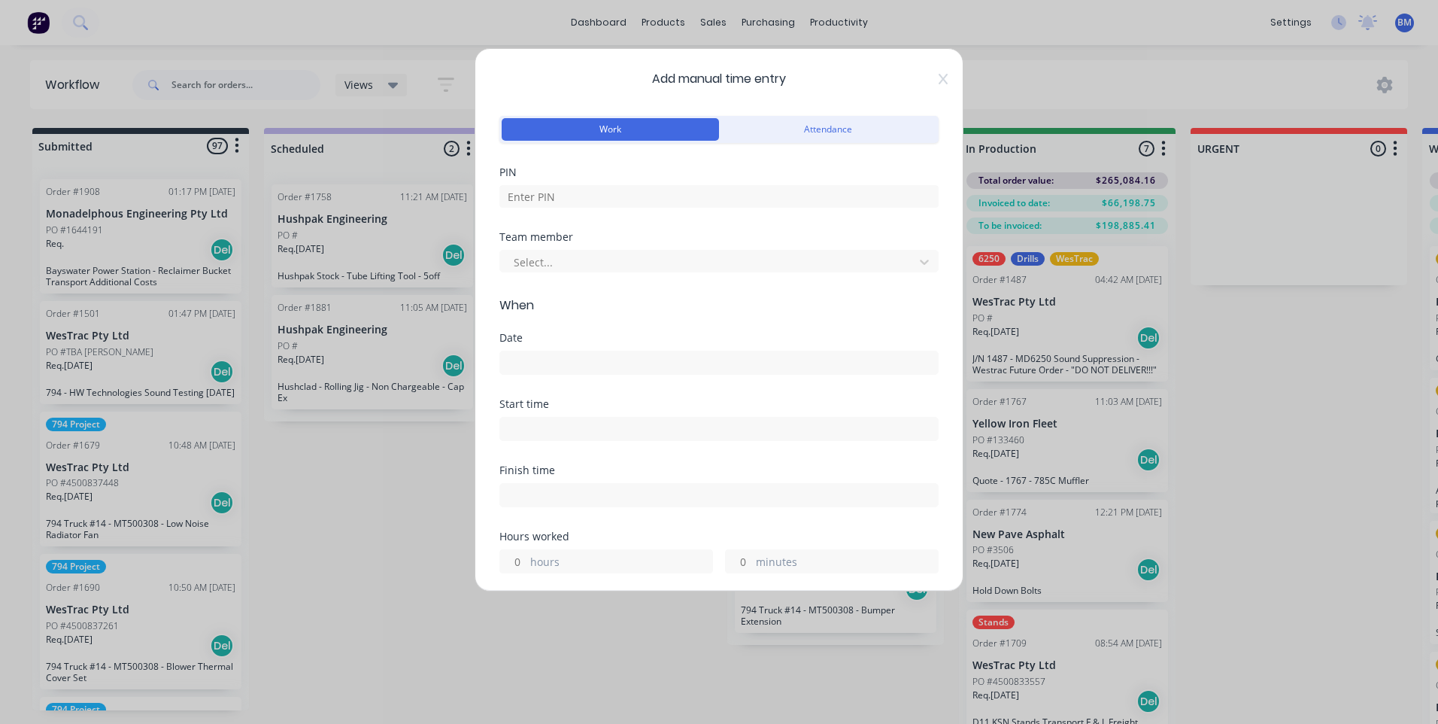
click at [730, 182] on div at bounding box center [718, 194] width 439 height 26
click at [728, 190] on input at bounding box center [718, 196] width 439 height 23
click at [803, 135] on button "Attendance" at bounding box center [827, 129] width 217 height 23
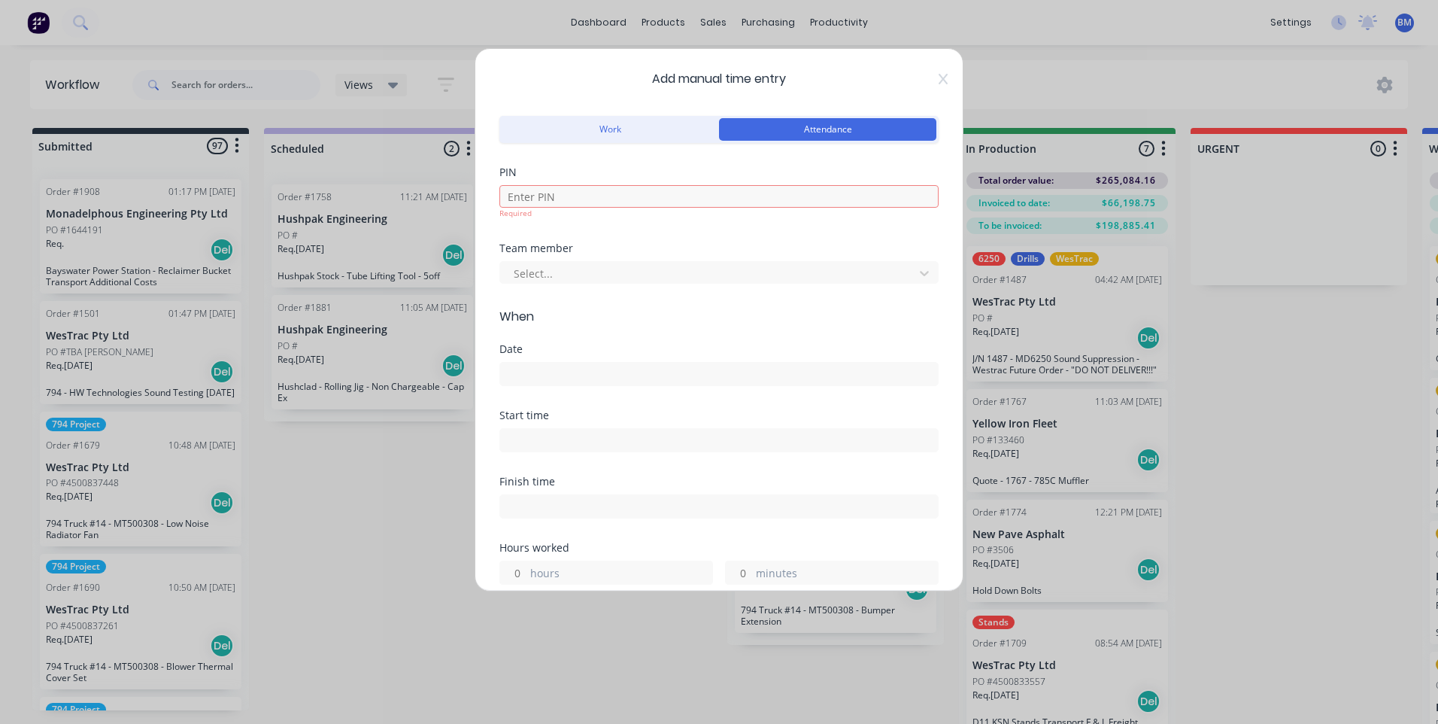
click at [630, 112] on div "Work Attendance" at bounding box center [718, 127] width 439 height 31
click at [624, 123] on button "Work" at bounding box center [610, 129] width 217 height 23
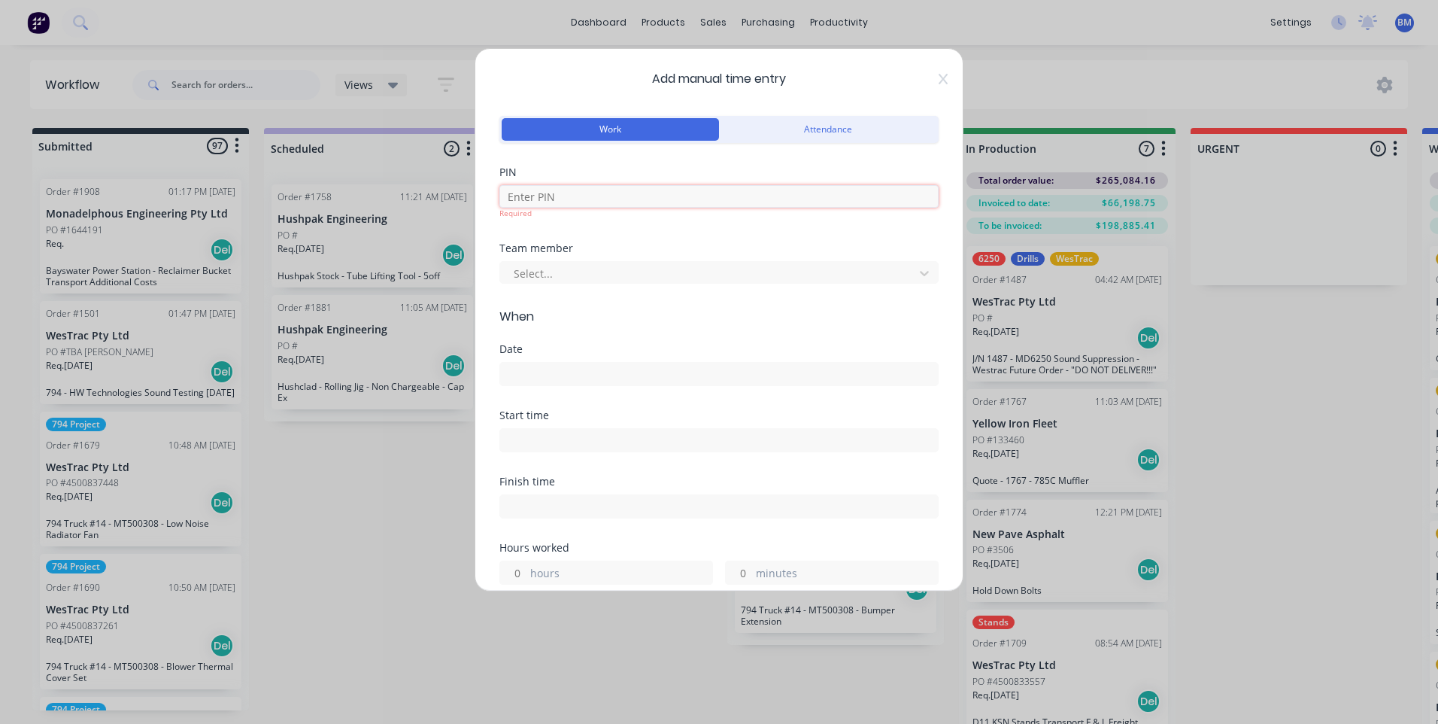
click at [604, 196] on input at bounding box center [718, 196] width 439 height 23
type input "7060"
click at [533, 282] on body "dashboard products sales purchasing productivity dashboard products Product Cat…" at bounding box center [719, 316] width 1438 height 633
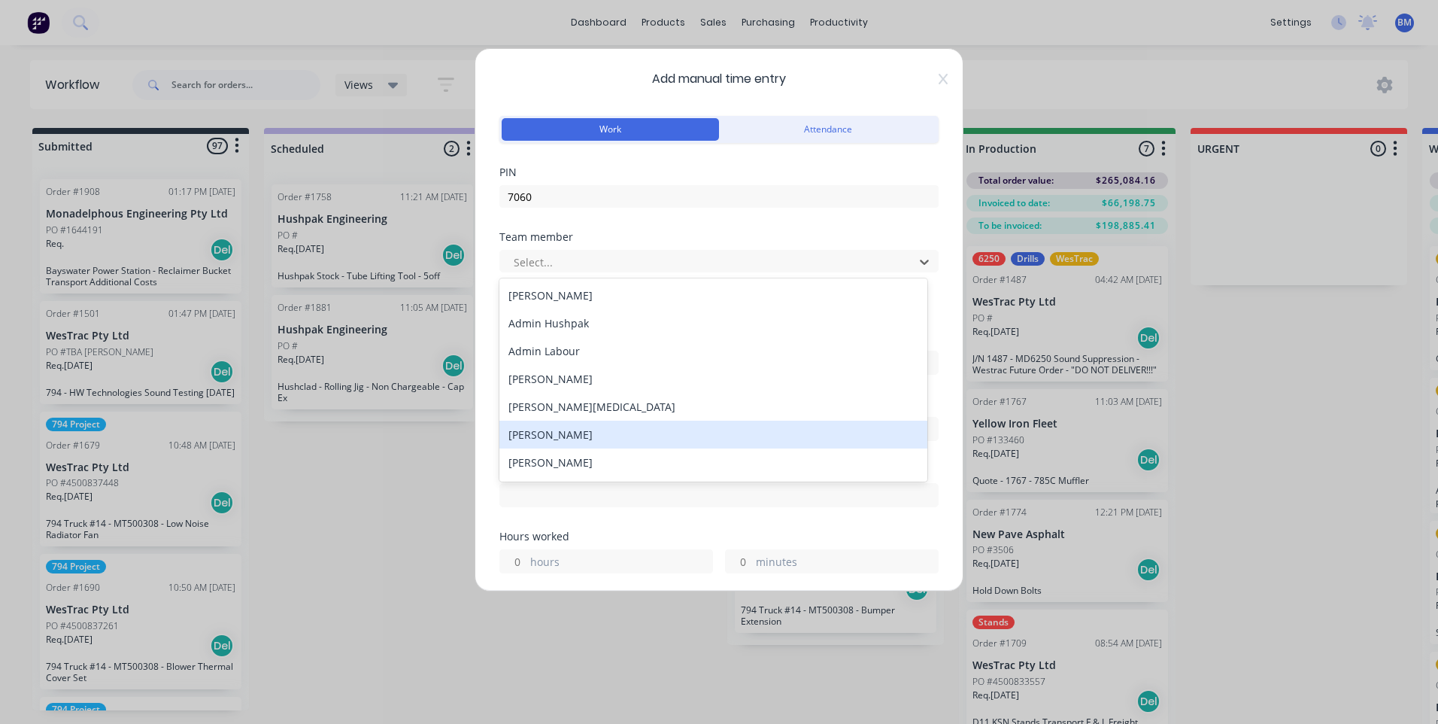
click at [571, 434] on div "[PERSON_NAME]" at bounding box center [713, 434] width 428 height 28
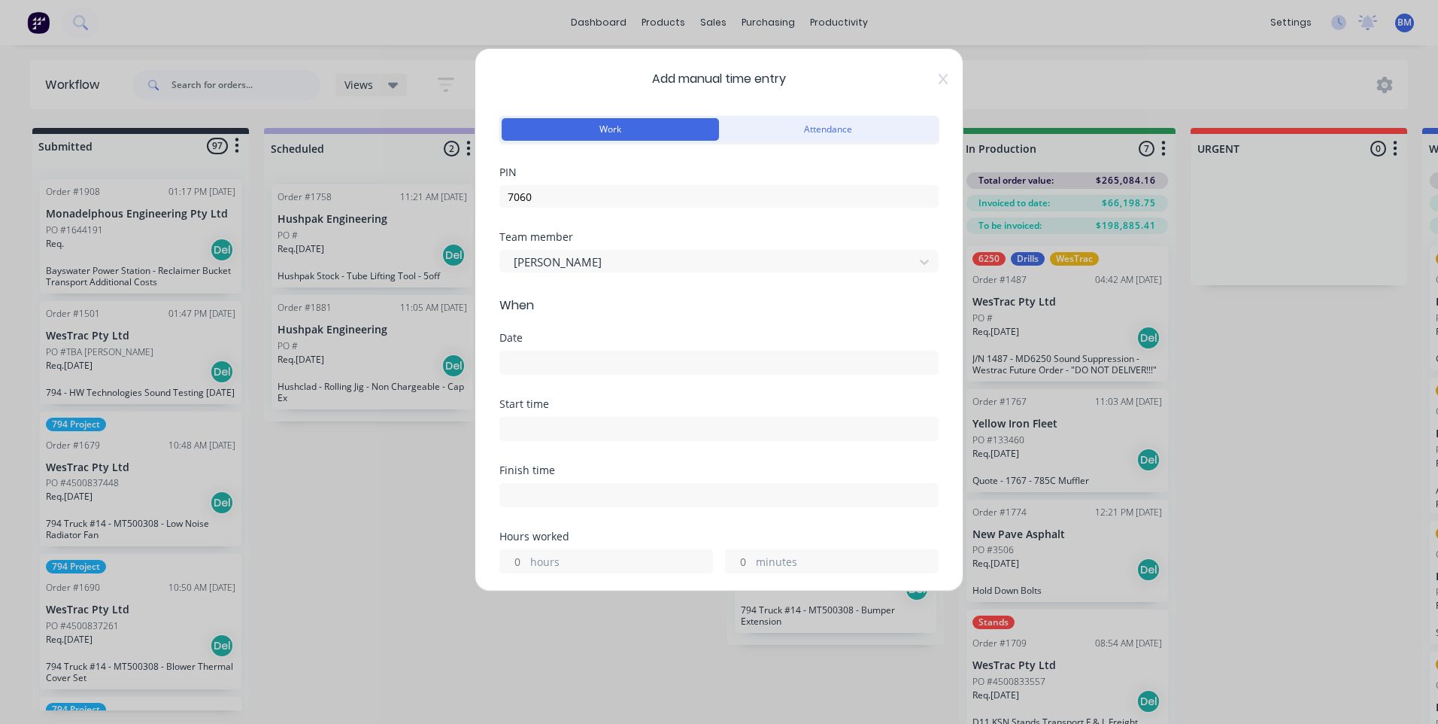
click at [574, 366] on input at bounding box center [719, 362] width 438 height 23
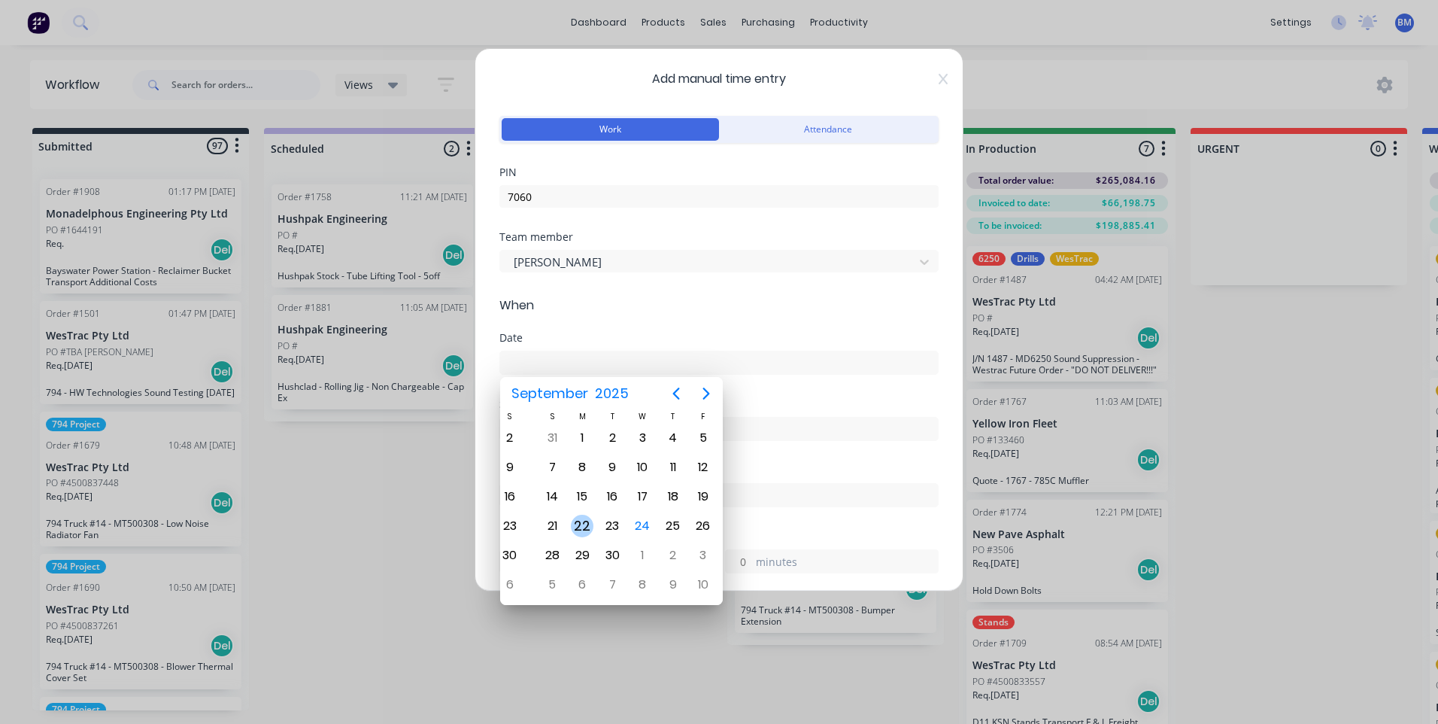
drag, startPoint x: 559, startPoint y: 524, endPoint x: 592, endPoint y: 524, distance: 33.1
click at [592, 524] on div "22" at bounding box center [582, 525] width 23 height 23
click at [586, 521] on div "23" at bounding box center [580, 525] width 23 height 23
type input "[DATE]"
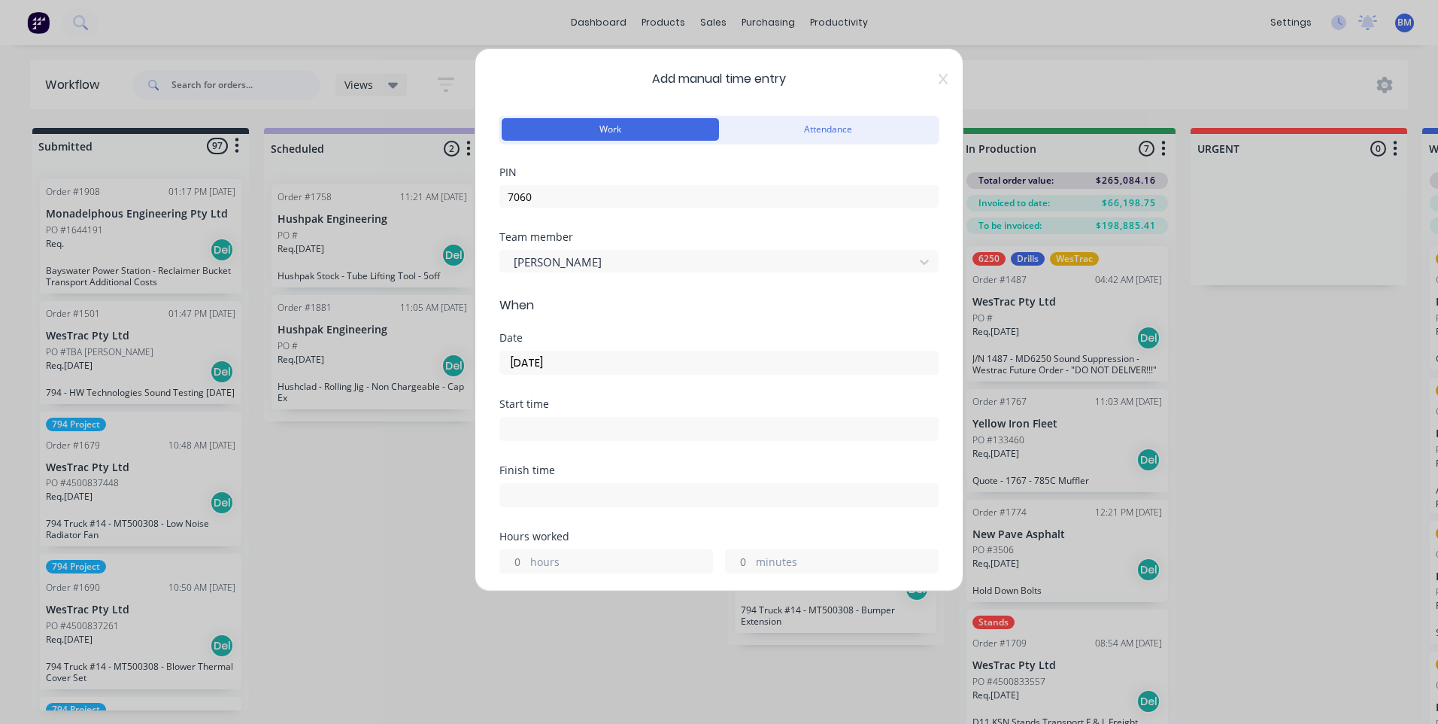
click at [569, 419] on input at bounding box center [719, 428] width 438 height 23
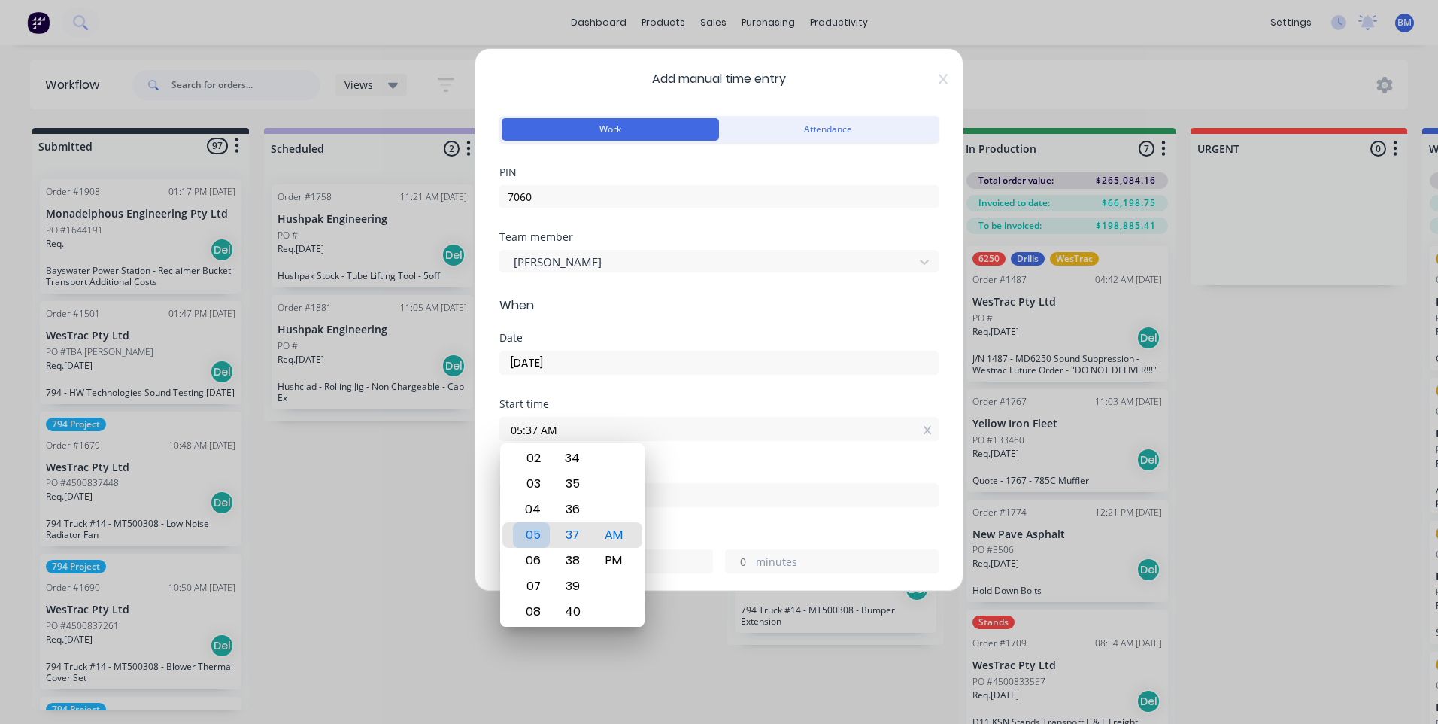
click at [536, 543] on div "05" at bounding box center [531, 535] width 37 height 26
click at [579, 518] on div "00" at bounding box center [572, 509] width 37 height 26
type input "05:00 AM"
click at [581, 541] on div "00" at bounding box center [572, 535] width 37 height 26
click at [615, 539] on div "AM" at bounding box center [614, 535] width 37 height 26
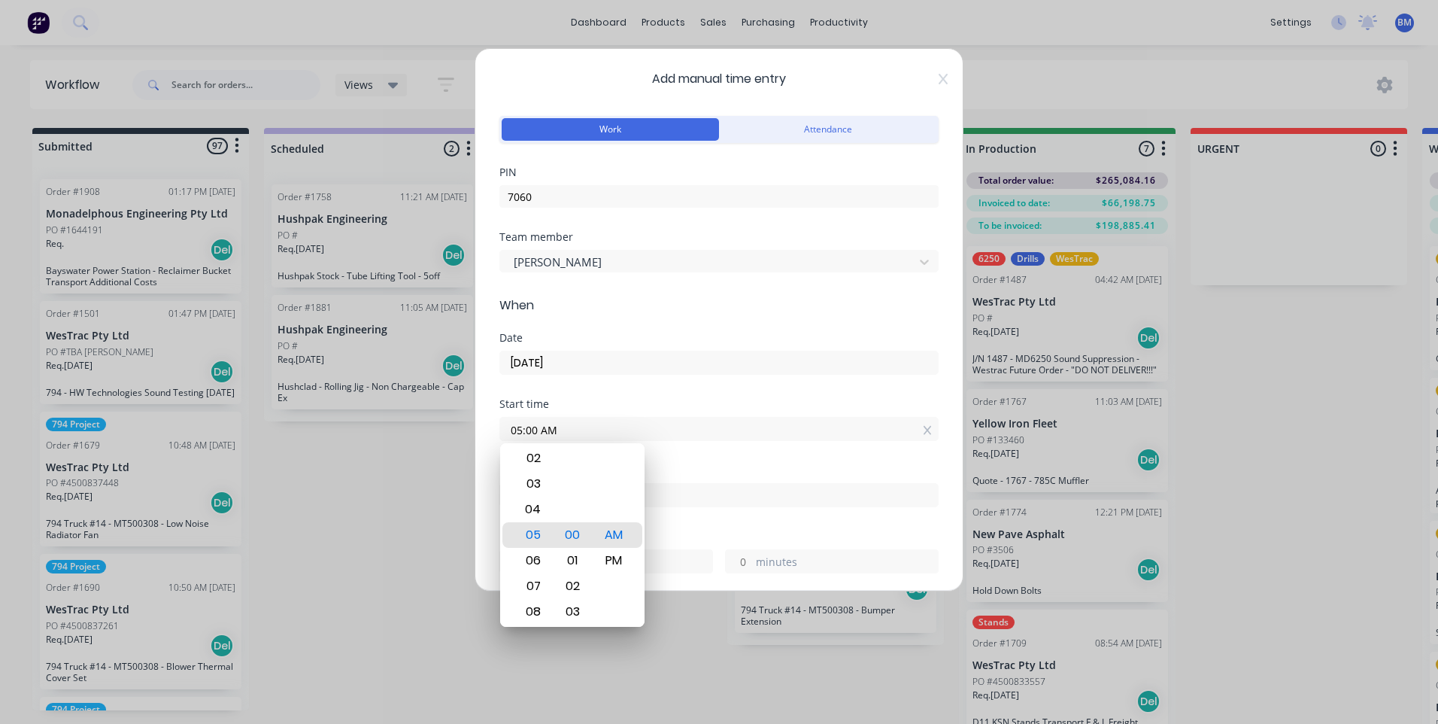
click at [725, 490] on input at bounding box center [719, 495] width 438 height 23
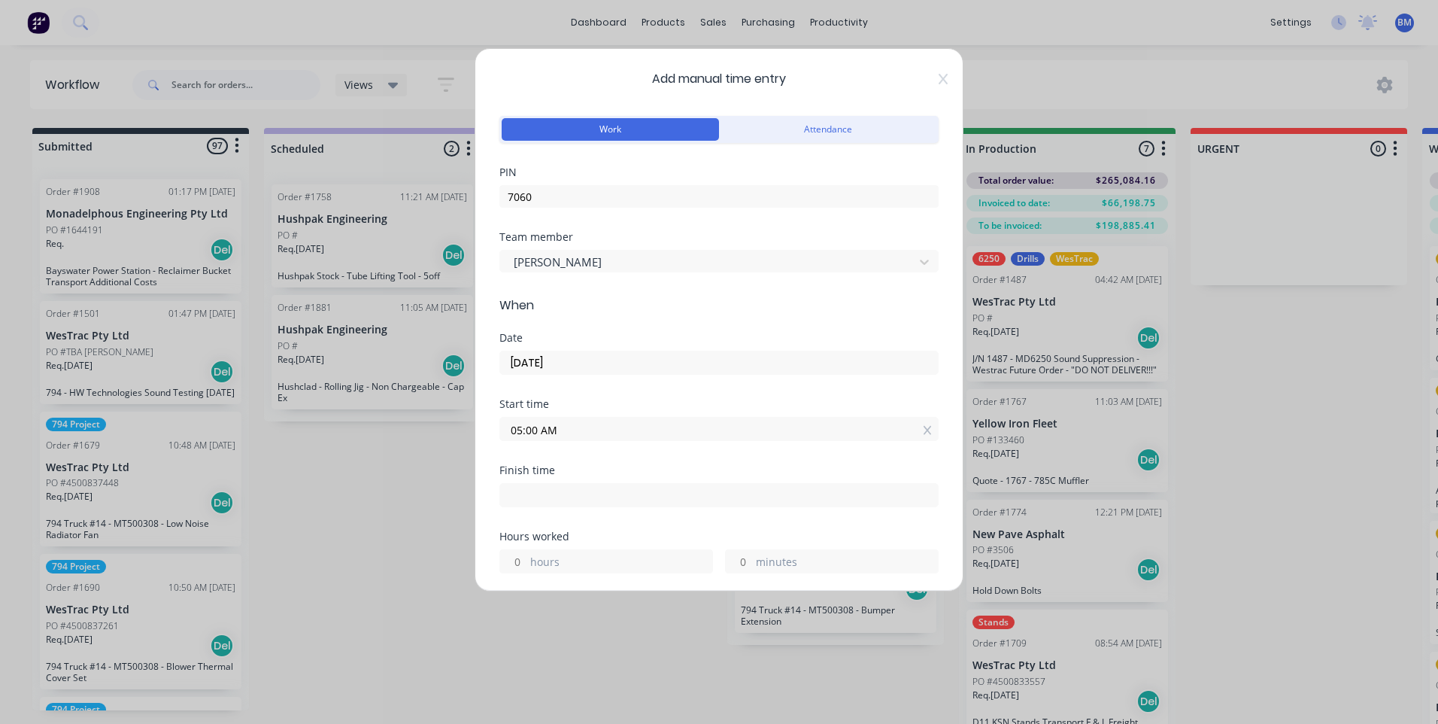
type input "09:37 AM"
type input "4"
type input "37"
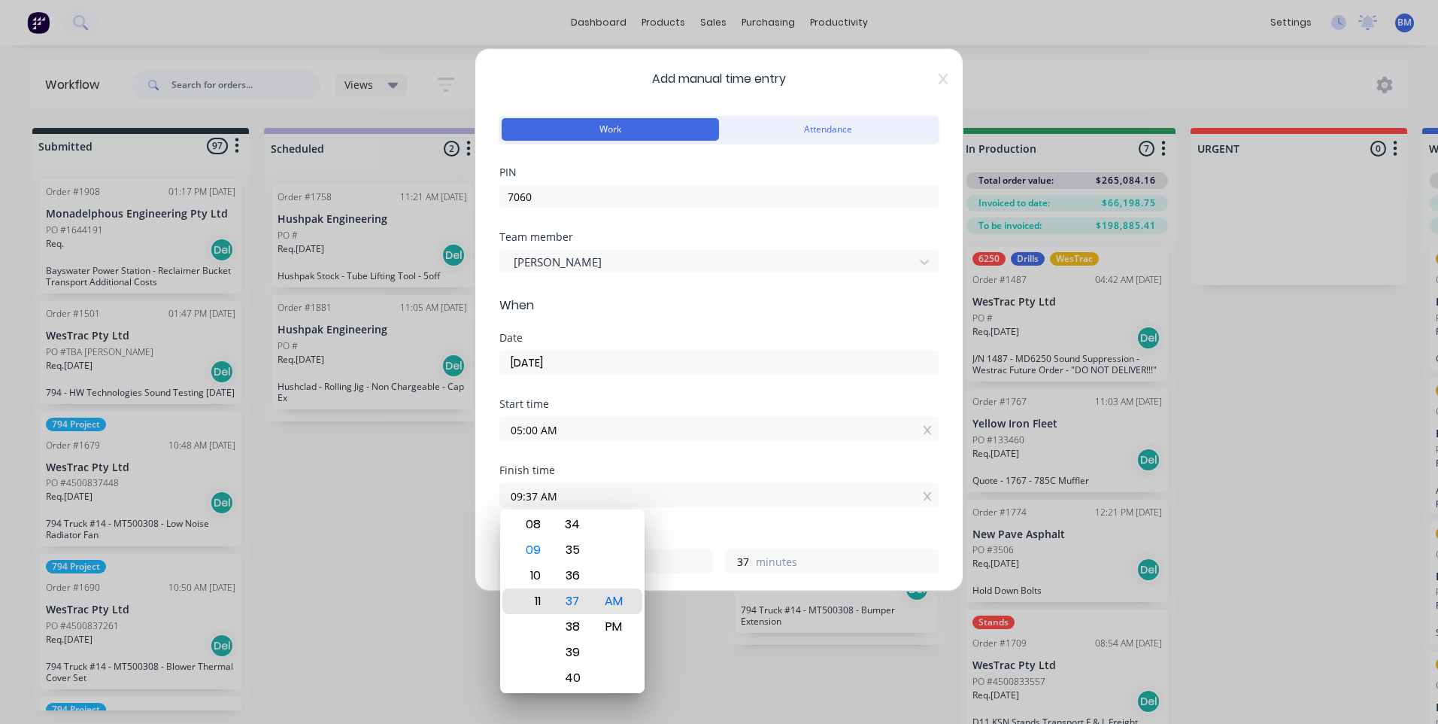
type input "11:37 AM"
type input "6"
click at [603, 630] on div "PM" at bounding box center [614, 627] width 37 height 26
type input "11:37 PM"
type input "18"
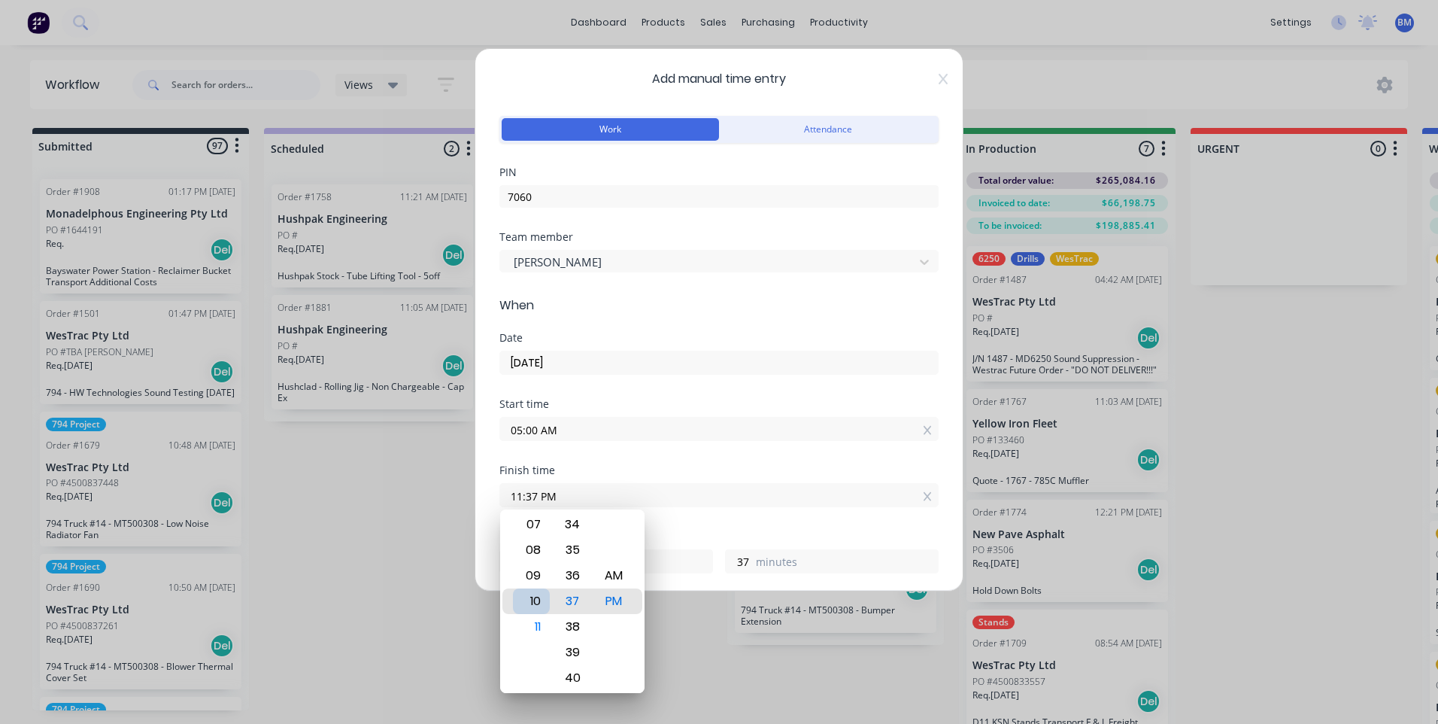
type input "10:37 PM"
type input "17"
type input "08:37 PM"
type input "15"
type input "04:37 PM"
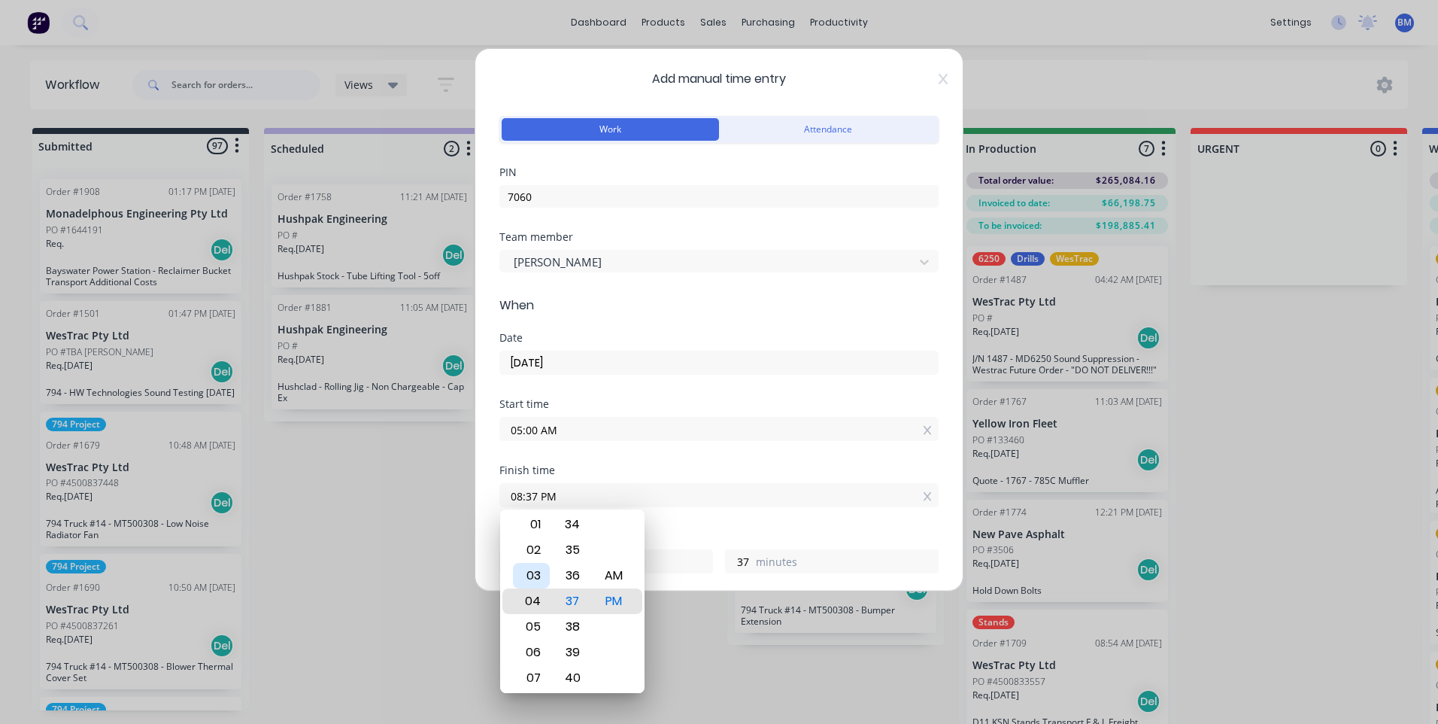
type input "11"
type input "12:37 PM"
type input "7"
click at [539, 624] on div "01" at bounding box center [531, 627] width 37 height 26
type input "01:37 PM"
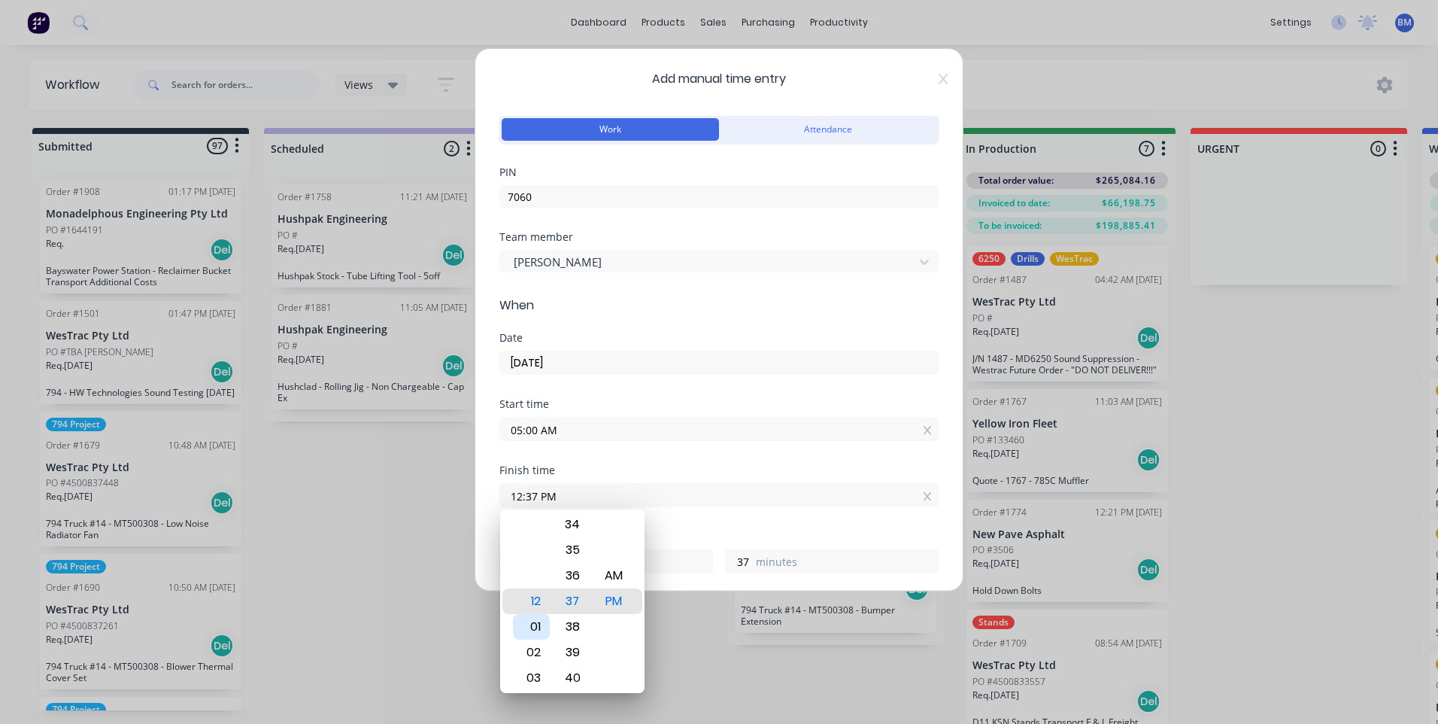
type input "8"
type input "01:34 PM"
type input "34"
type input "01:31 PM"
type input "31"
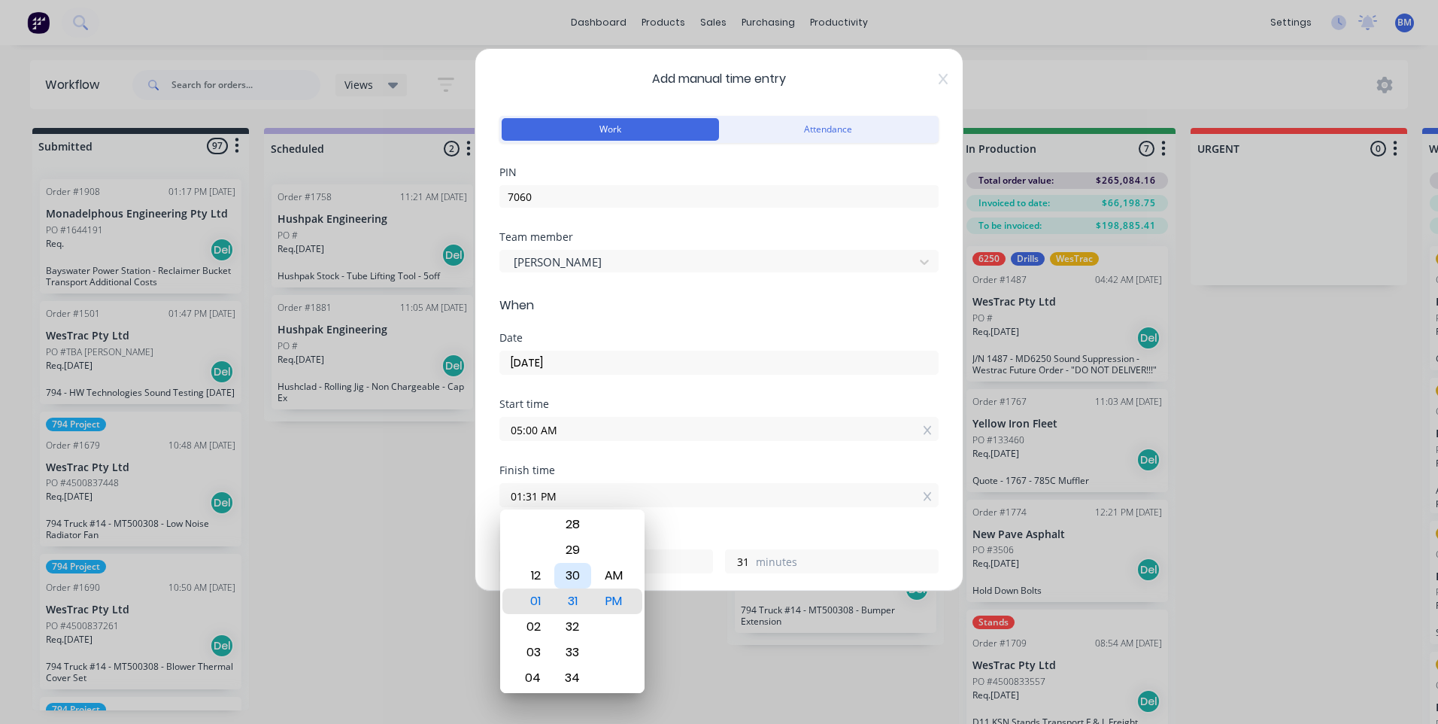
click at [572, 579] on div "30" at bounding box center [572, 576] width 37 height 26
type input "01:30 PM"
type input "30"
click at [614, 600] on div "PM" at bounding box center [614, 601] width 37 height 26
click at [673, 524] on div "Finish time 01:30 PM" at bounding box center [718, 498] width 439 height 66
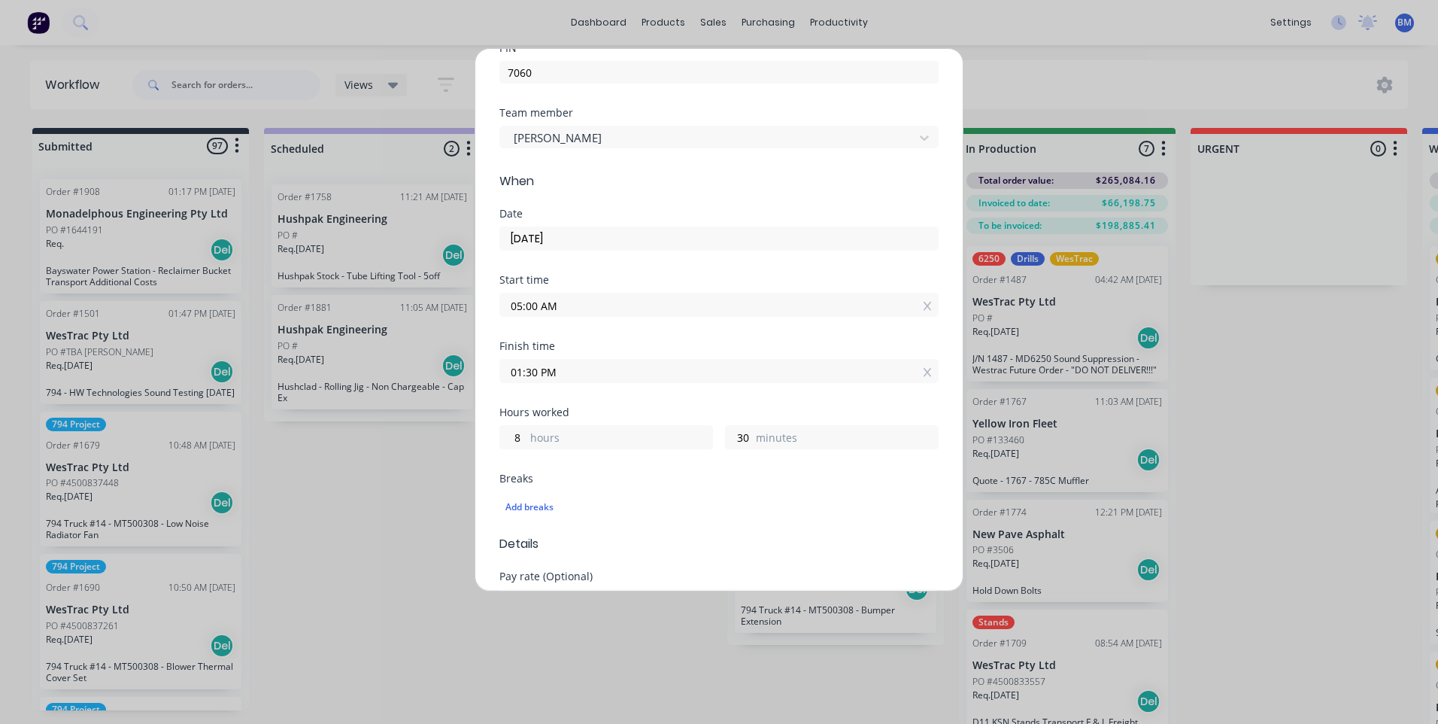
scroll to position [150, 0]
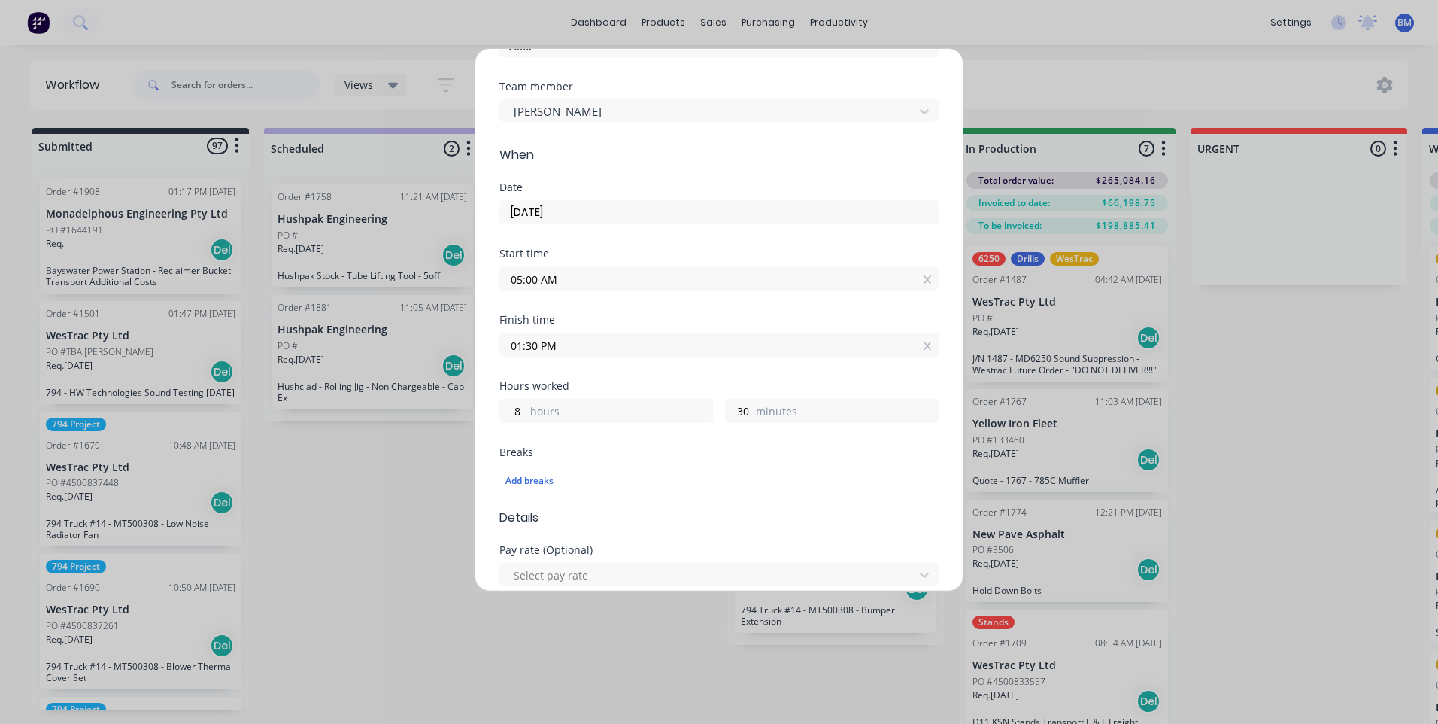
click at [534, 479] on div "Add breaks" at bounding box center [718, 481] width 427 height 20
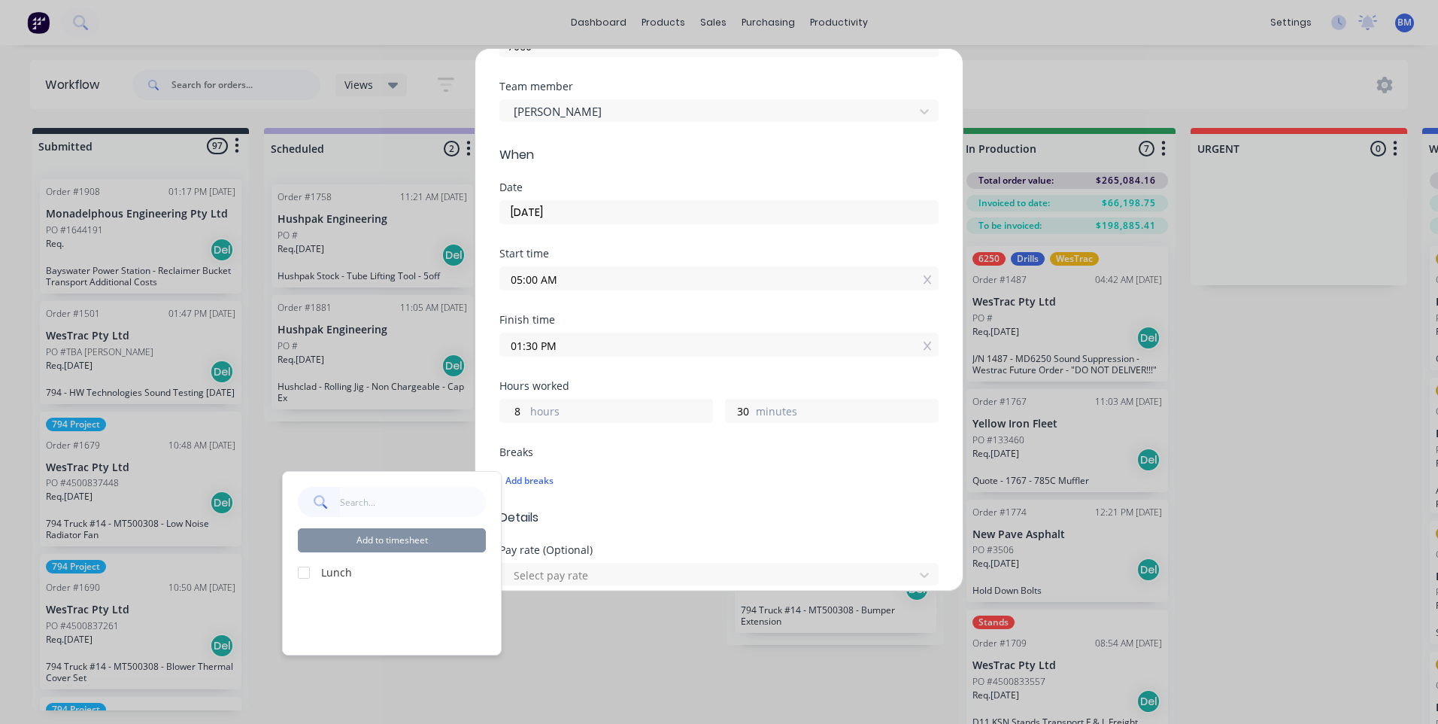
click at [360, 574] on label "Lunch" at bounding box center [403, 572] width 165 height 16
click at [347, 568] on label "Lunch" at bounding box center [403, 572] width 165 height 16
click at [313, 568] on div at bounding box center [304, 572] width 30 height 30
click at [370, 548] on button "Add to timesheet" at bounding box center [392, 540] width 188 height 24
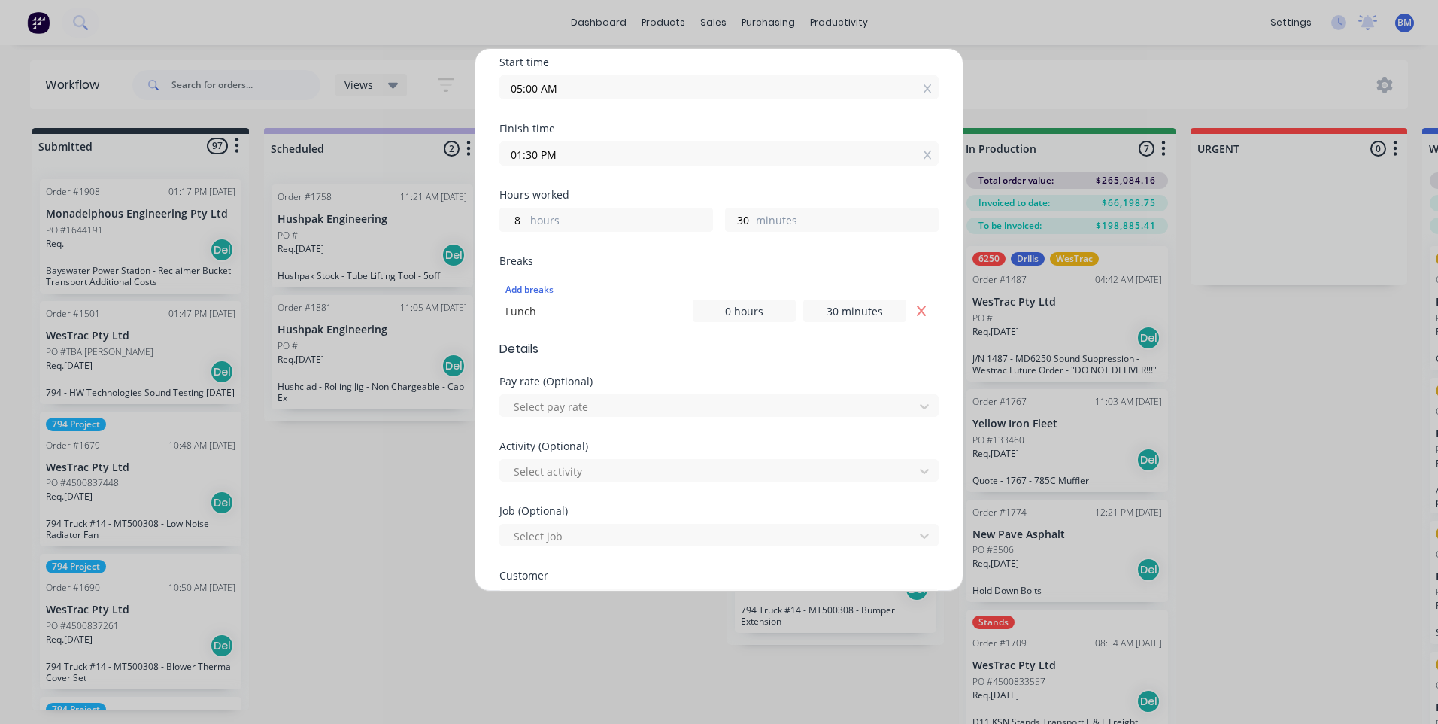
scroll to position [376, 0]
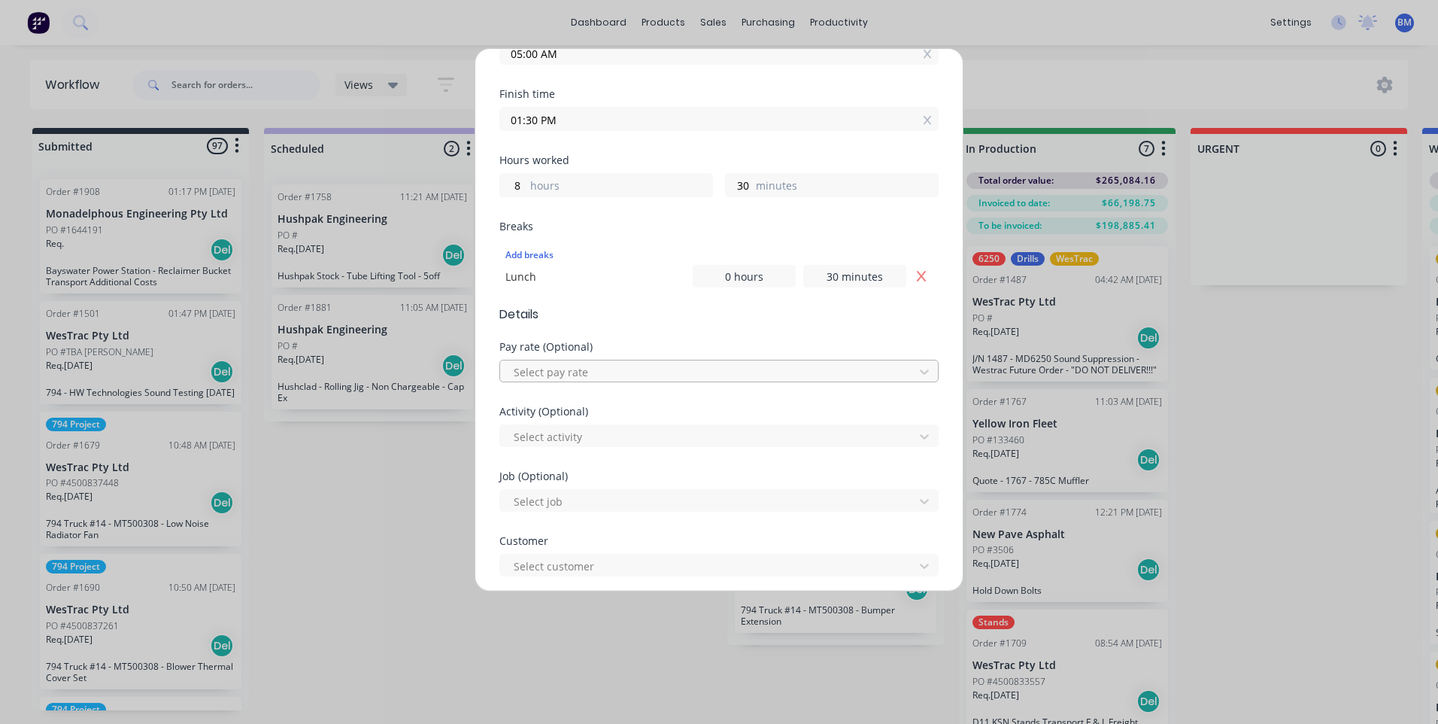
click at [612, 381] on div "Select pay rate" at bounding box center [709, 371] width 403 height 23
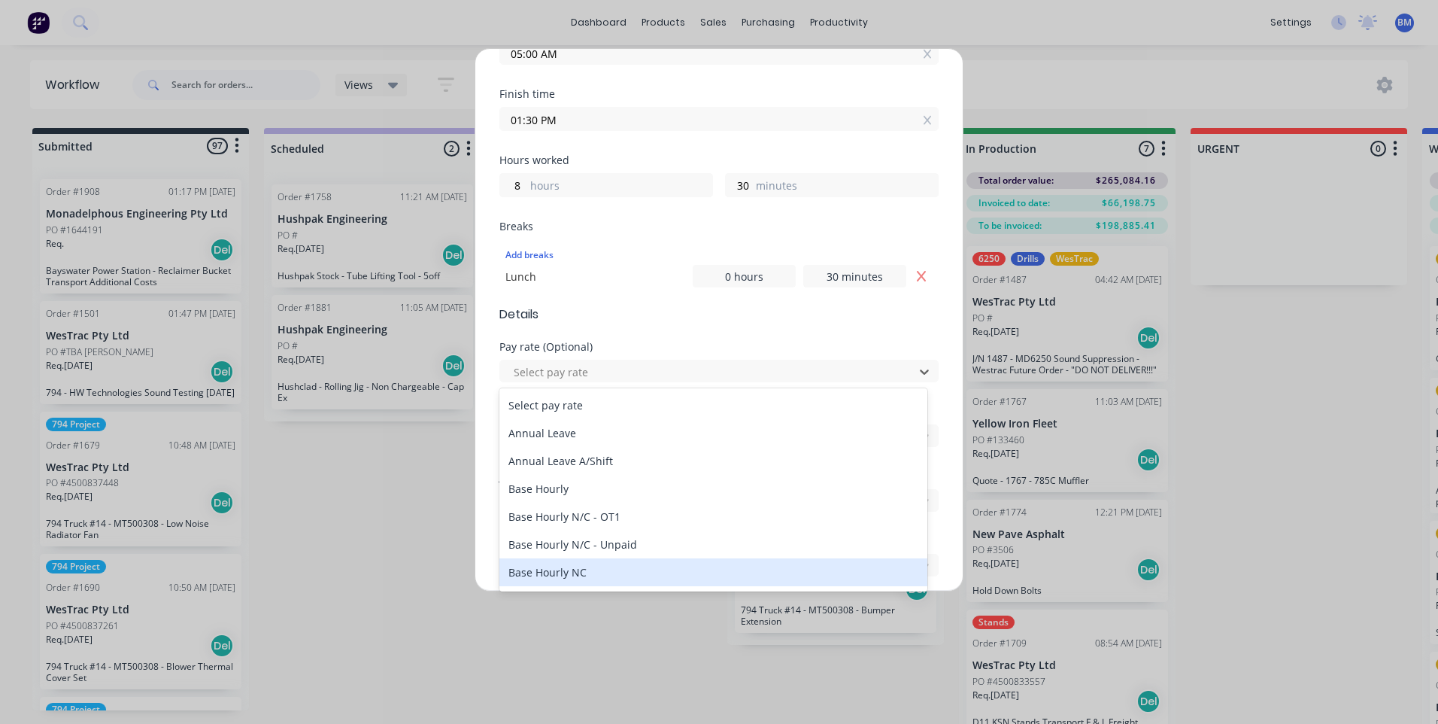
click at [593, 570] on div "Base Hourly NC" at bounding box center [713, 572] width 428 height 28
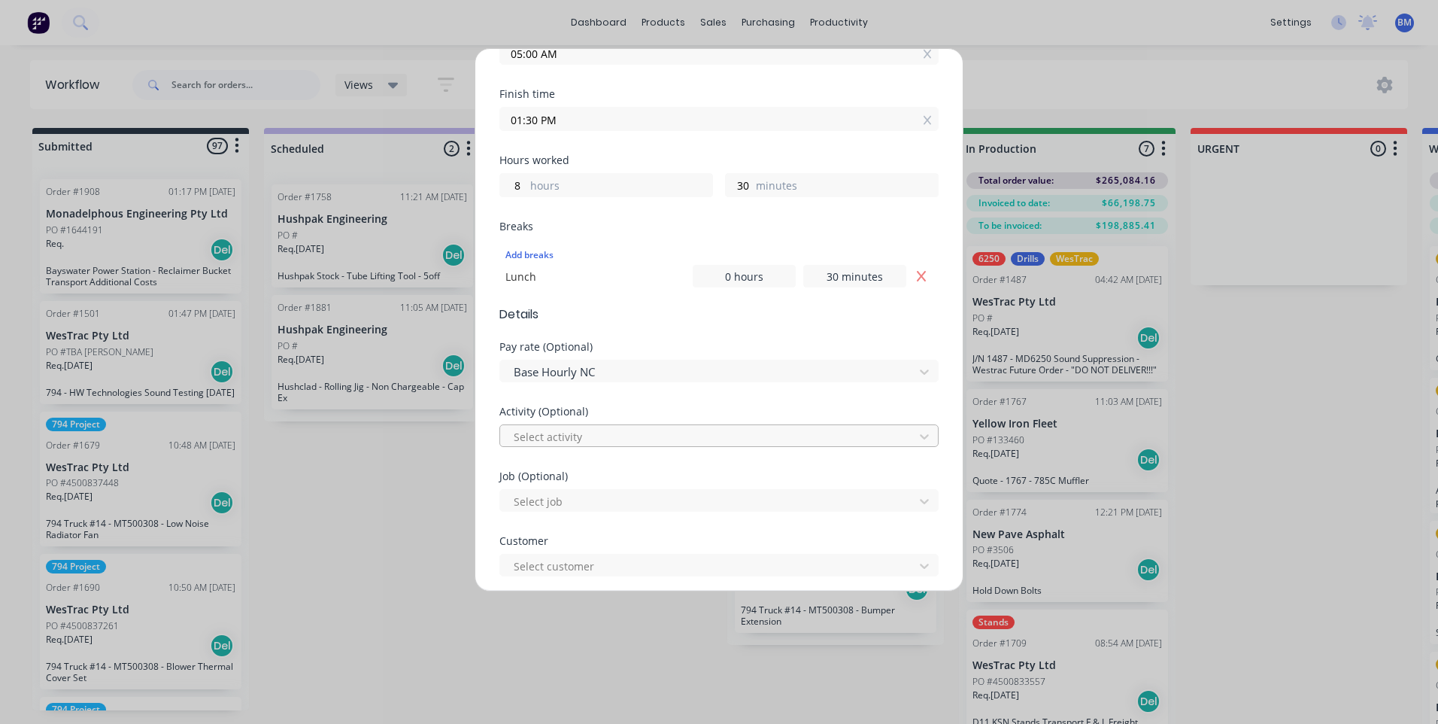
click at [581, 440] on div at bounding box center [709, 436] width 394 height 19
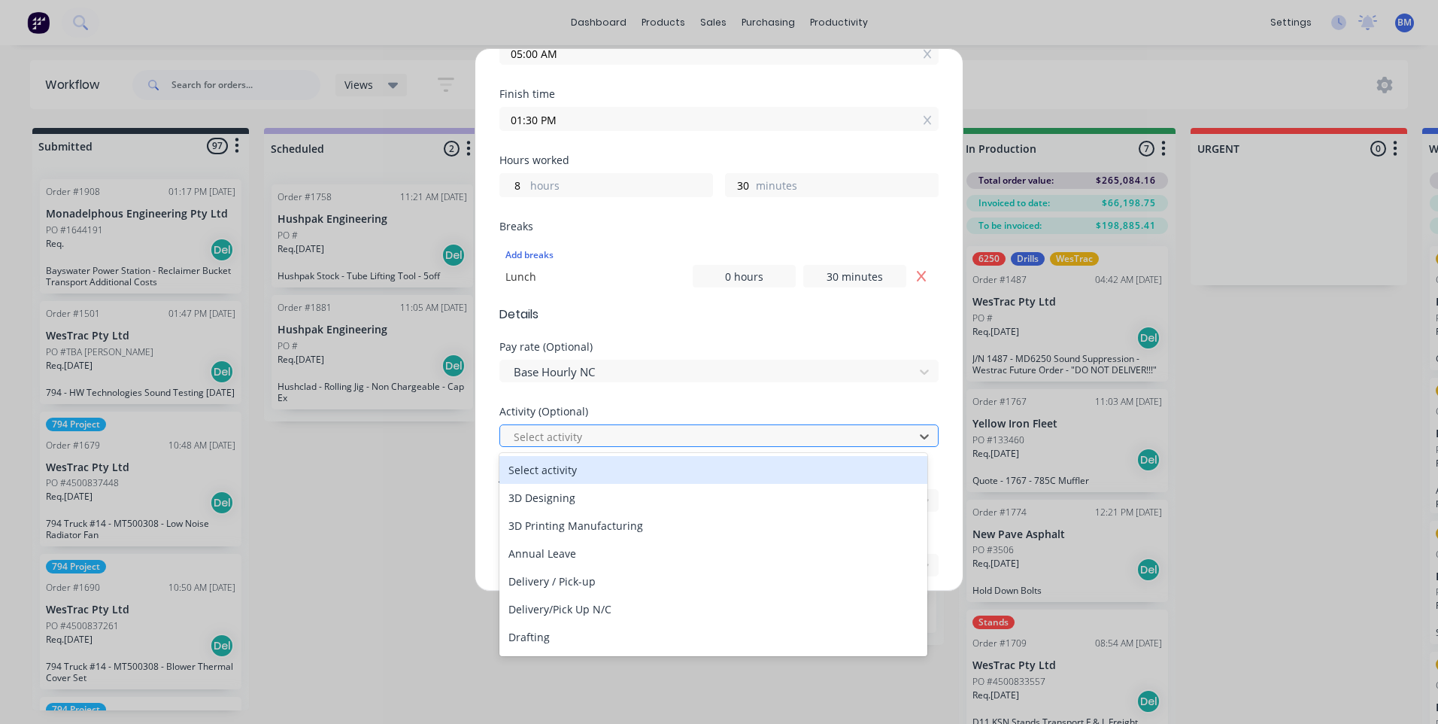
click at [584, 438] on div at bounding box center [709, 436] width 394 height 19
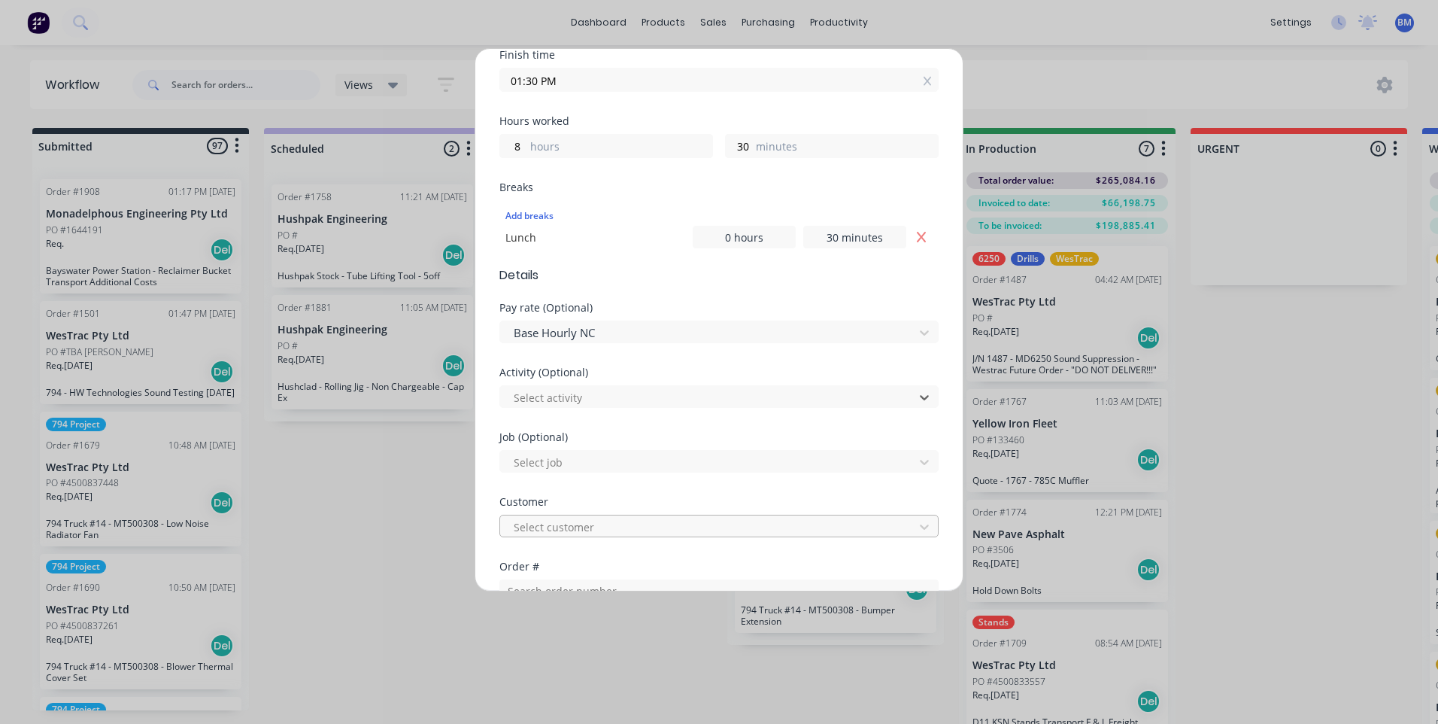
scroll to position [451, 0]
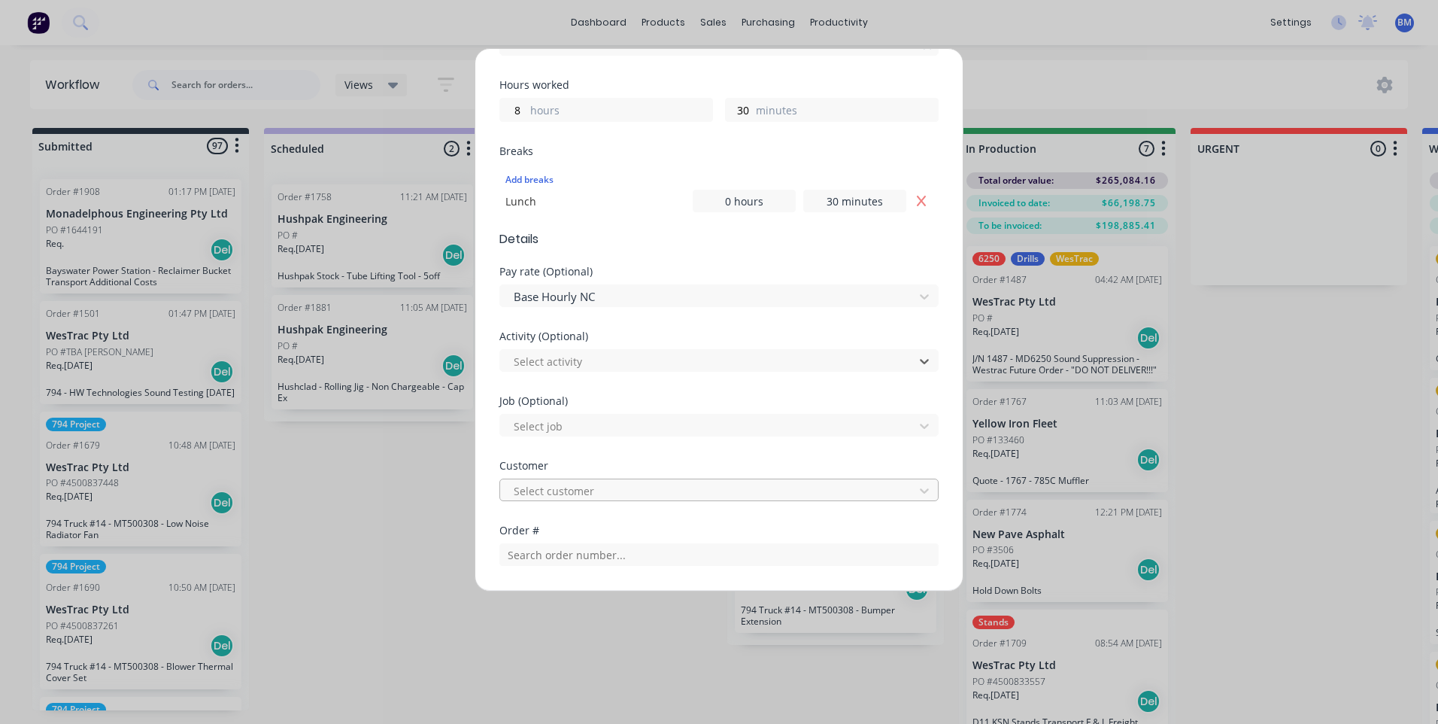
click at [584, 488] on div at bounding box center [709, 490] width 394 height 19
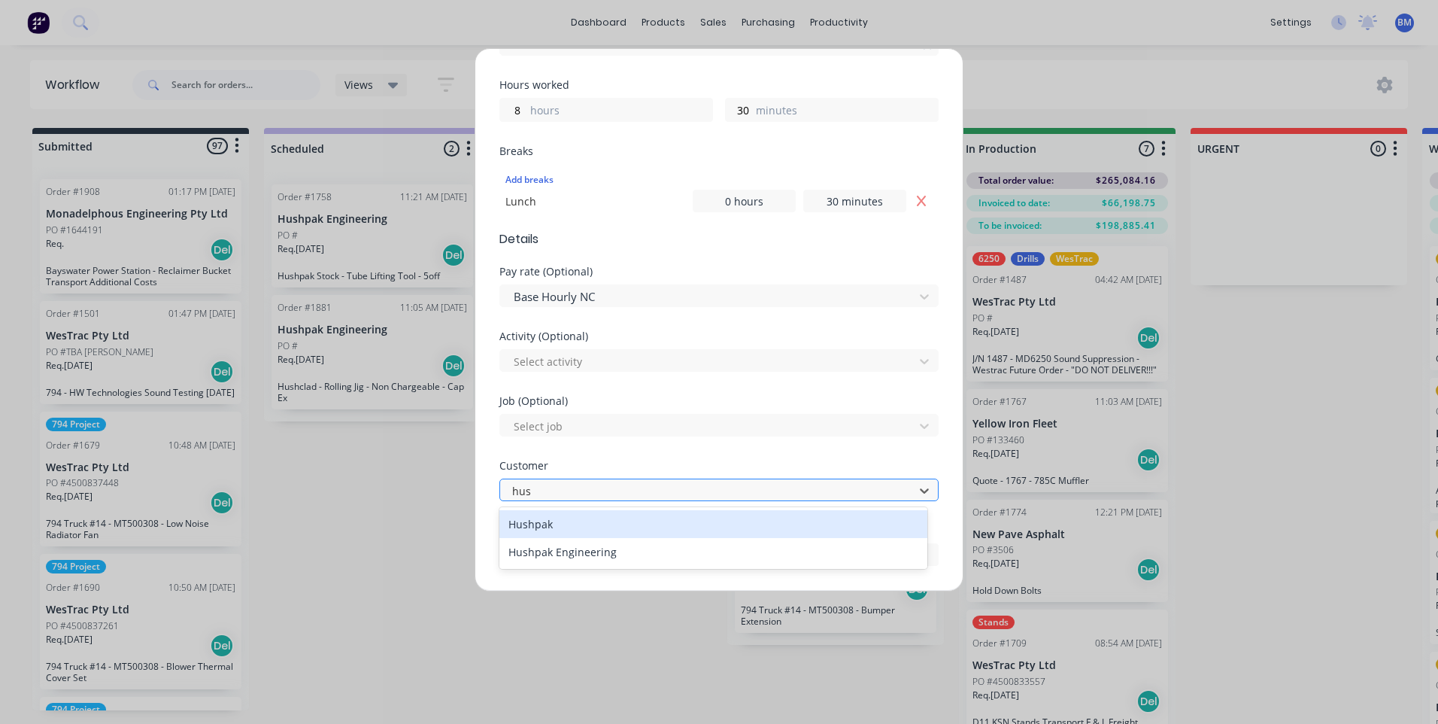
type input "hush"
click at [553, 524] on div "Hushpak" at bounding box center [713, 524] width 428 height 28
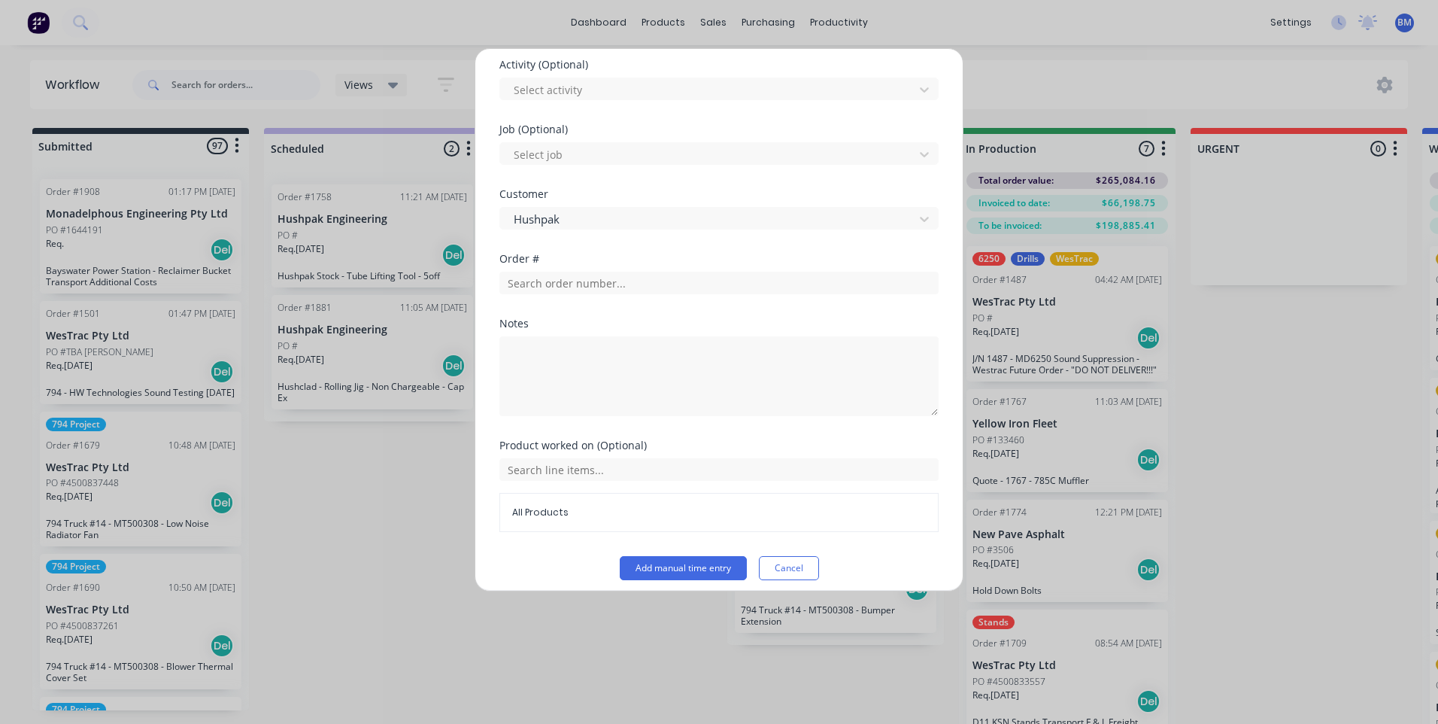
scroll to position [733, 0]
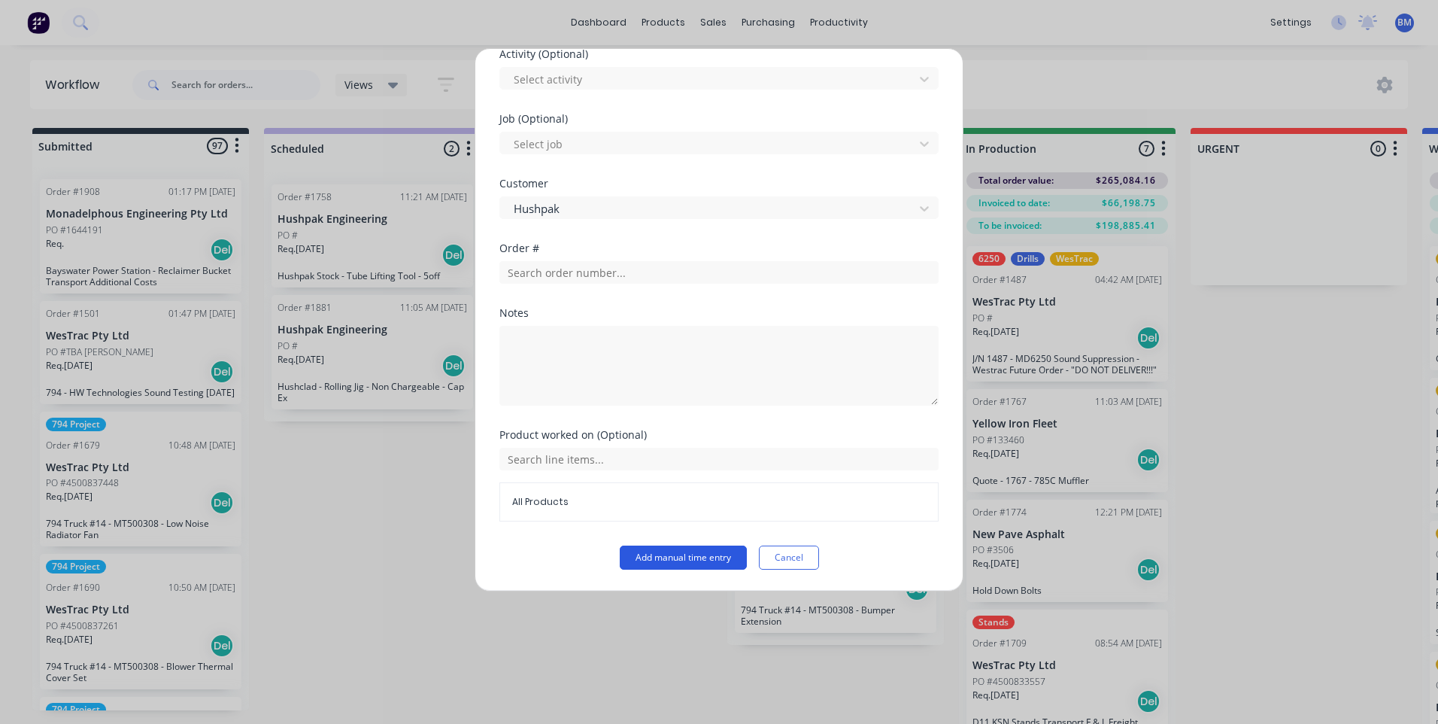
click at [646, 557] on button "Add manual time entry" at bounding box center [683, 557] width 127 height 24
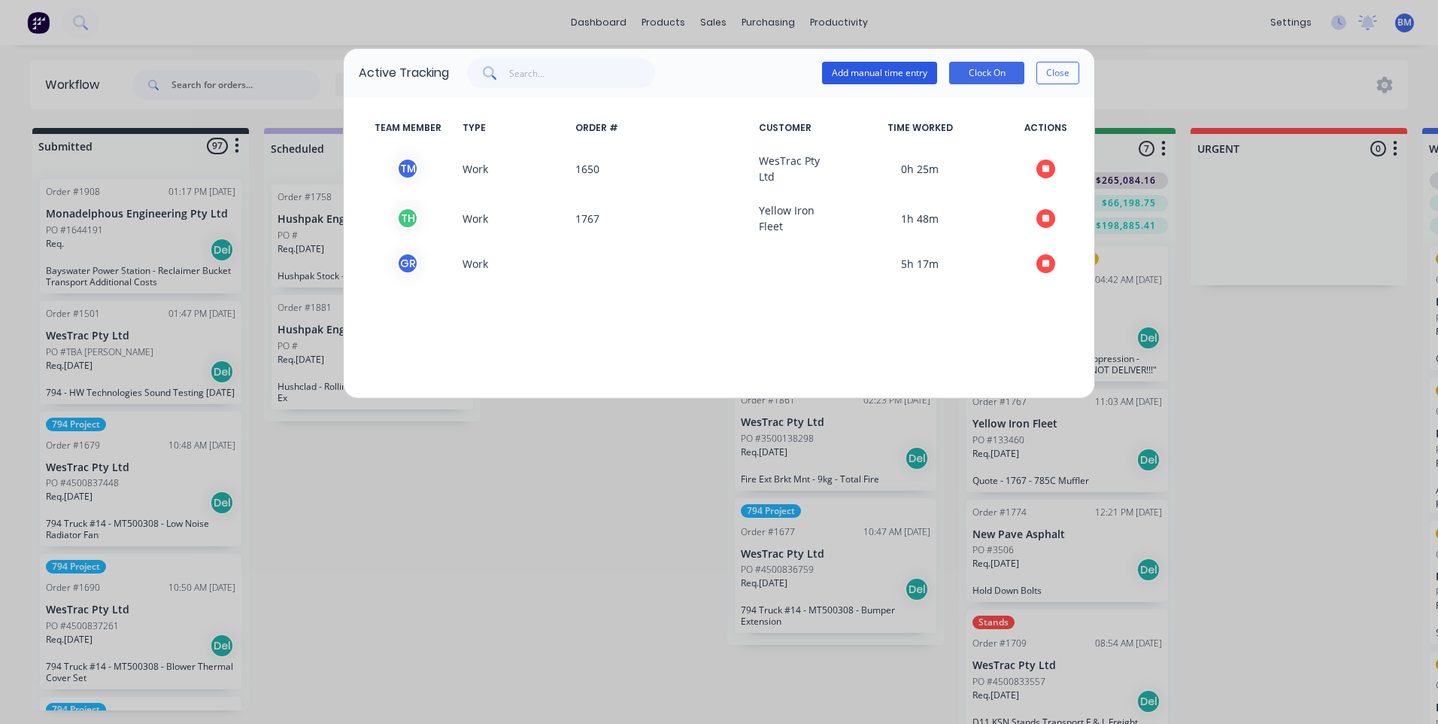
click at [857, 75] on button "Add manual time entry" at bounding box center [879, 73] width 115 height 23
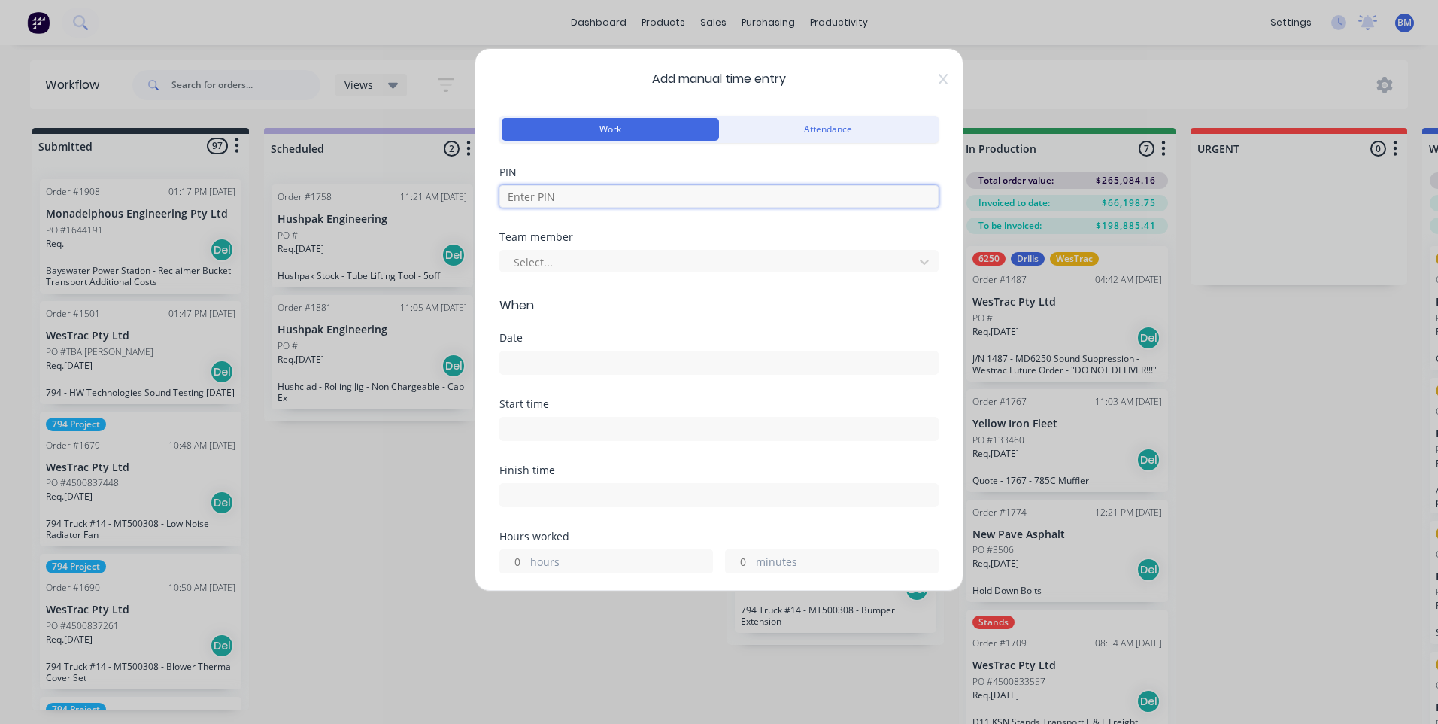
click at [733, 192] on input at bounding box center [718, 196] width 439 height 23
type input "7060"
click at [631, 259] on div at bounding box center [709, 262] width 394 height 19
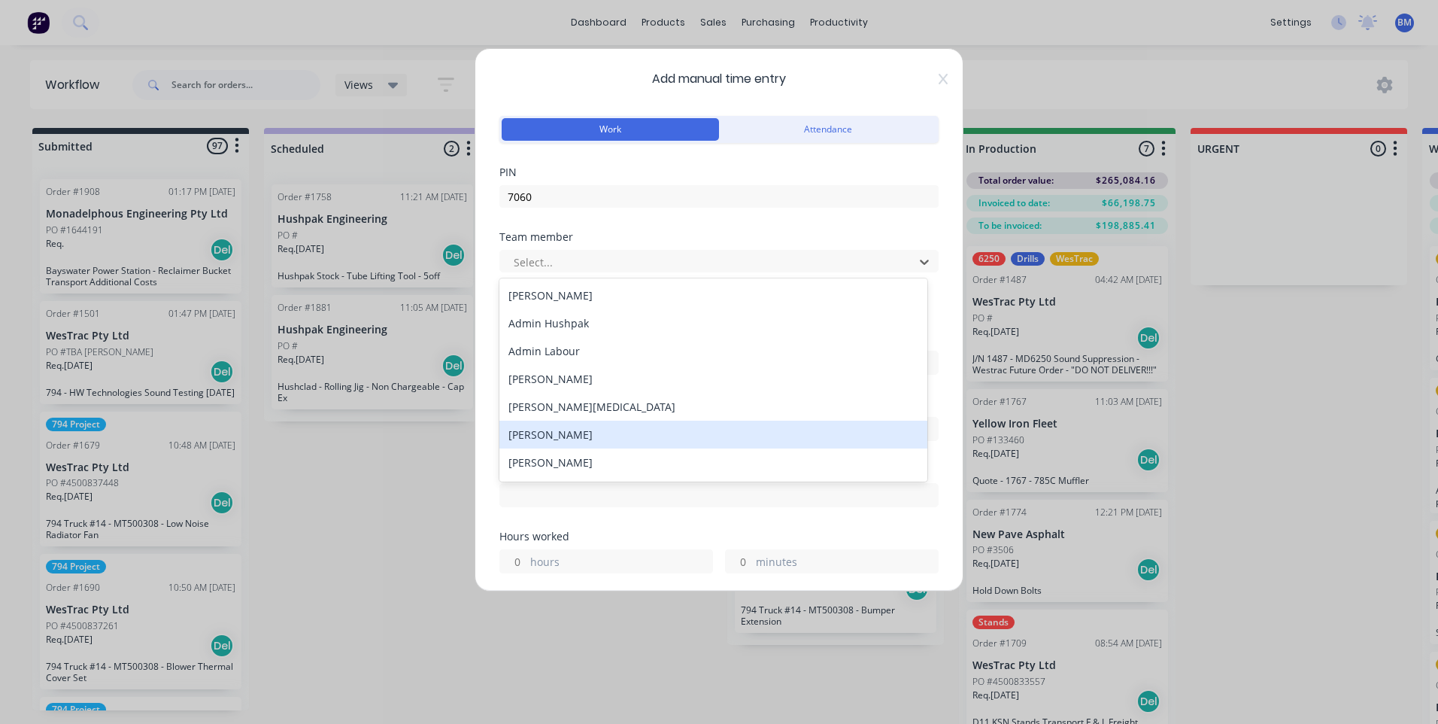
click at [584, 430] on div "[PERSON_NAME]" at bounding box center [713, 434] width 428 height 28
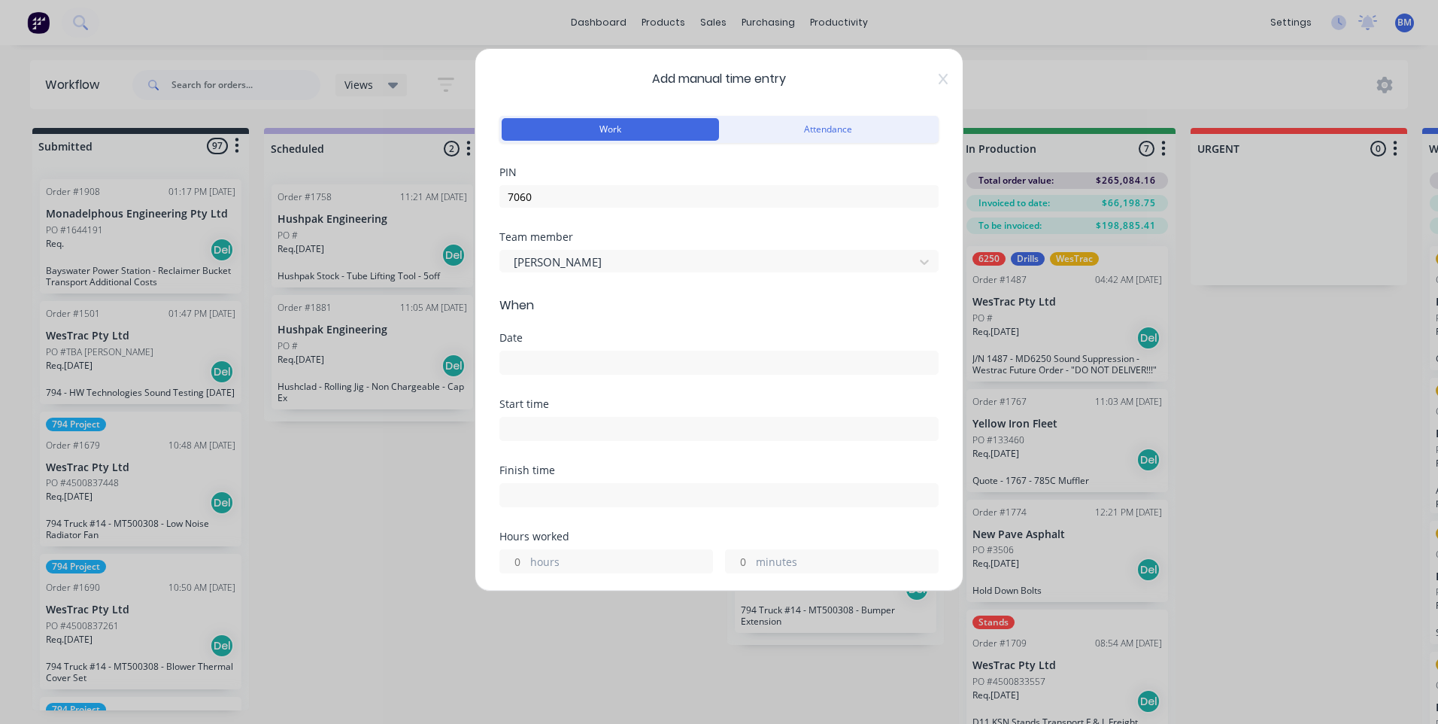
click at [569, 371] on input at bounding box center [719, 362] width 438 height 23
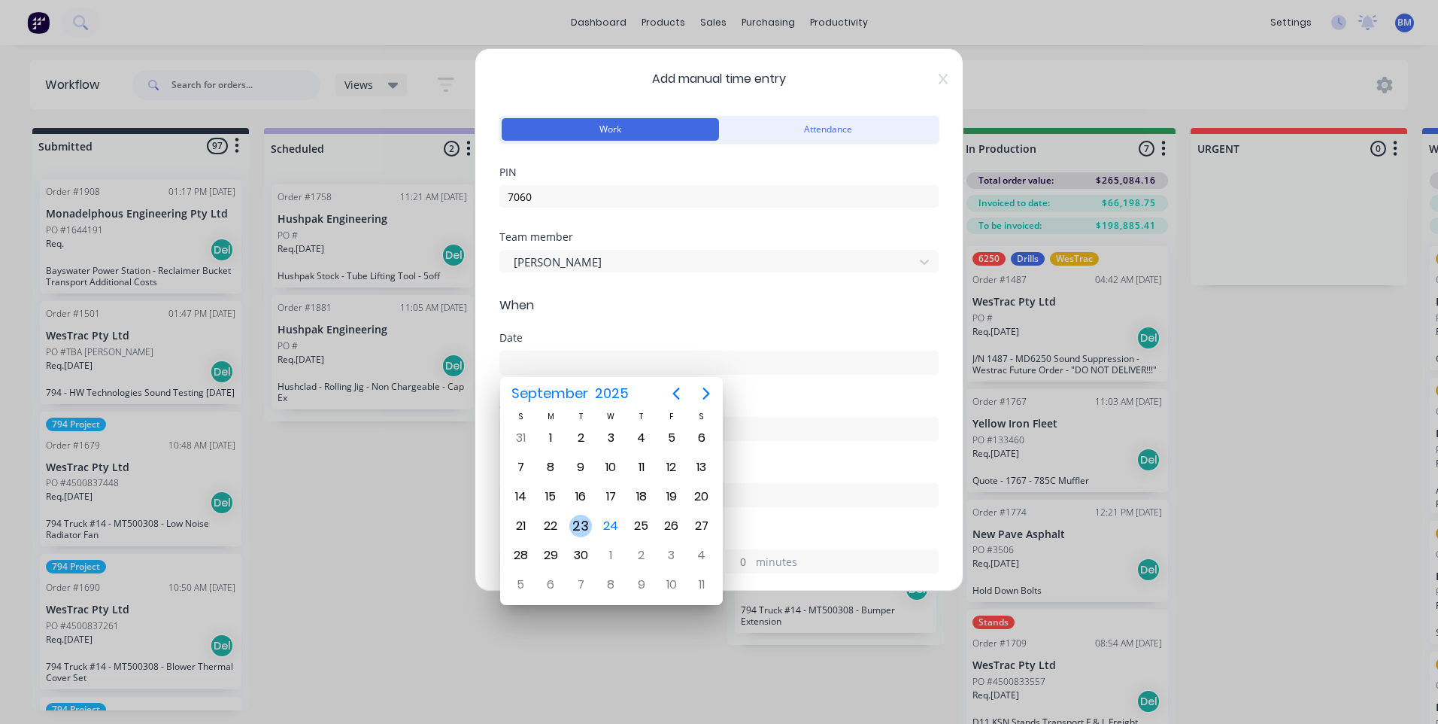
click at [579, 519] on div "23" at bounding box center [580, 525] width 23 height 23
type input "[DATE]"
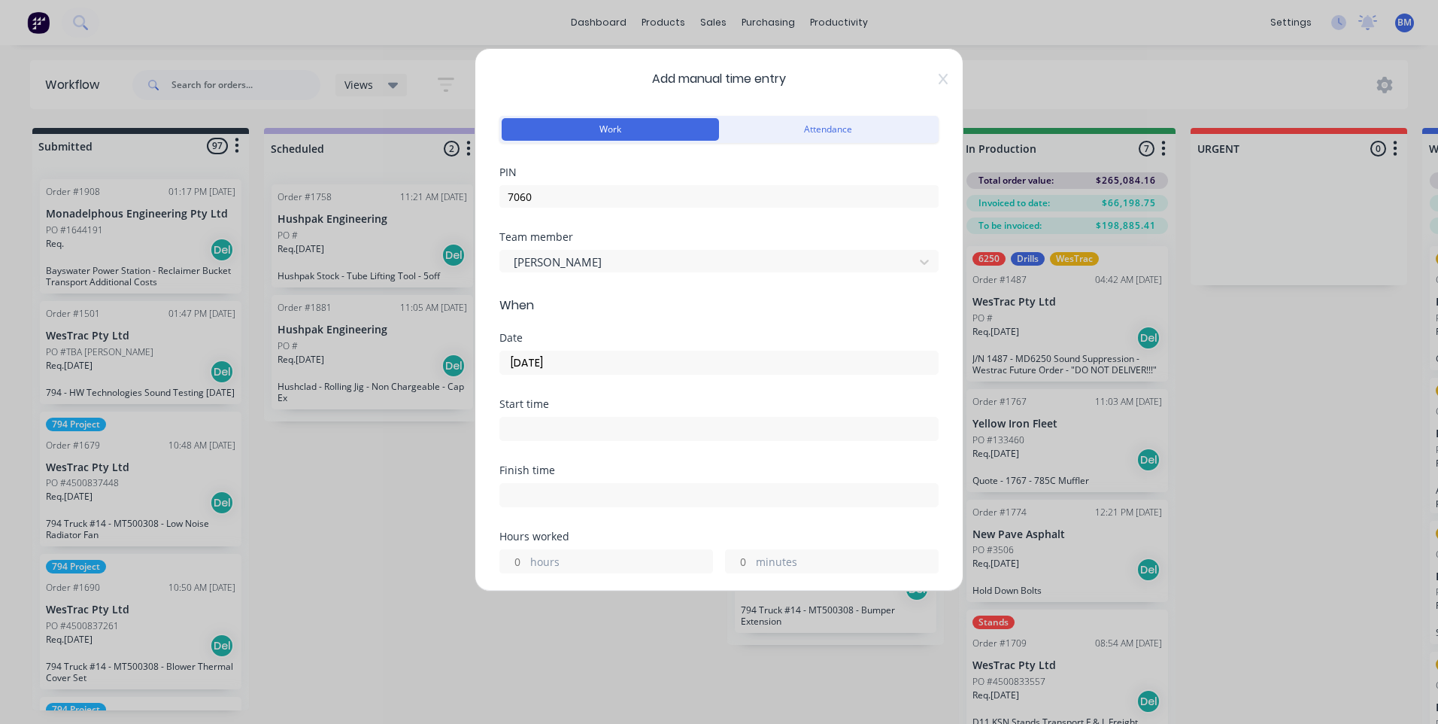
click at [552, 426] on input at bounding box center [719, 428] width 438 height 23
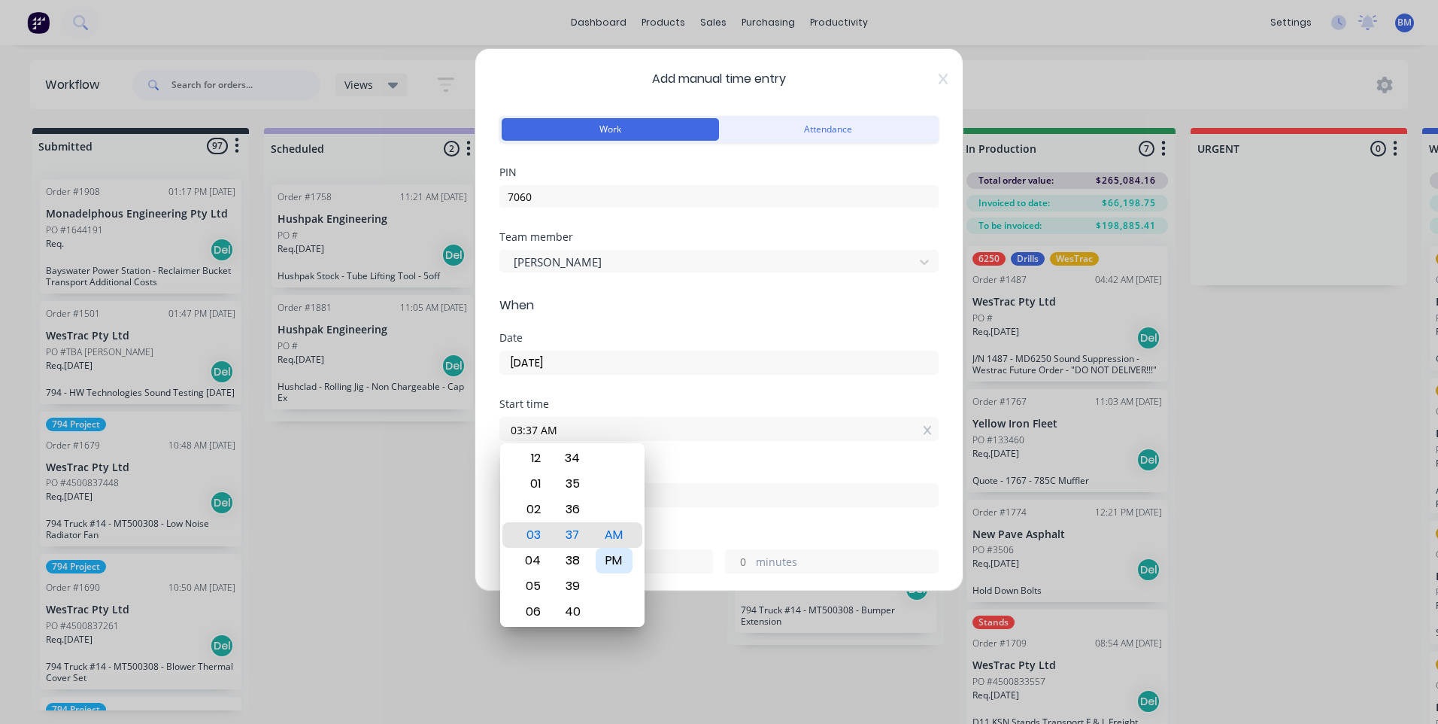
click at [599, 558] on div "PM" at bounding box center [614, 561] width 37 height 26
click at [530, 518] on div "01" at bounding box center [531, 509] width 37 height 26
type input "01:30 PM"
click at [570, 533] on div "30" at bounding box center [572, 535] width 37 height 26
click at [612, 530] on div "PM" at bounding box center [614, 535] width 37 height 26
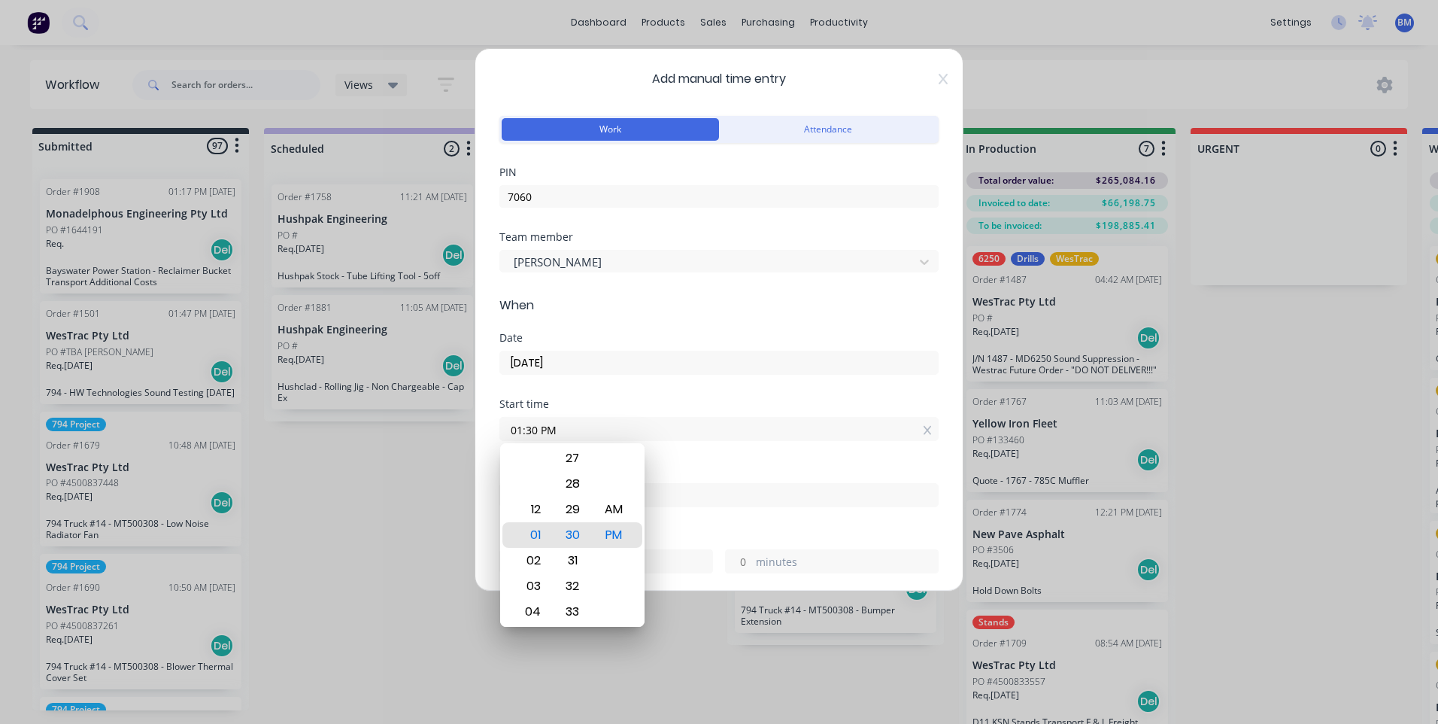
click at [703, 483] on label at bounding box center [718, 495] width 439 height 24
click at [703, 484] on input at bounding box center [719, 495] width 438 height 23
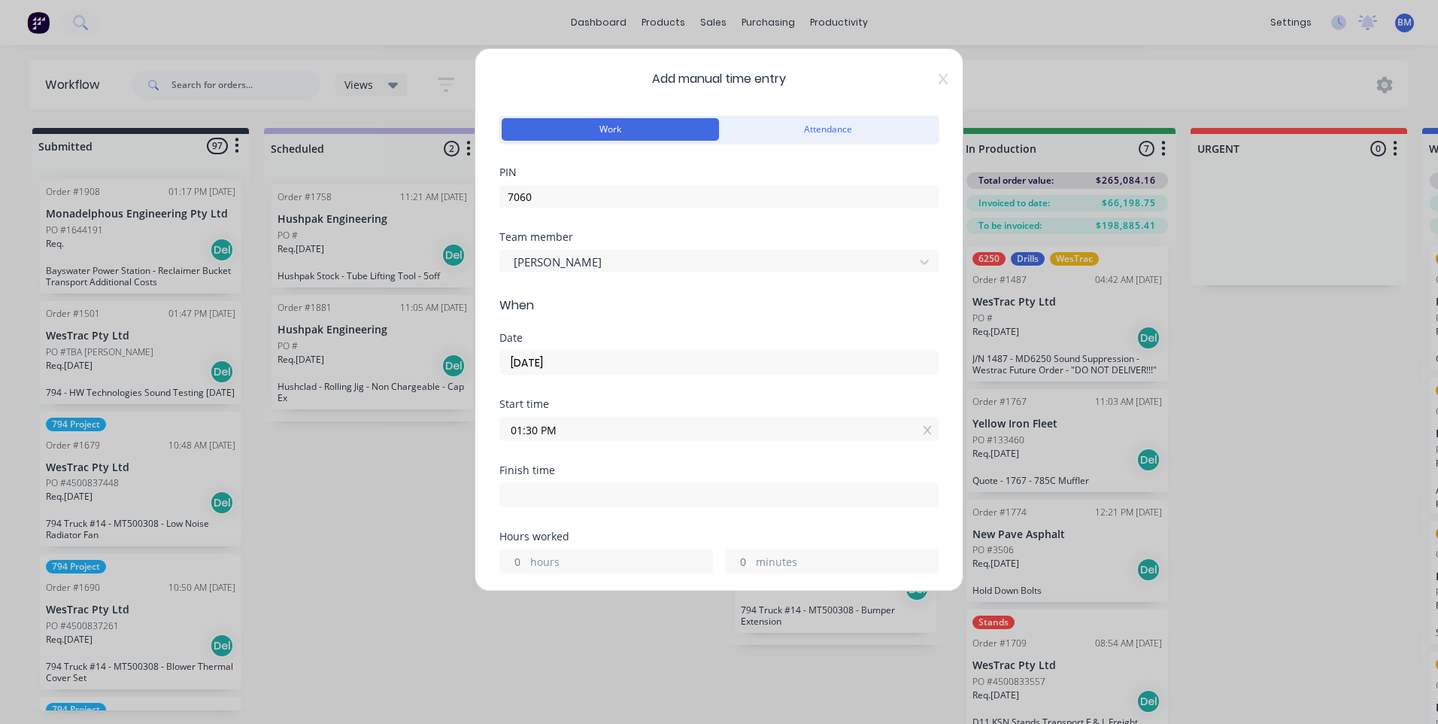
type input "09:37 AM"
type input "20"
type input "7"
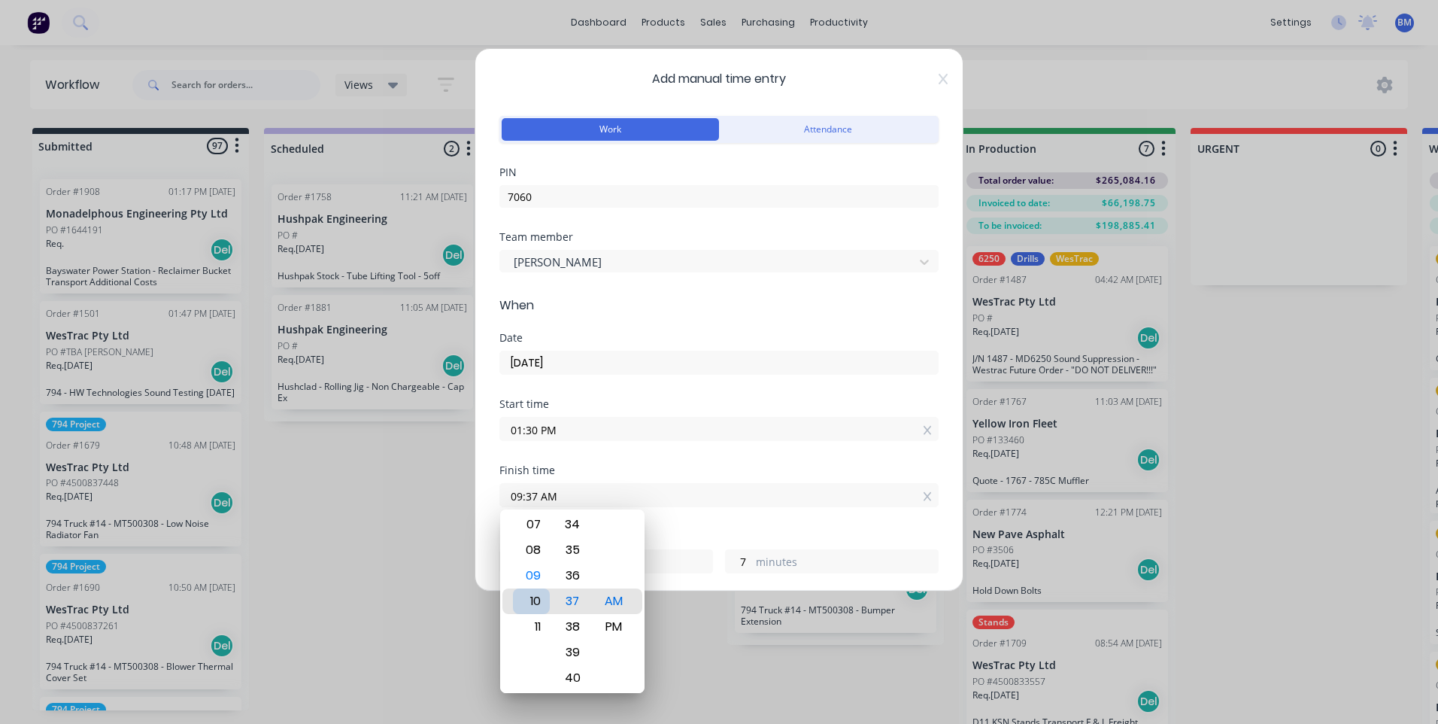
type input "10:37 AM"
type input "21"
type input "11:37 AM"
type input "22"
type input "10:37 AM"
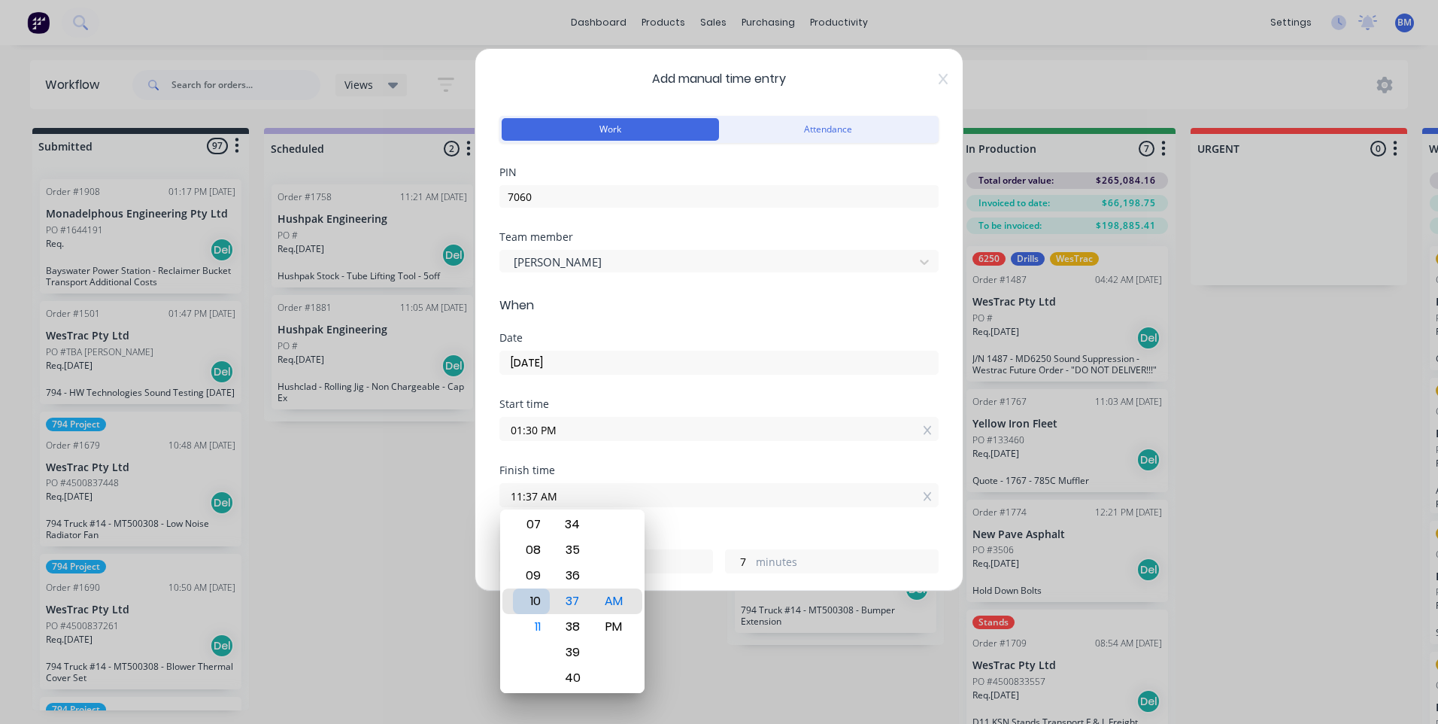
type input "21"
type input "07:37 AM"
type input "18"
type input "04:37 AM"
type input "15"
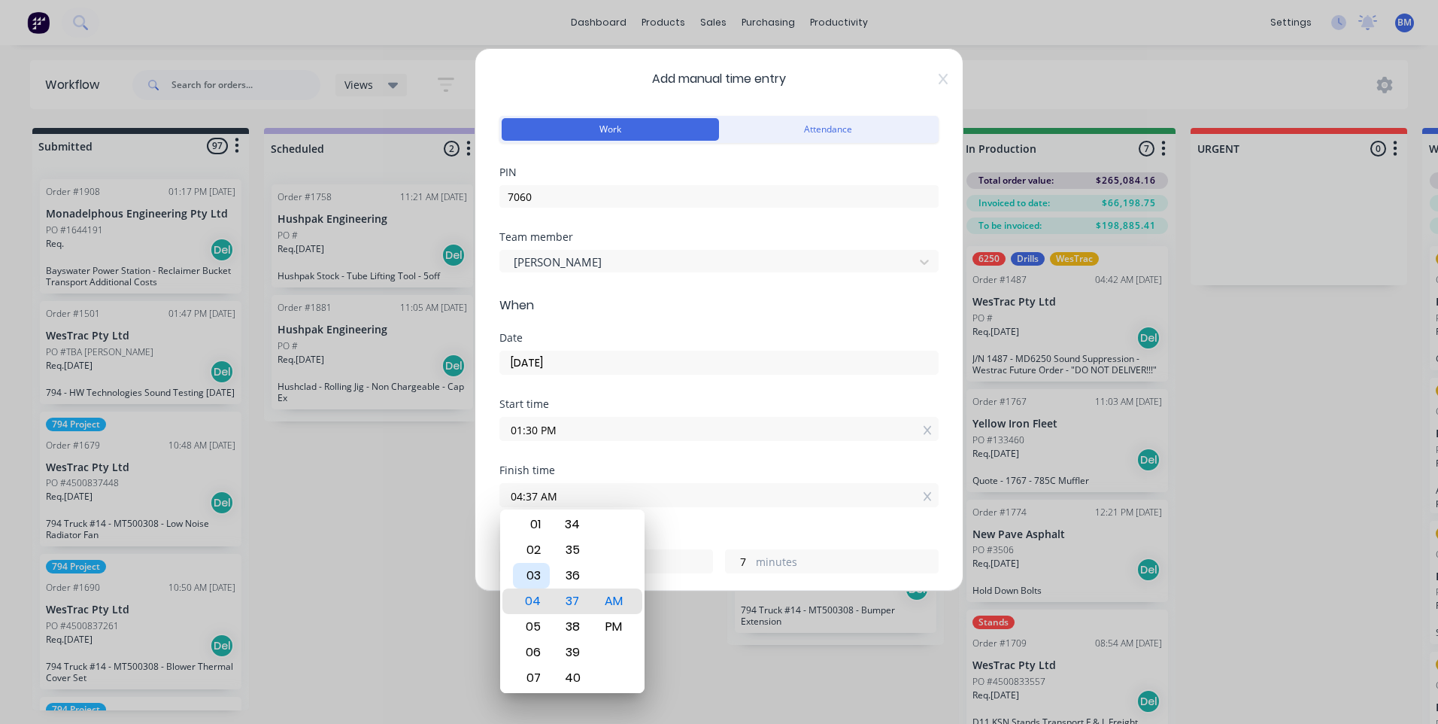
click at [537, 577] on div "03" at bounding box center [531, 576] width 37 height 26
type input "03:37 AM"
type input "14"
click at [618, 624] on div "PM" at bounding box center [614, 627] width 37 height 26
type input "03:37 PM"
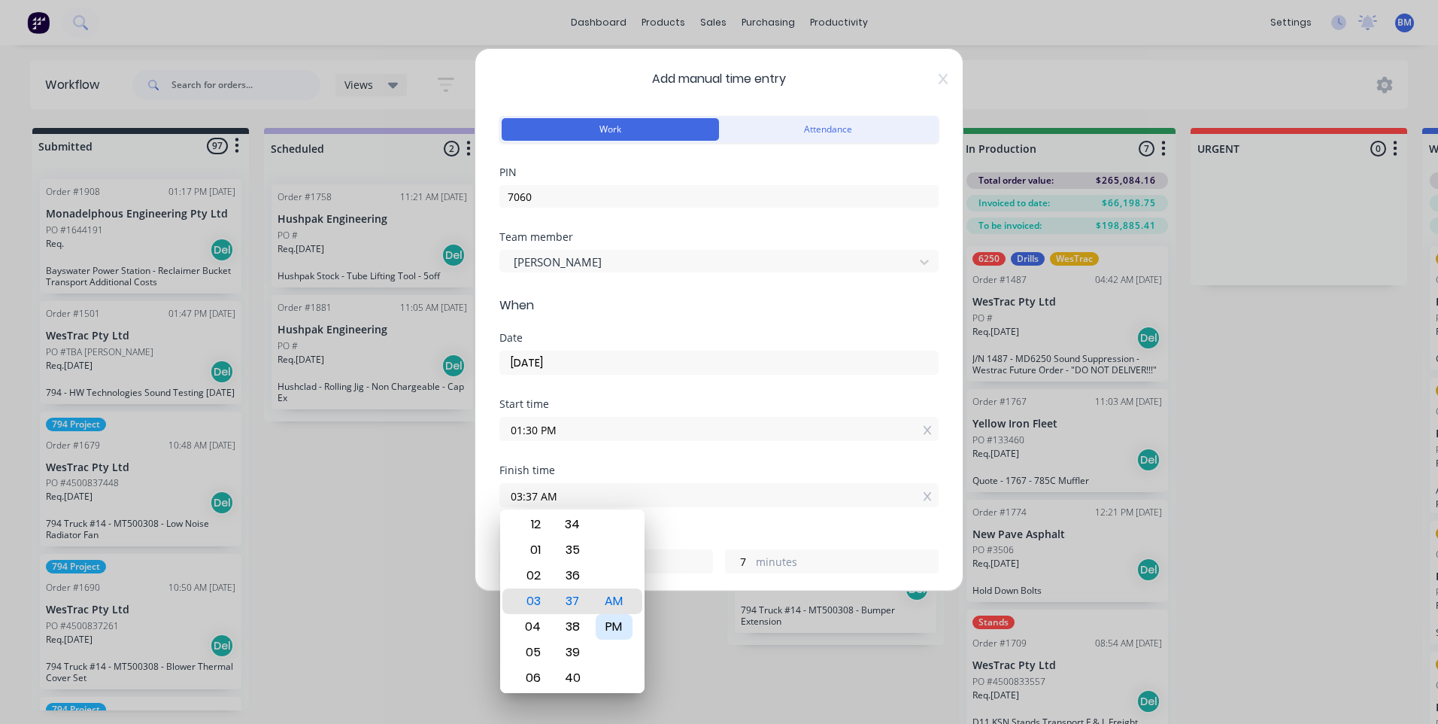
type input "2"
type input "03:34 PM"
type input "4"
type input "03:30 PM"
type input "0"
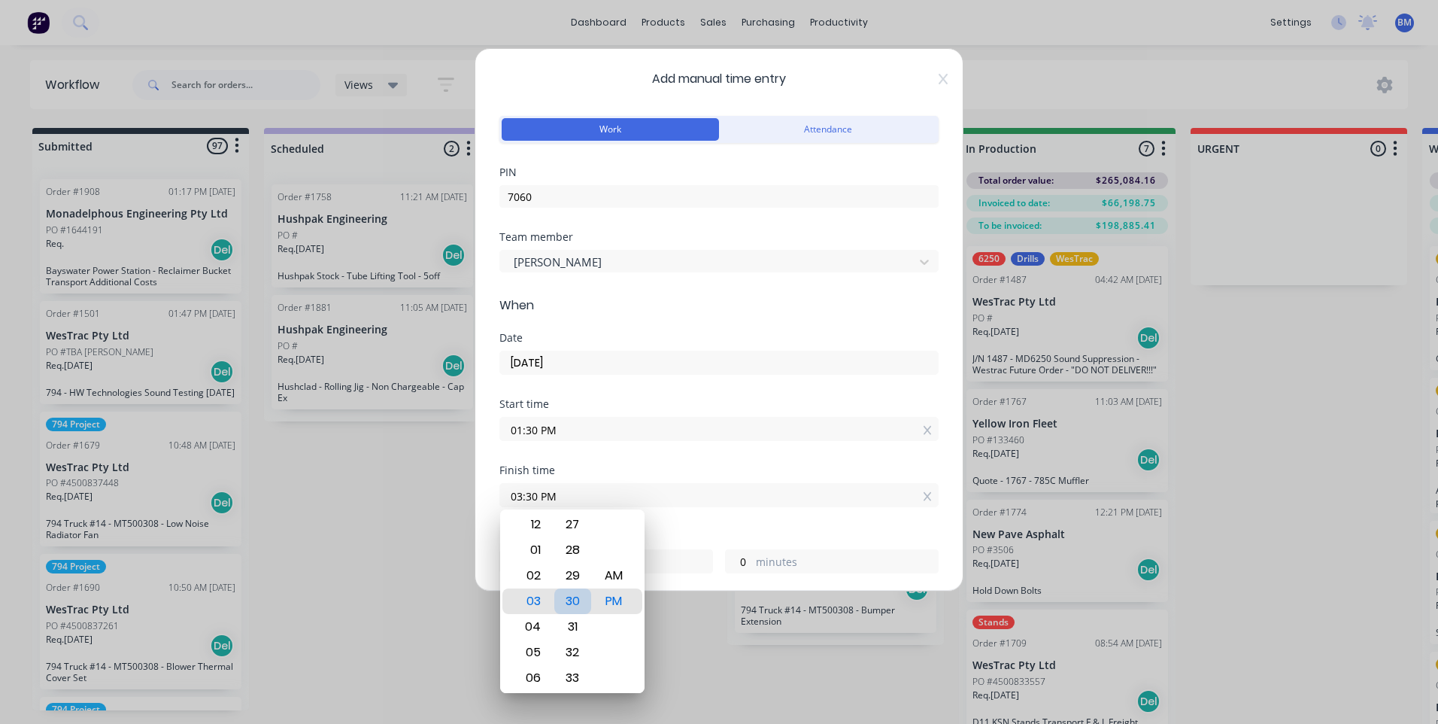
click at [578, 602] on div "30" at bounding box center [572, 601] width 37 height 26
click at [706, 533] on div "Hours worked" at bounding box center [718, 536] width 439 height 11
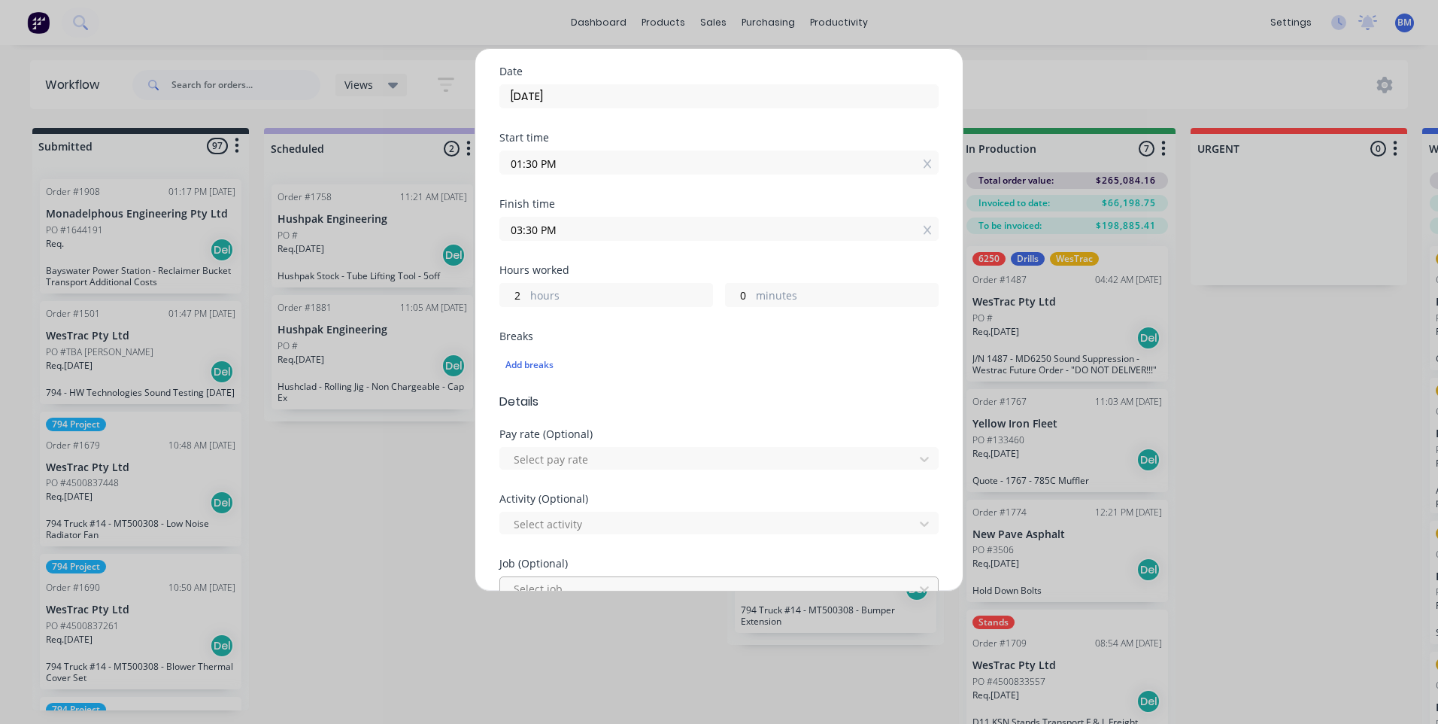
scroll to position [301, 0]
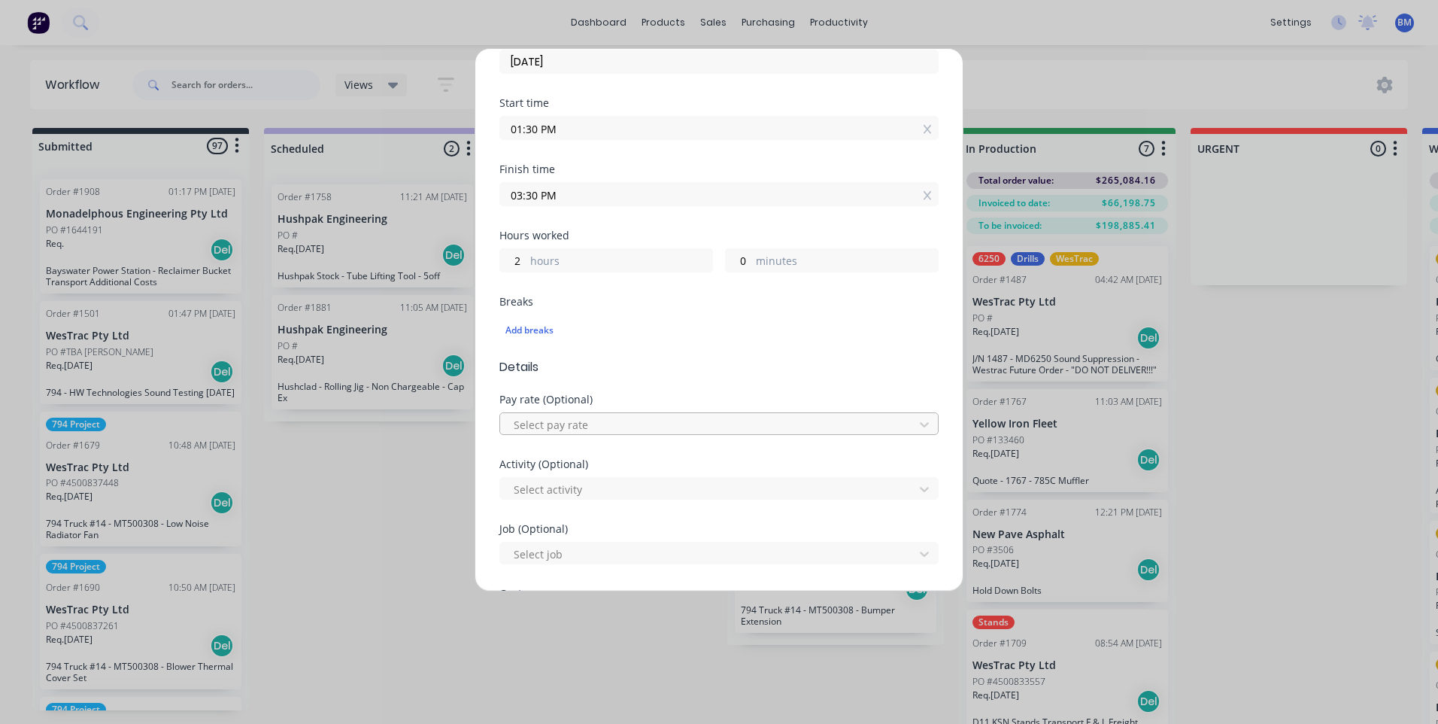
click at [623, 429] on div at bounding box center [709, 424] width 394 height 19
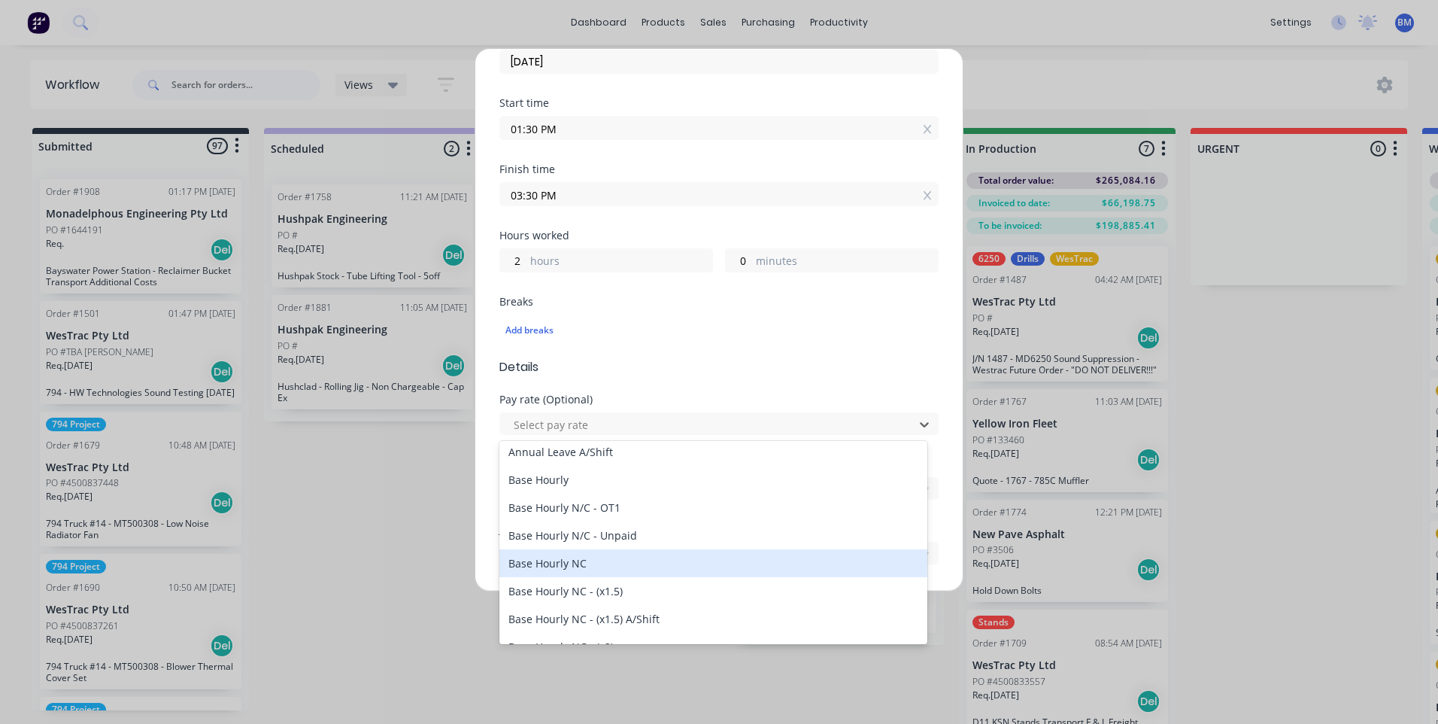
scroll to position [150, 0]
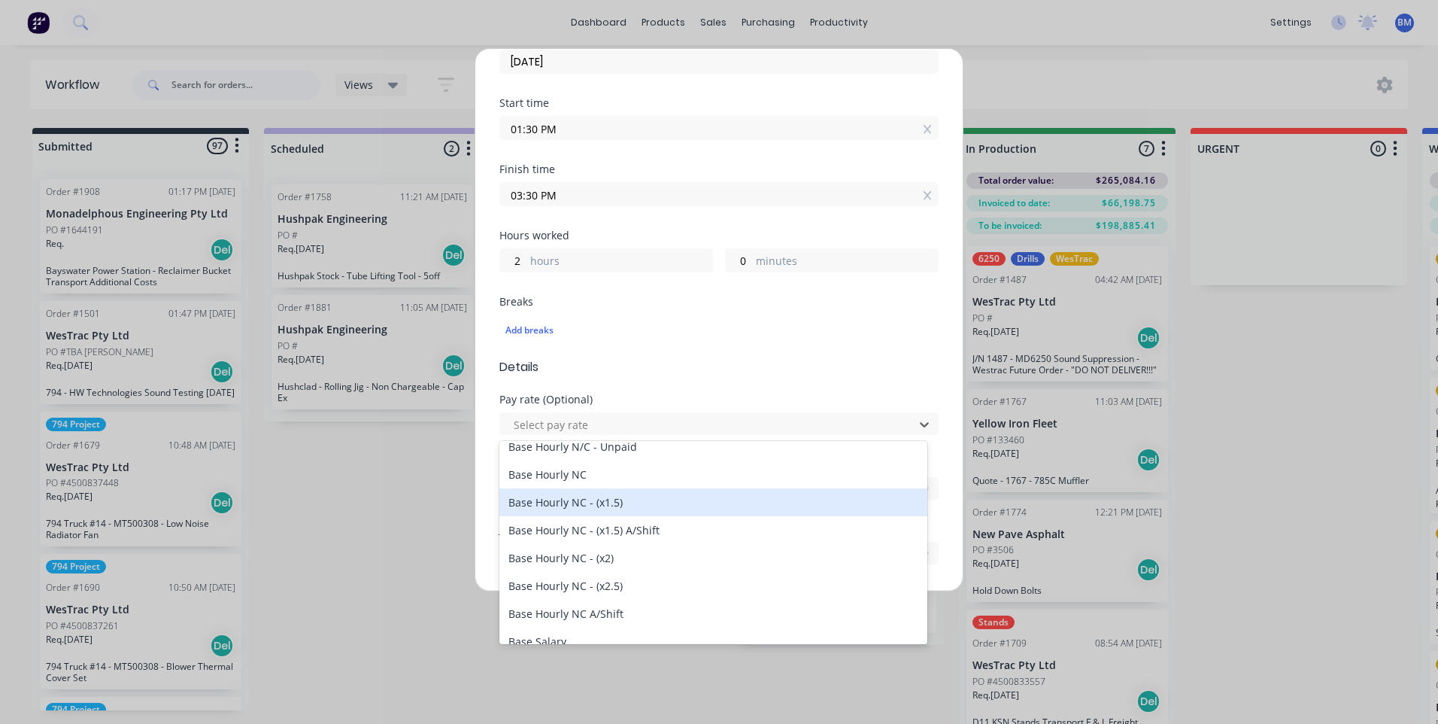
click at [616, 502] on div "Base Hourly NC - (x1.5)" at bounding box center [713, 502] width 428 height 28
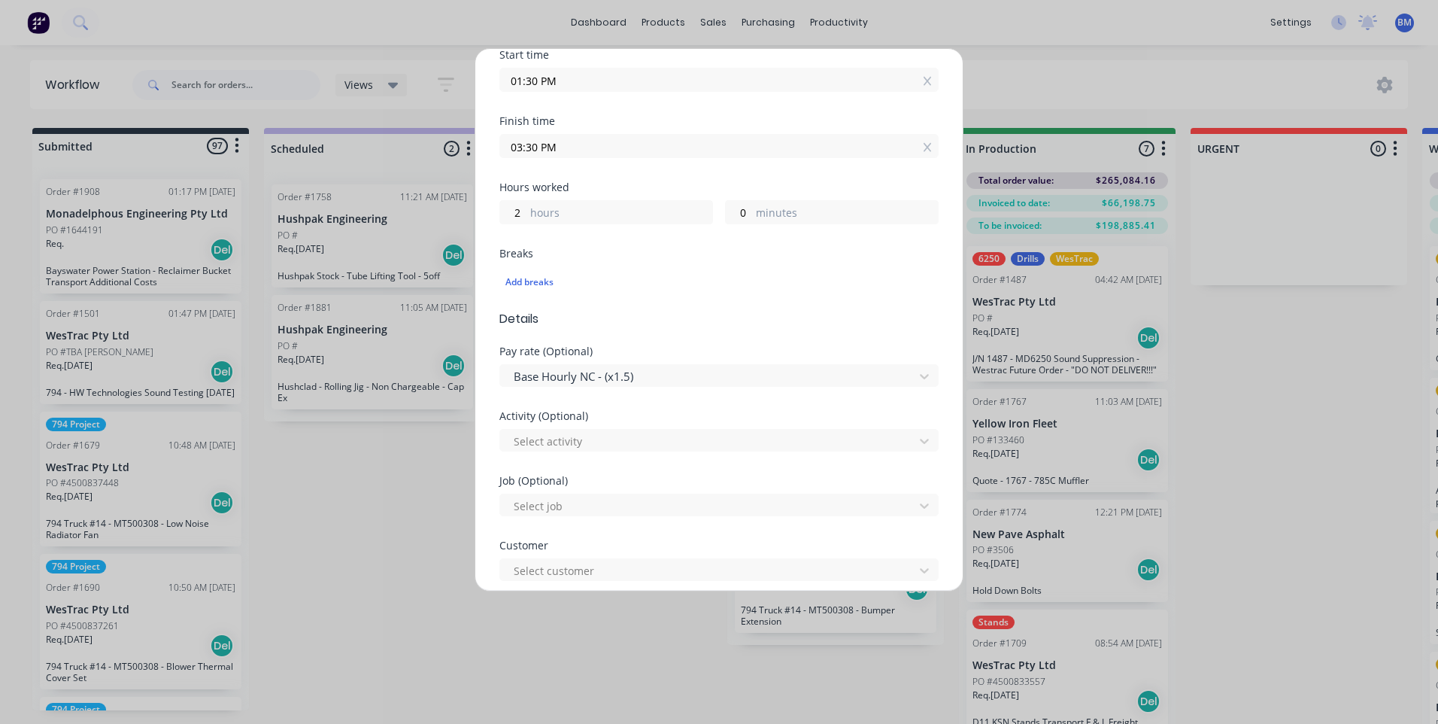
scroll to position [376, 0]
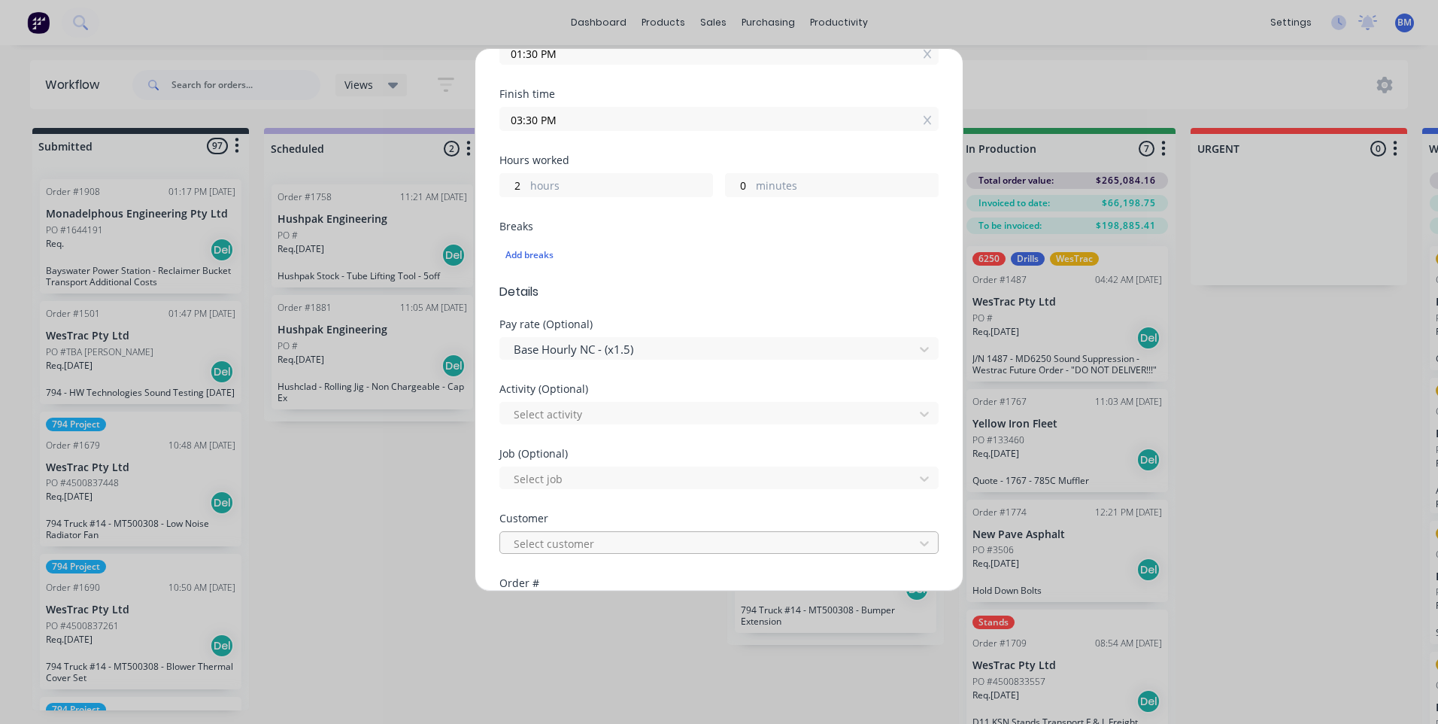
click at [561, 534] on div at bounding box center [709, 543] width 394 height 19
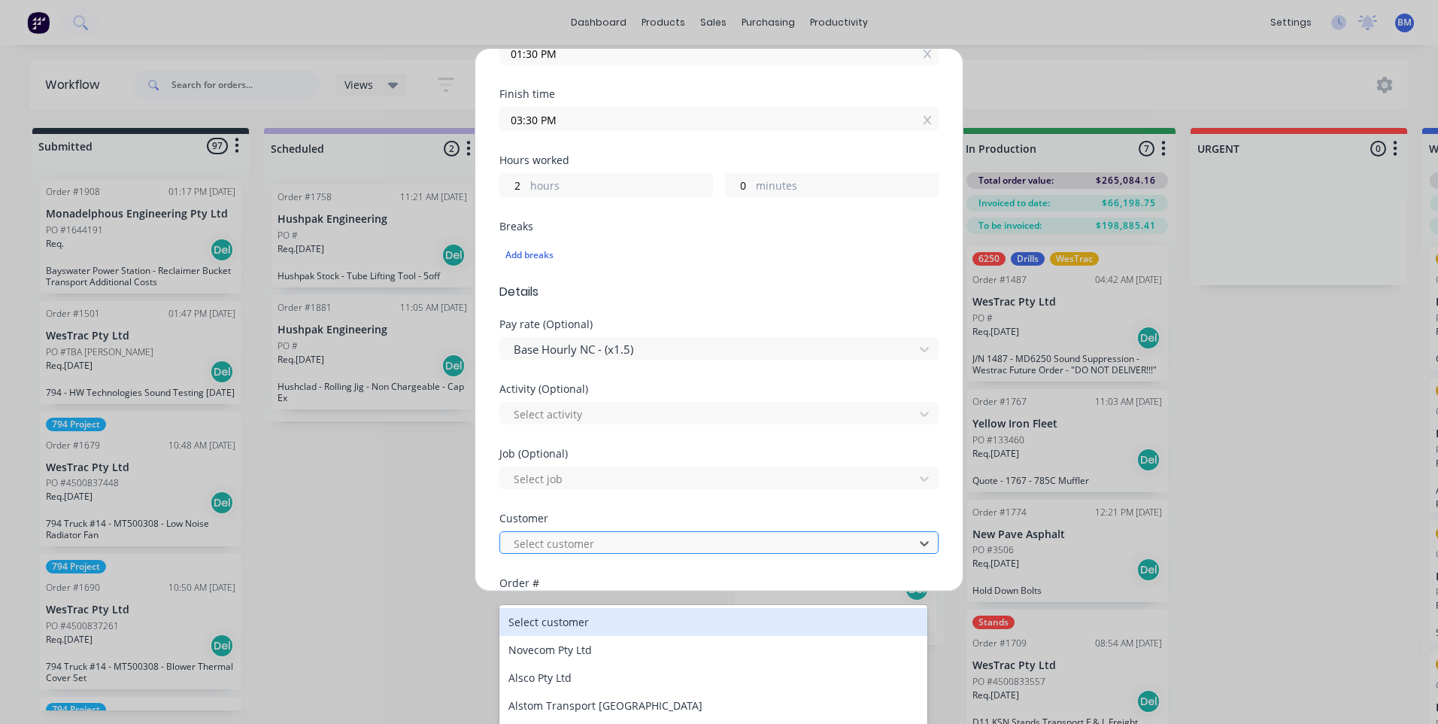
scroll to position [45, 0]
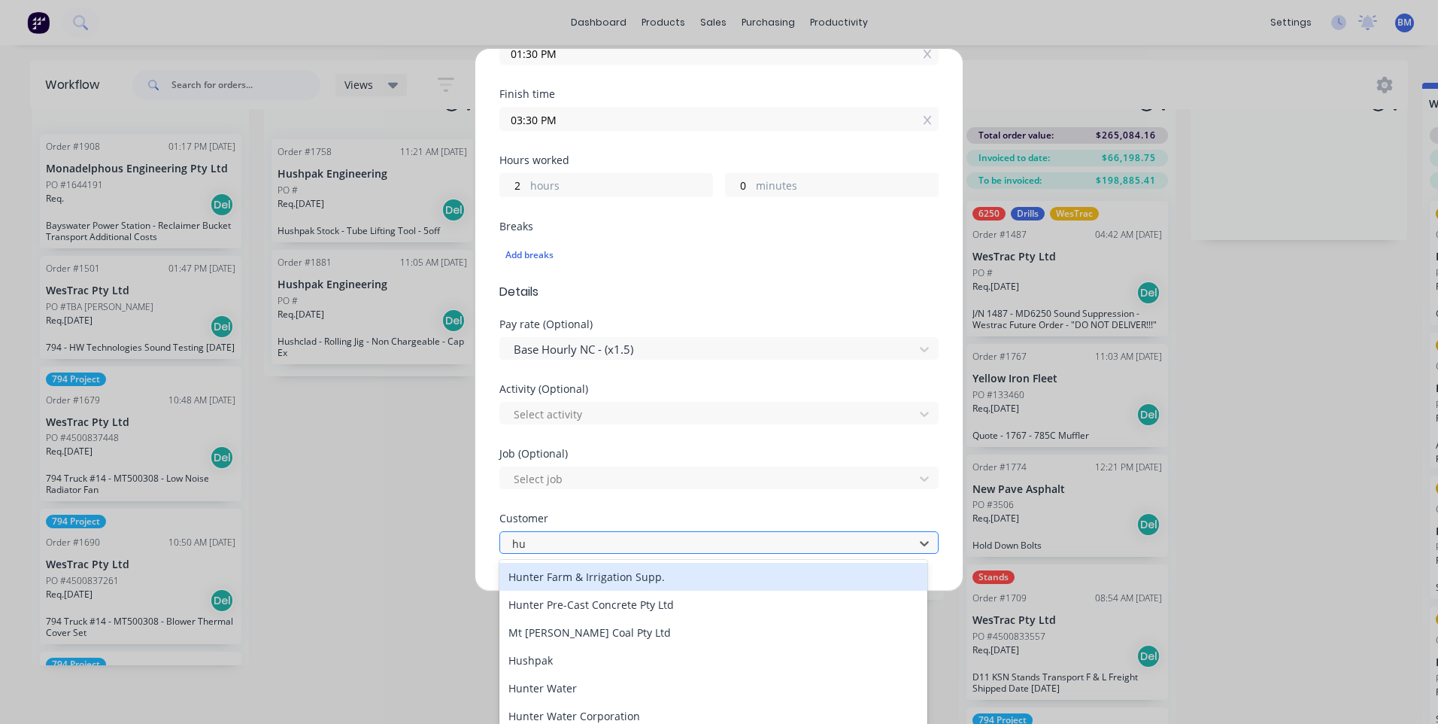
type input "hus"
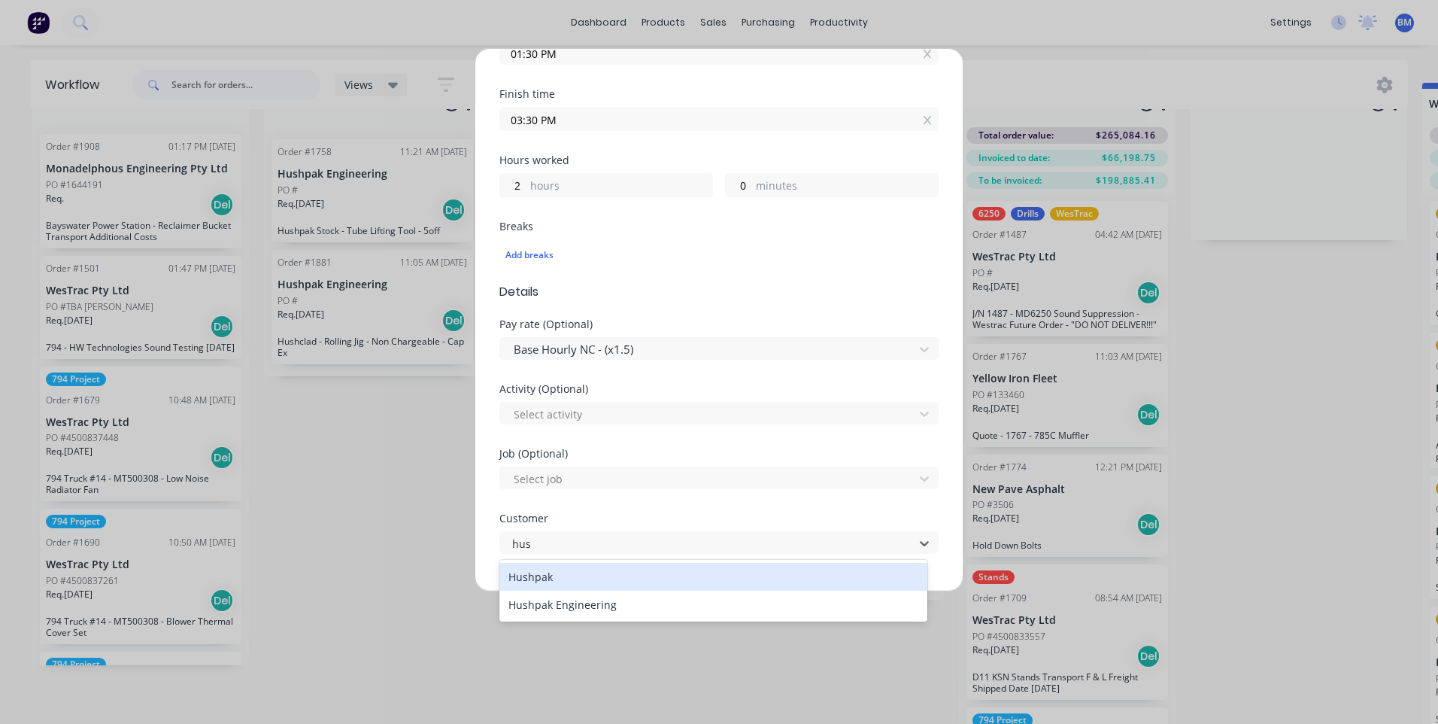
click at [533, 570] on div "Hushpak" at bounding box center [713, 577] width 428 height 28
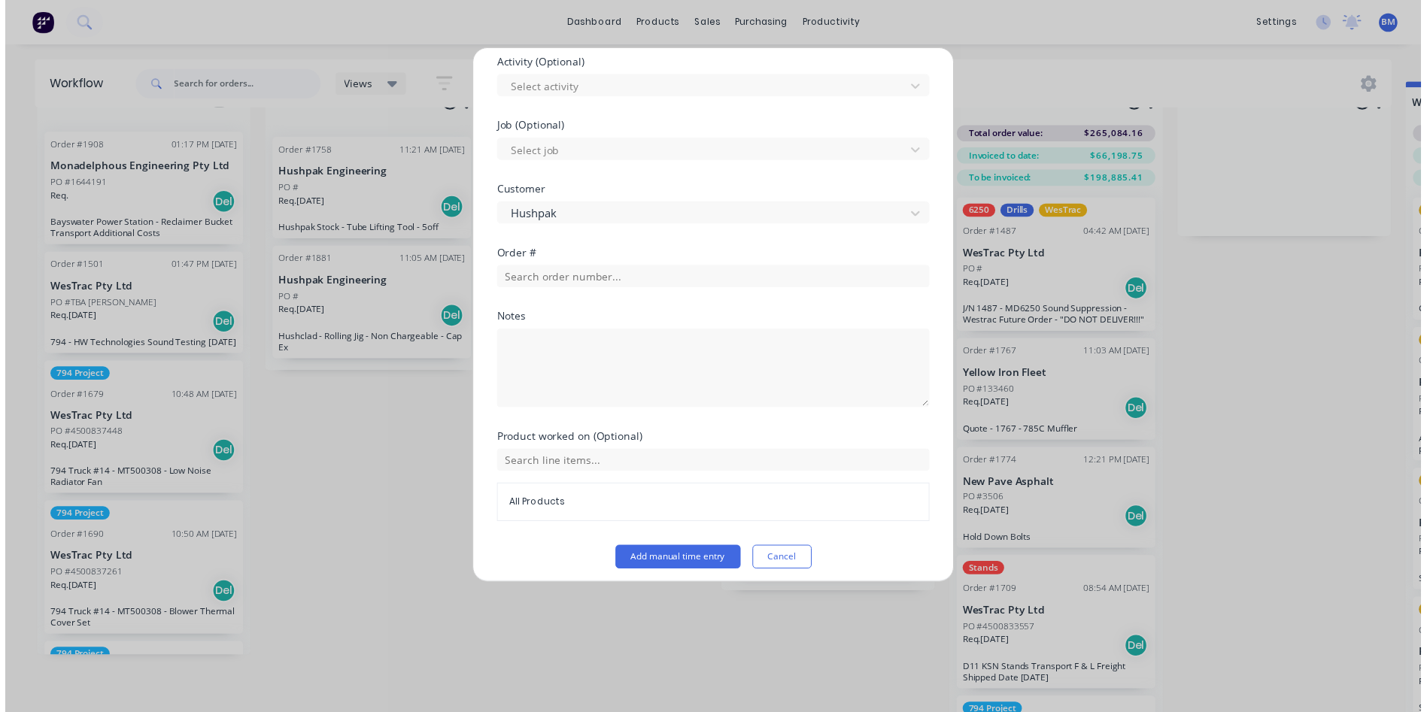
scroll to position [711, 0]
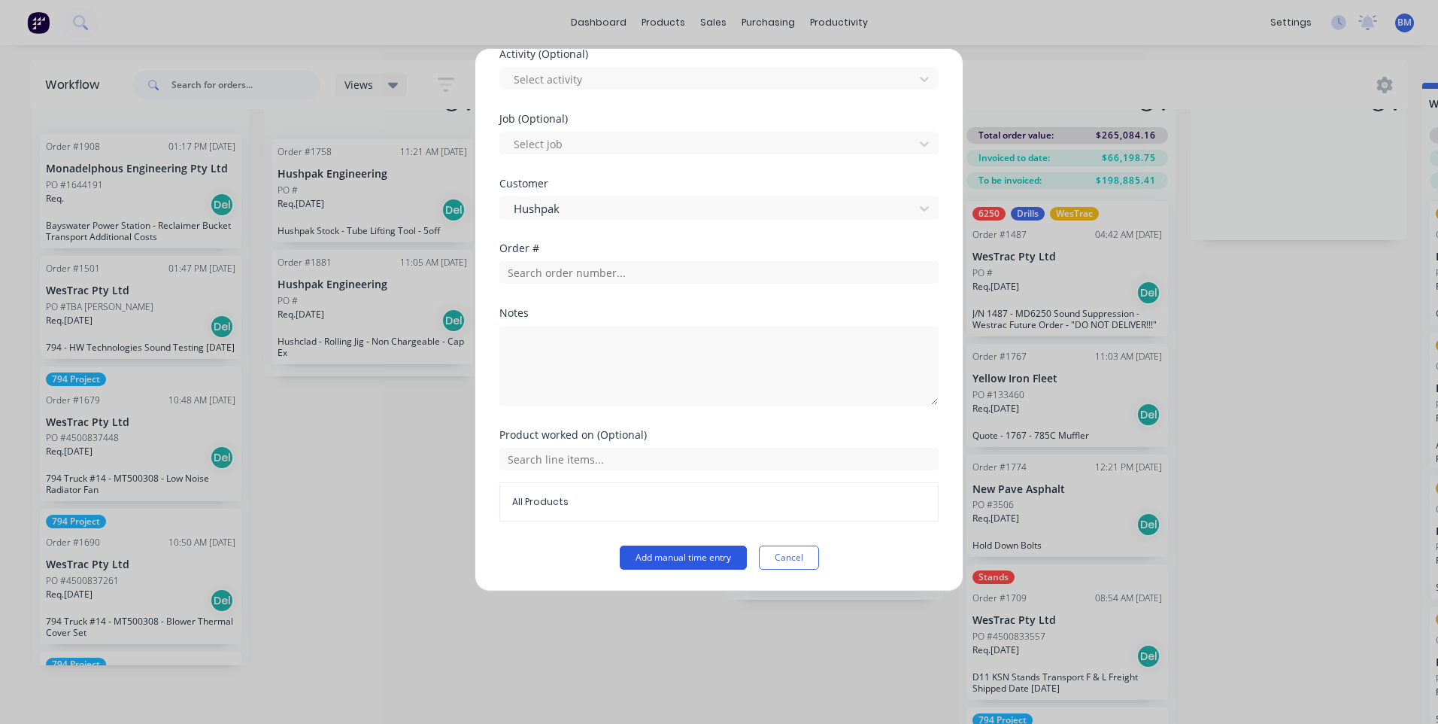
click at [648, 549] on button "Add manual time entry" at bounding box center [683, 557] width 127 height 24
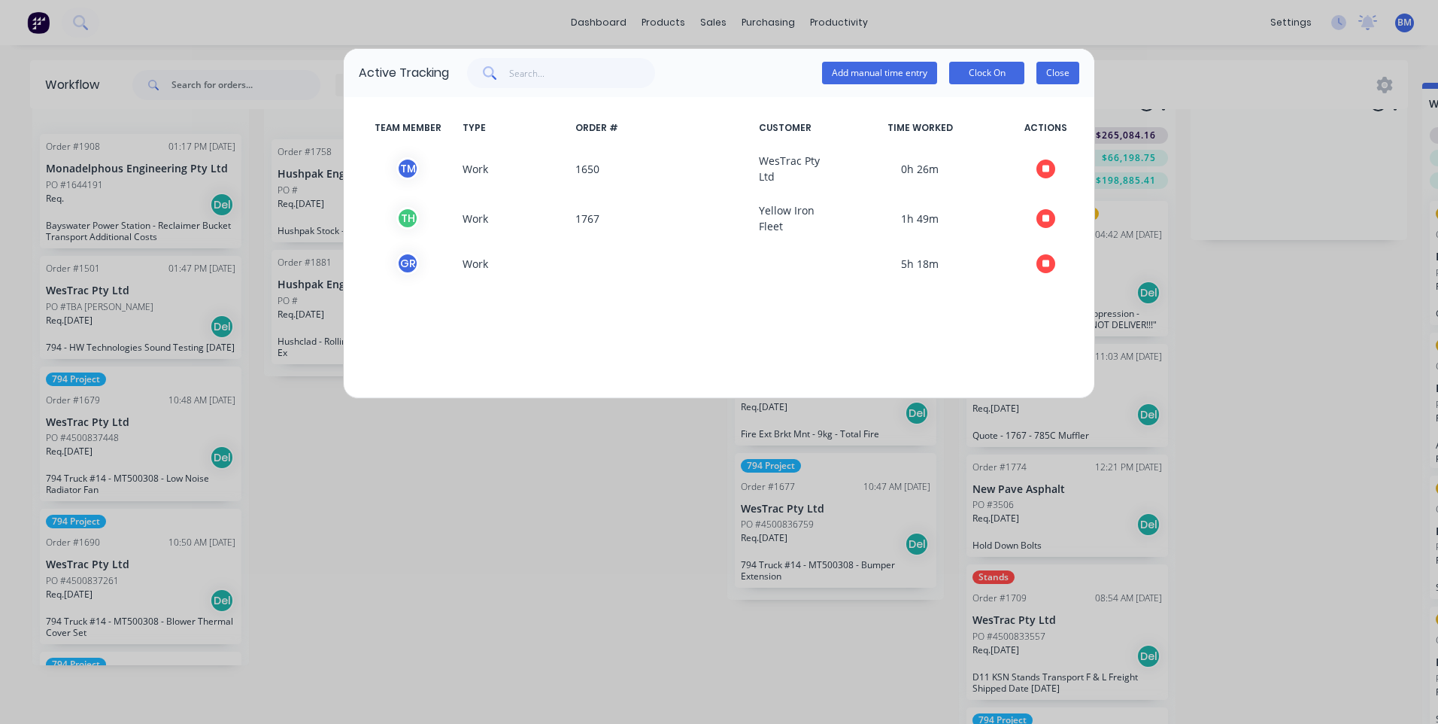
click at [1062, 74] on button "Close" at bounding box center [1057, 73] width 43 height 23
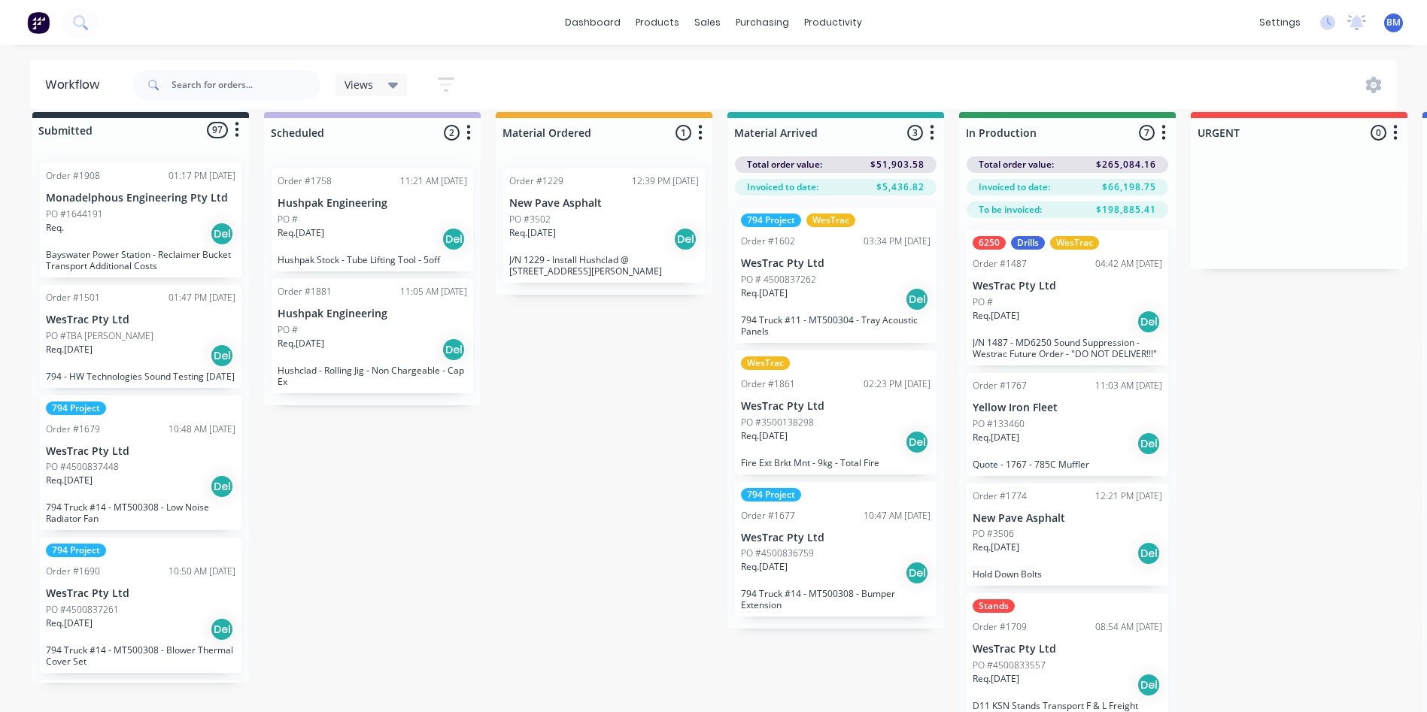
scroll to position [0, 0]
